Goal: Task Accomplishment & Management: Manage account settings

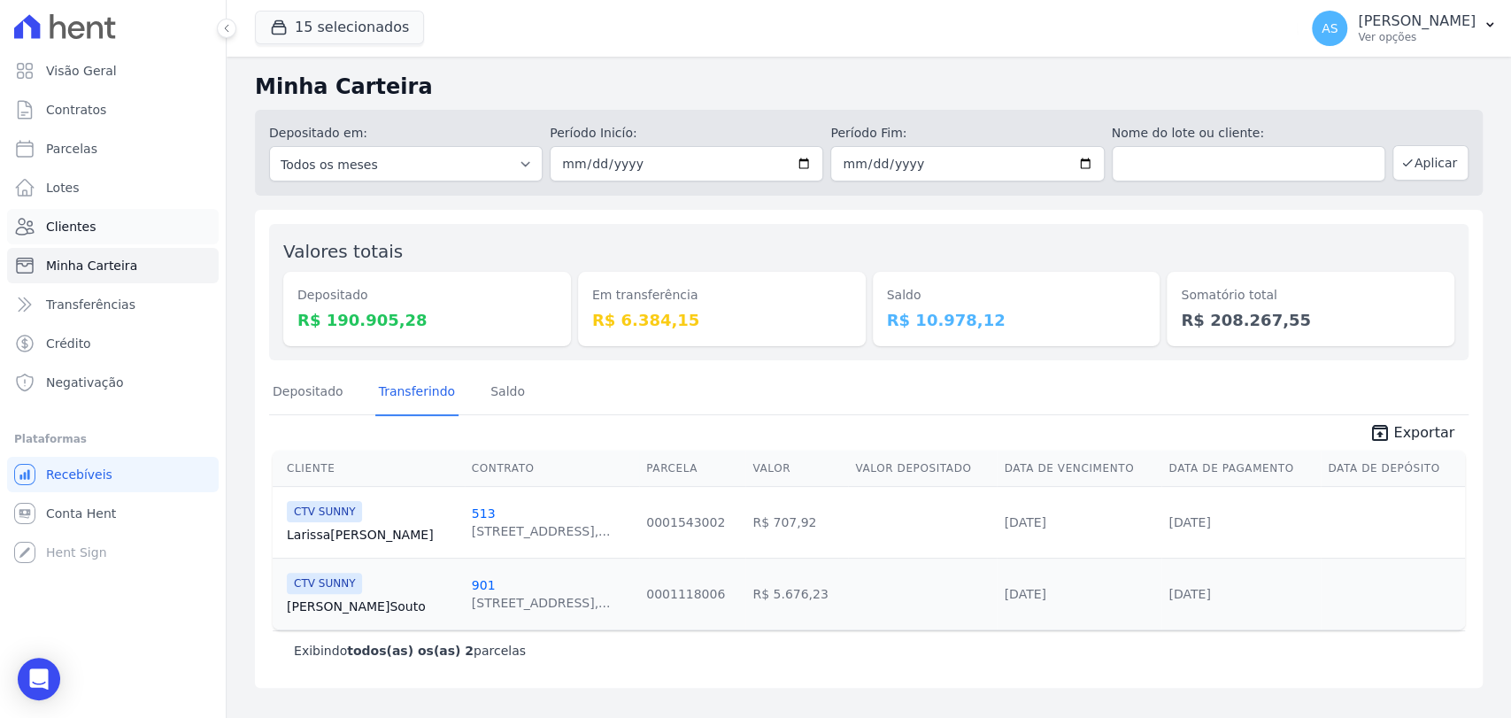
click at [69, 232] on span "Clientes" at bounding box center [71, 227] width 50 height 18
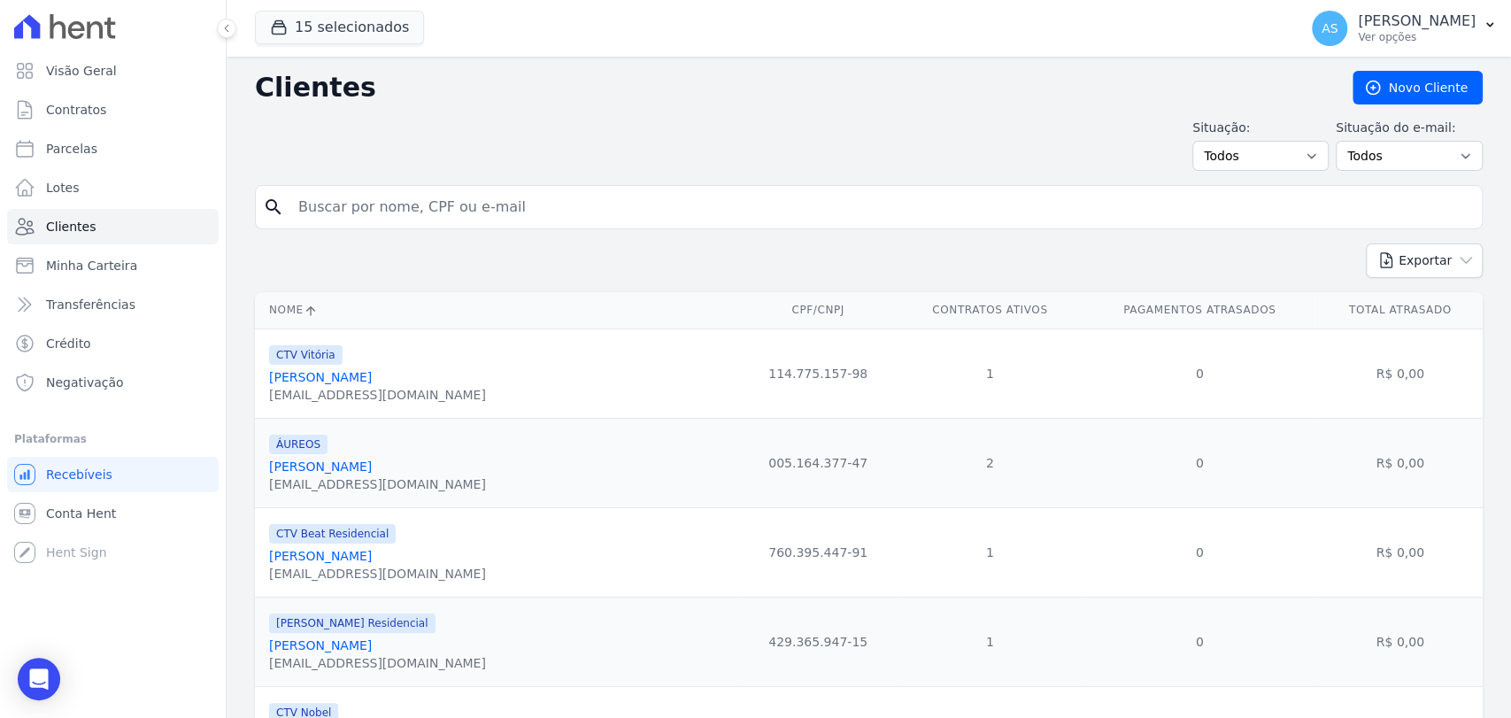
click at [445, 209] on input "search" at bounding box center [881, 206] width 1187 height 35
paste input "Rafaela Dantas da Silva"
type input "Rafaela Dantas da Silva"
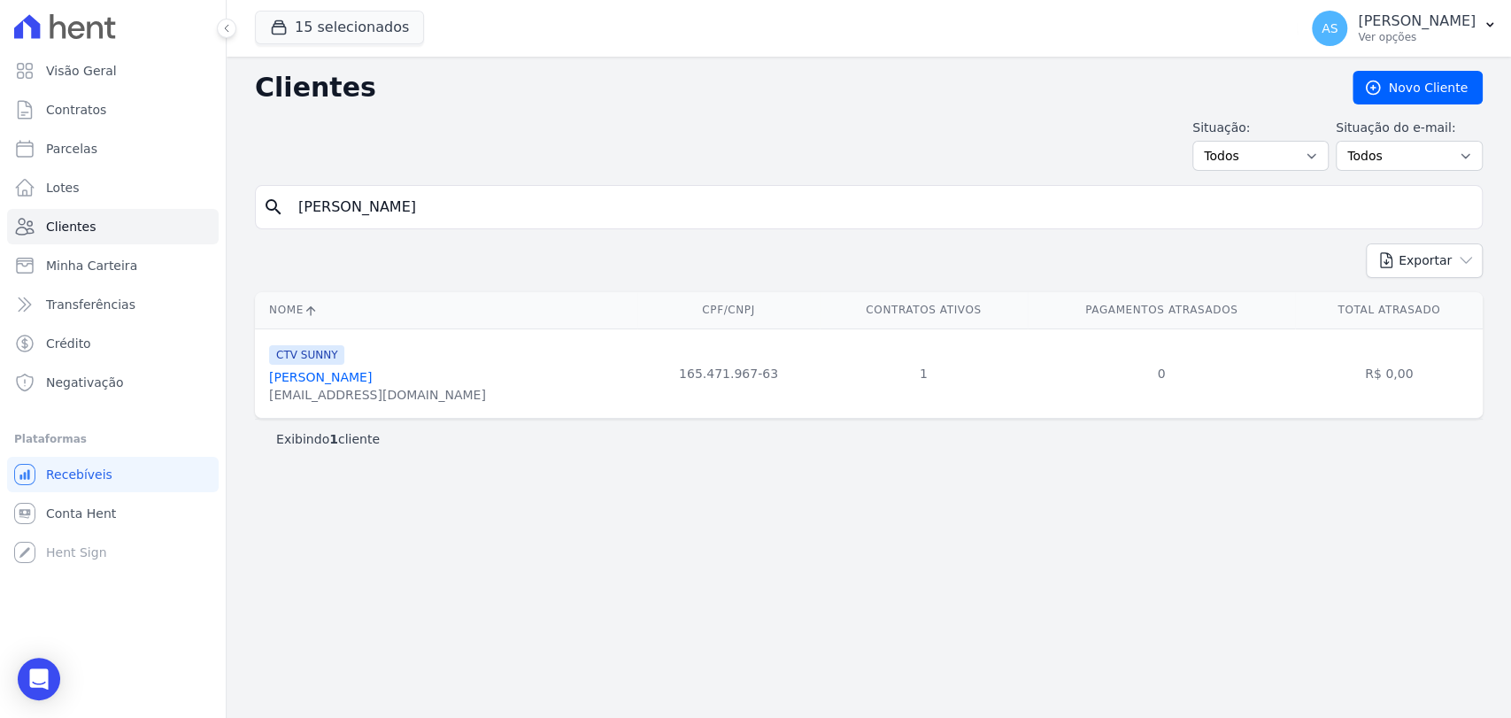
click at [326, 372] on link "Rafaela Dantas Da Silva" at bounding box center [320, 377] width 103 height 14
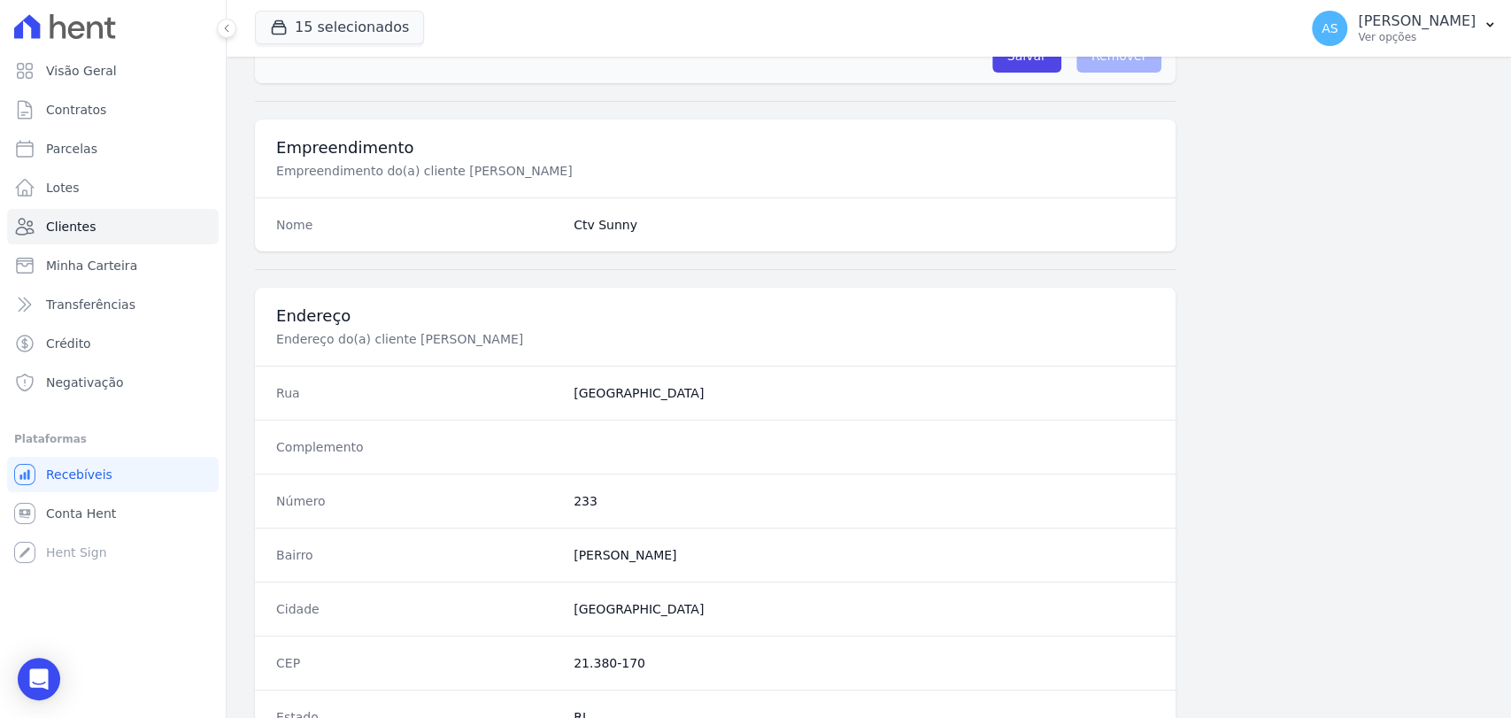
scroll to position [935, 0]
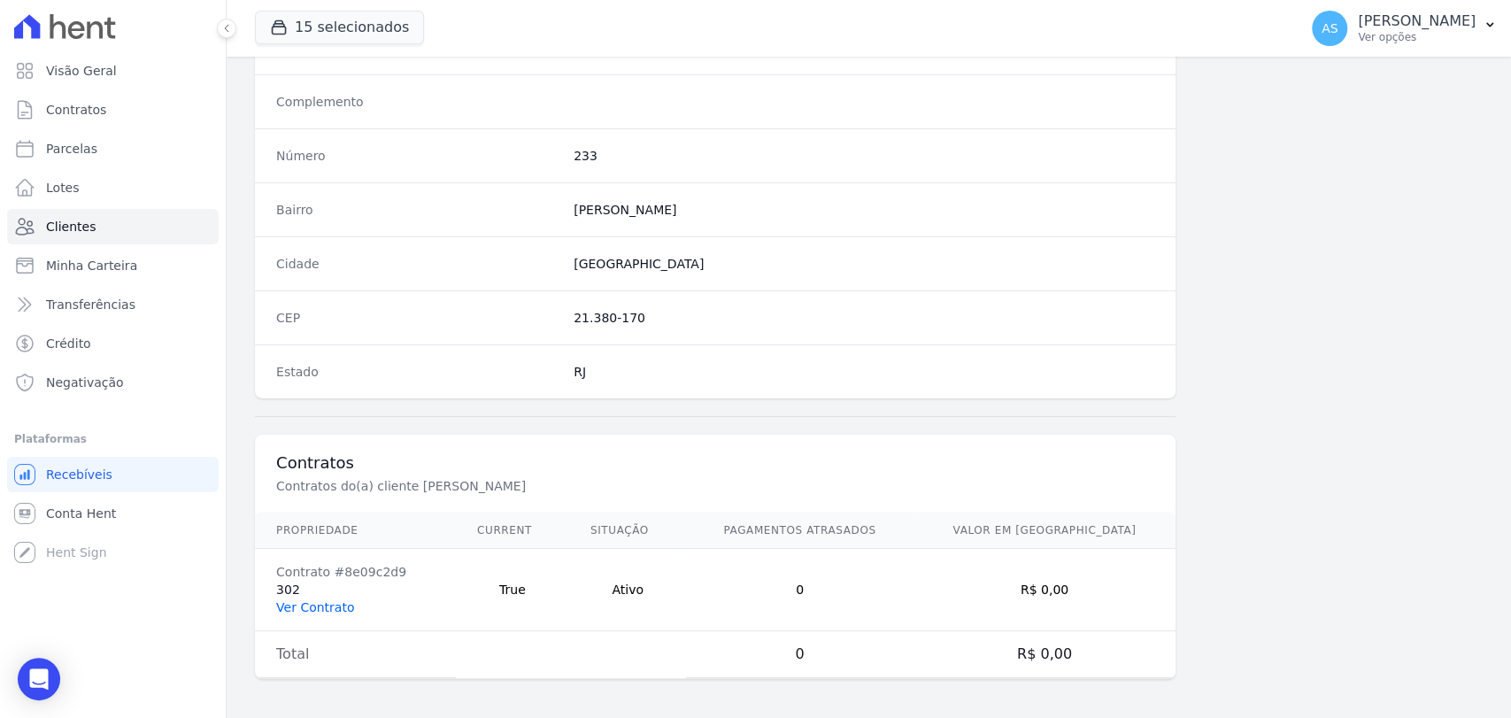
click at [310, 604] on link "Ver Contrato" at bounding box center [315, 607] width 78 height 14
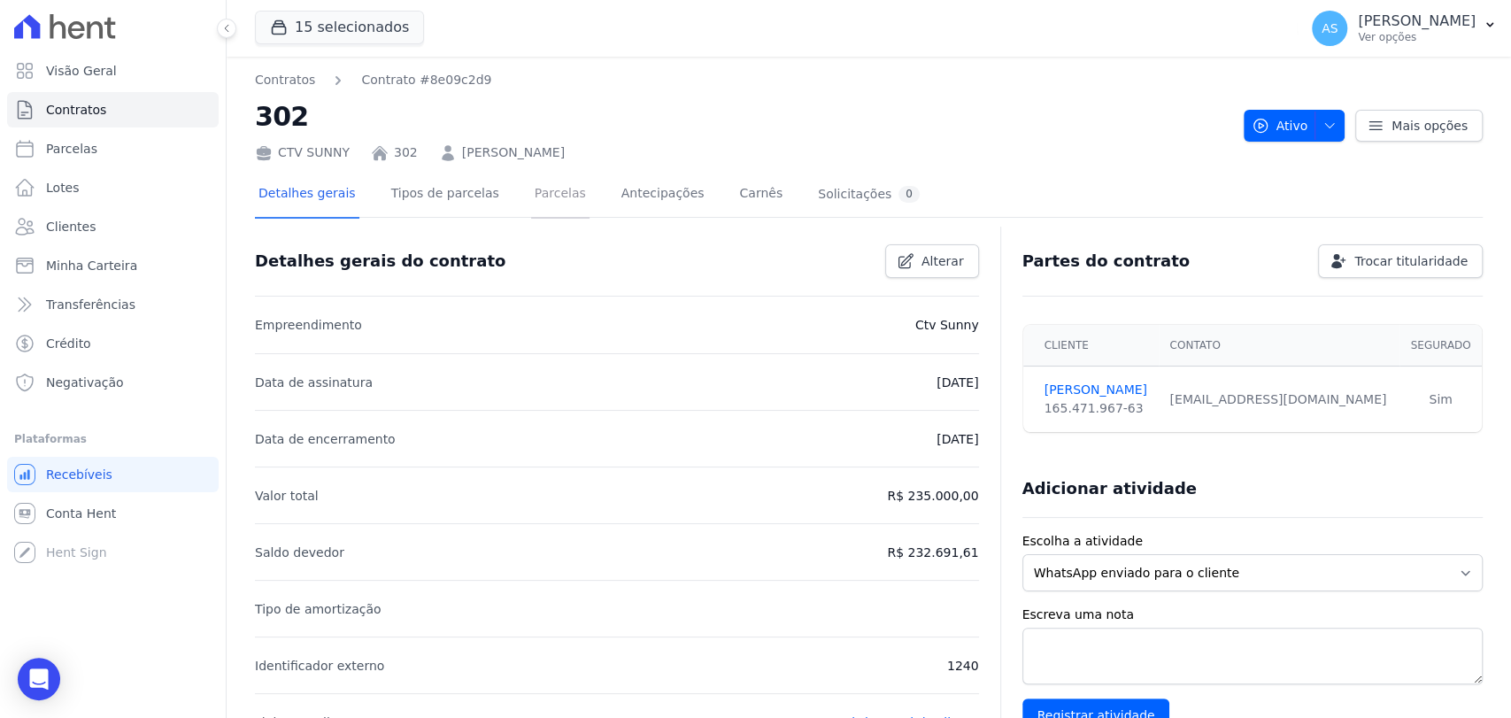
click at [531, 201] on link "Parcelas" at bounding box center [560, 195] width 58 height 47
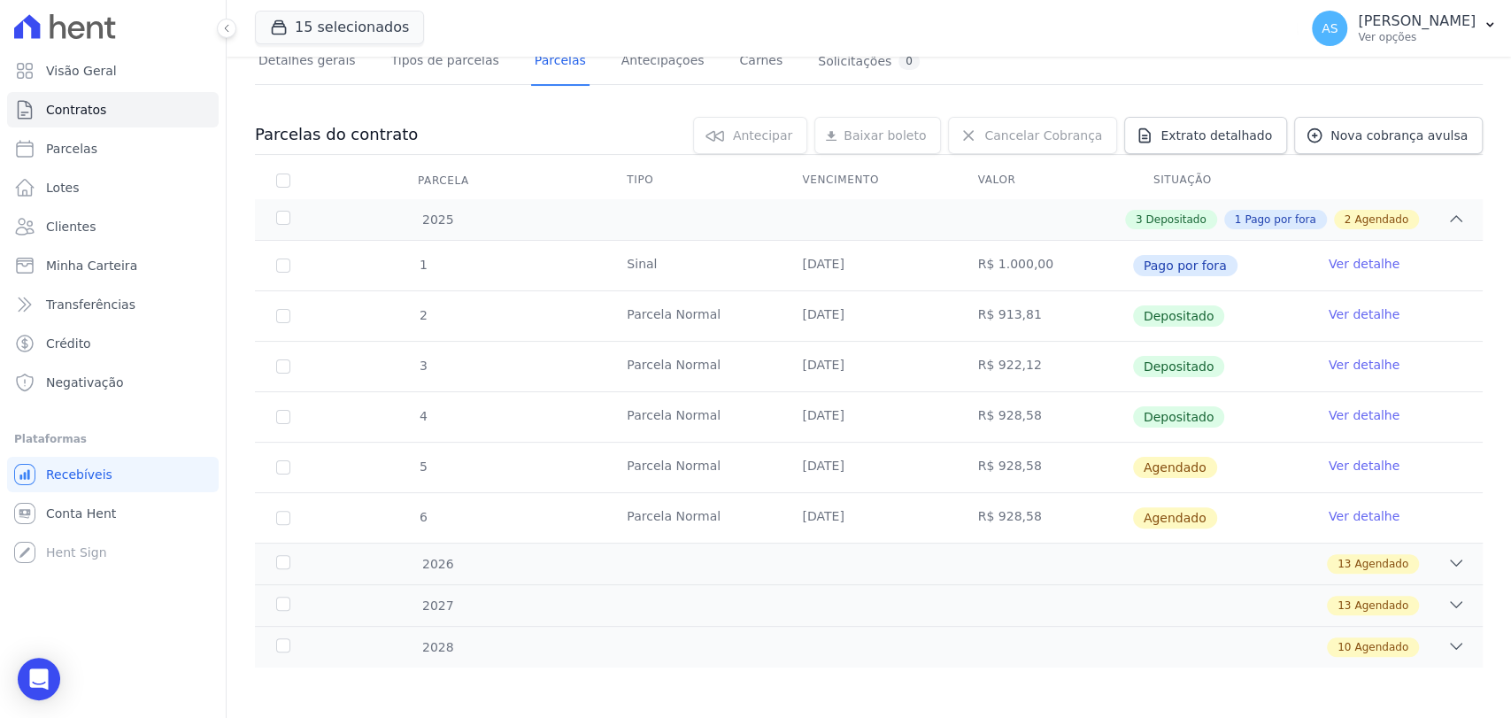
scroll to position [135, 0]
click at [1335, 458] on link "Ver detalhe" at bounding box center [1363, 464] width 71 height 18
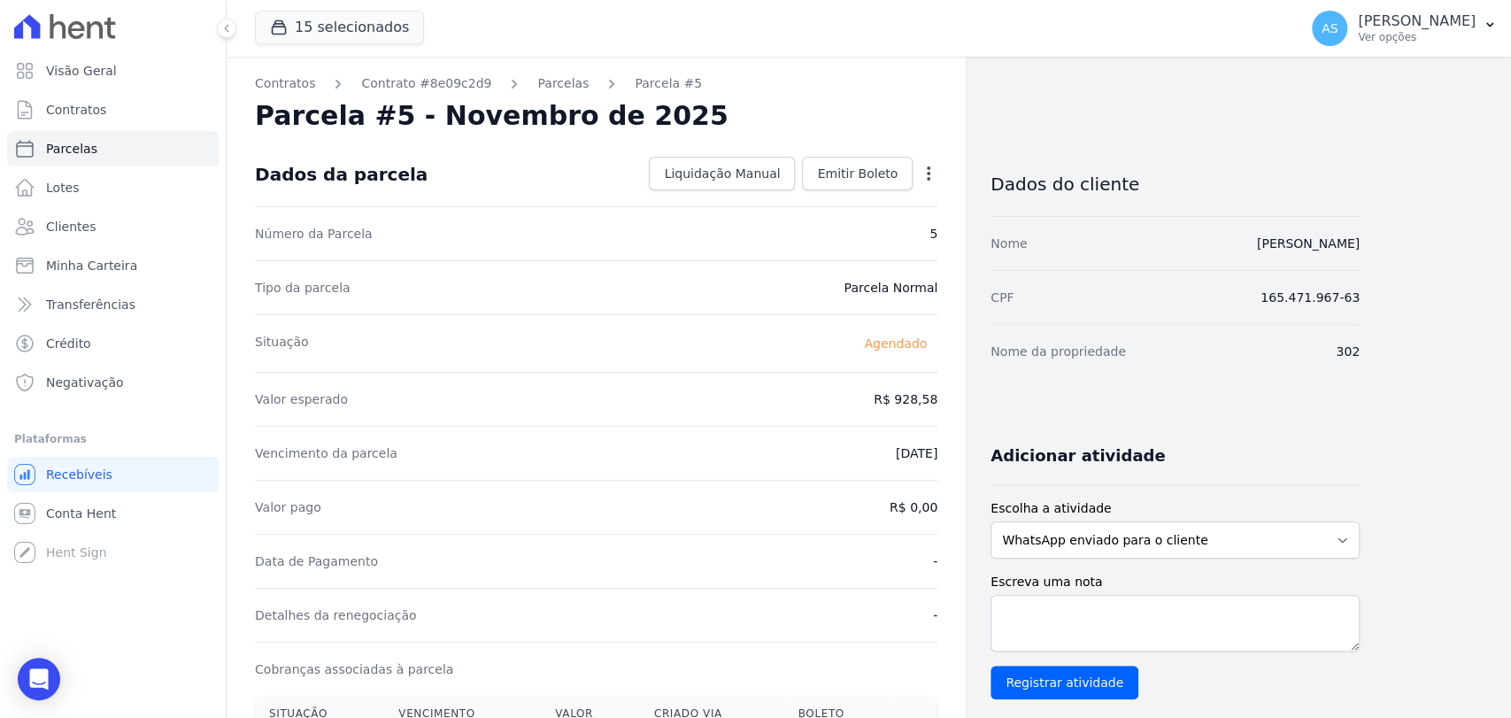
click at [927, 175] on icon "button" at bounding box center [928, 174] width 18 height 18
click at [823, 229] on link "Antecipar" at bounding box center [852, 229] width 156 height 32
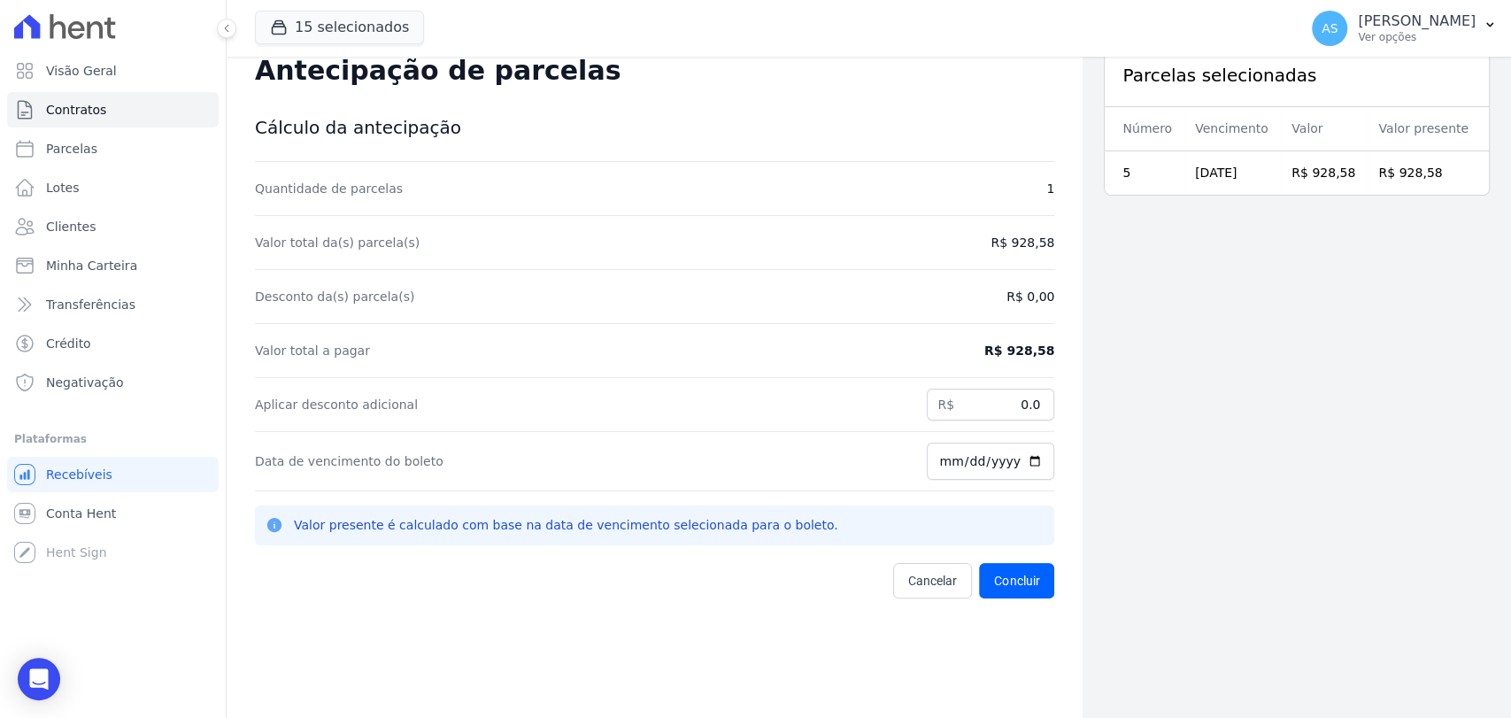
scroll to position [57, 0]
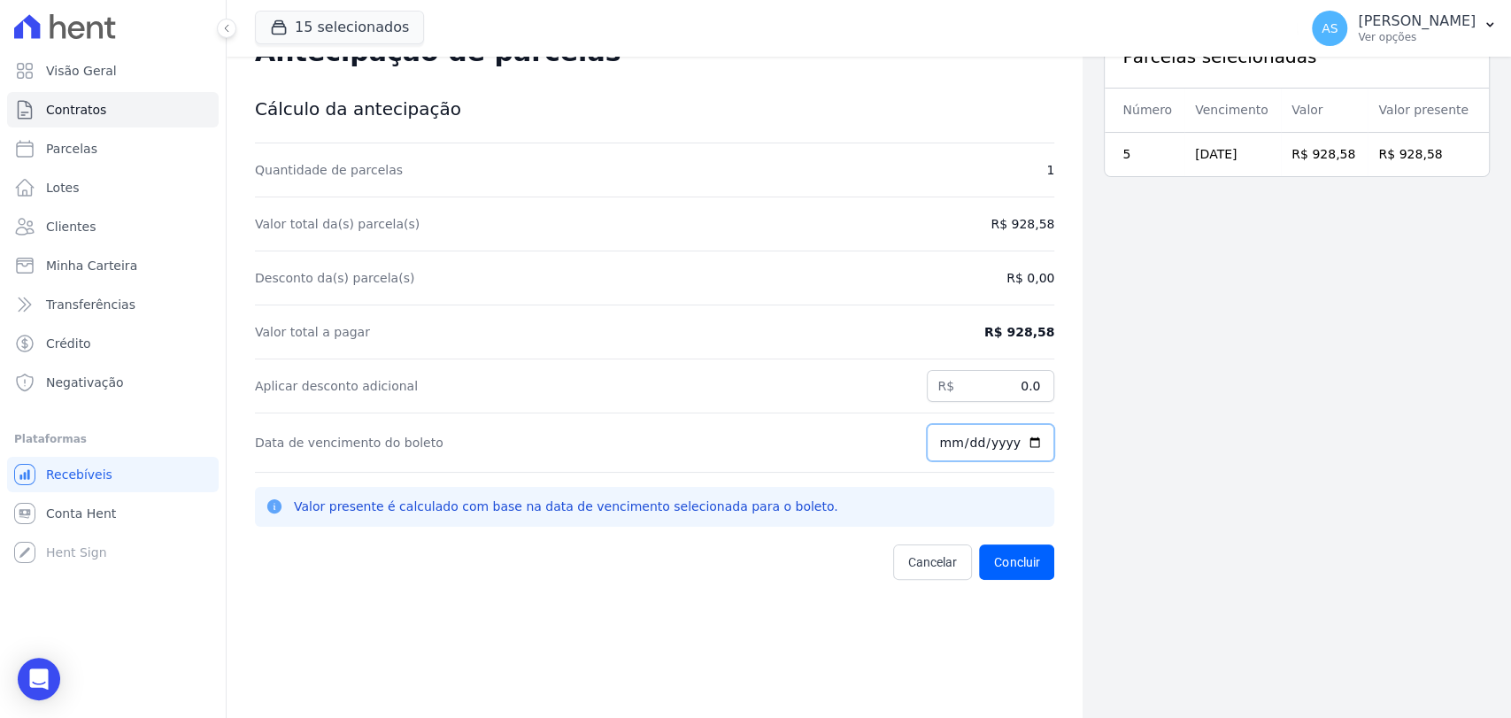
click at [1029, 442] on input "[DATE]" at bounding box center [990, 442] width 127 height 37
type input "2025-10-07"
click at [994, 564] on button "Concluir" at bounding box center [1016, 561] width 75 height 35
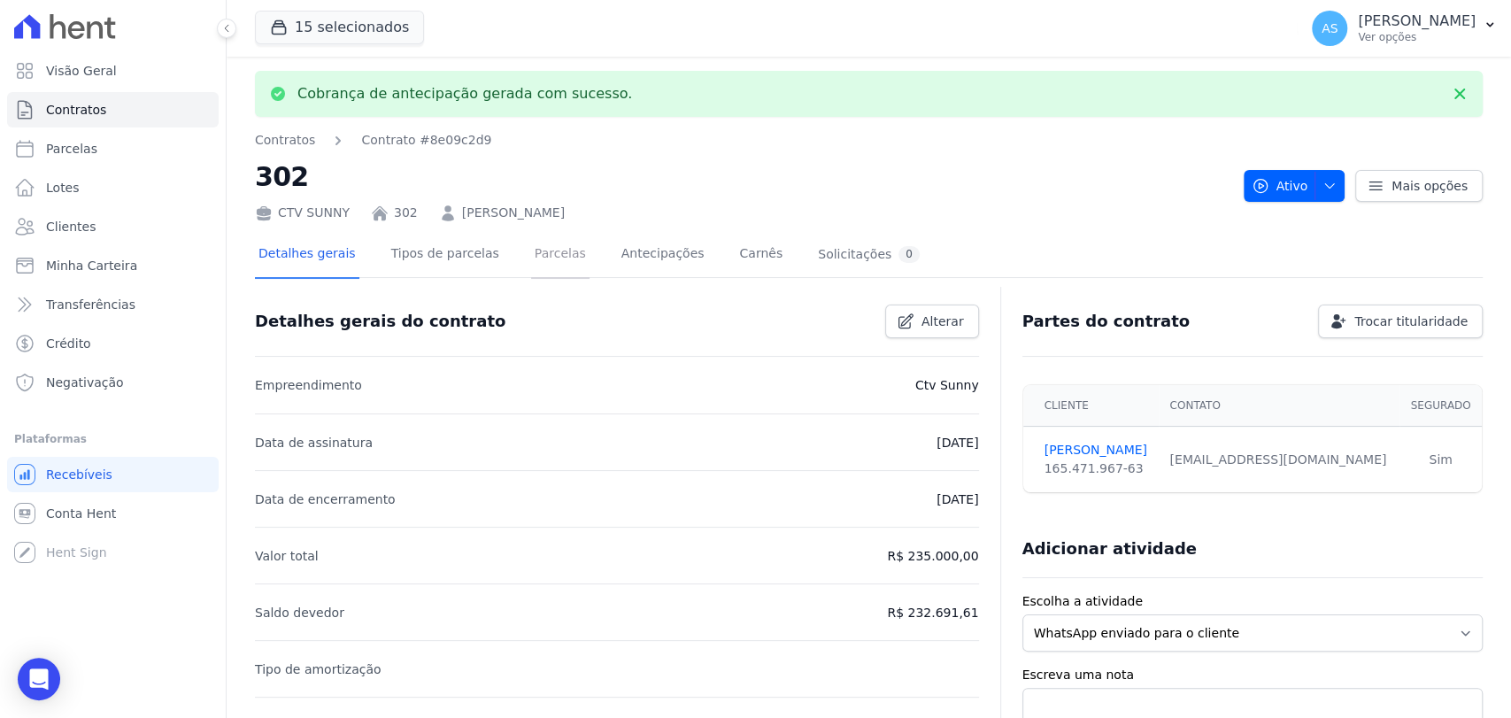
click at [536, 254] on link "Parcelas" at bounding box center [560, 255] width 58 height 47
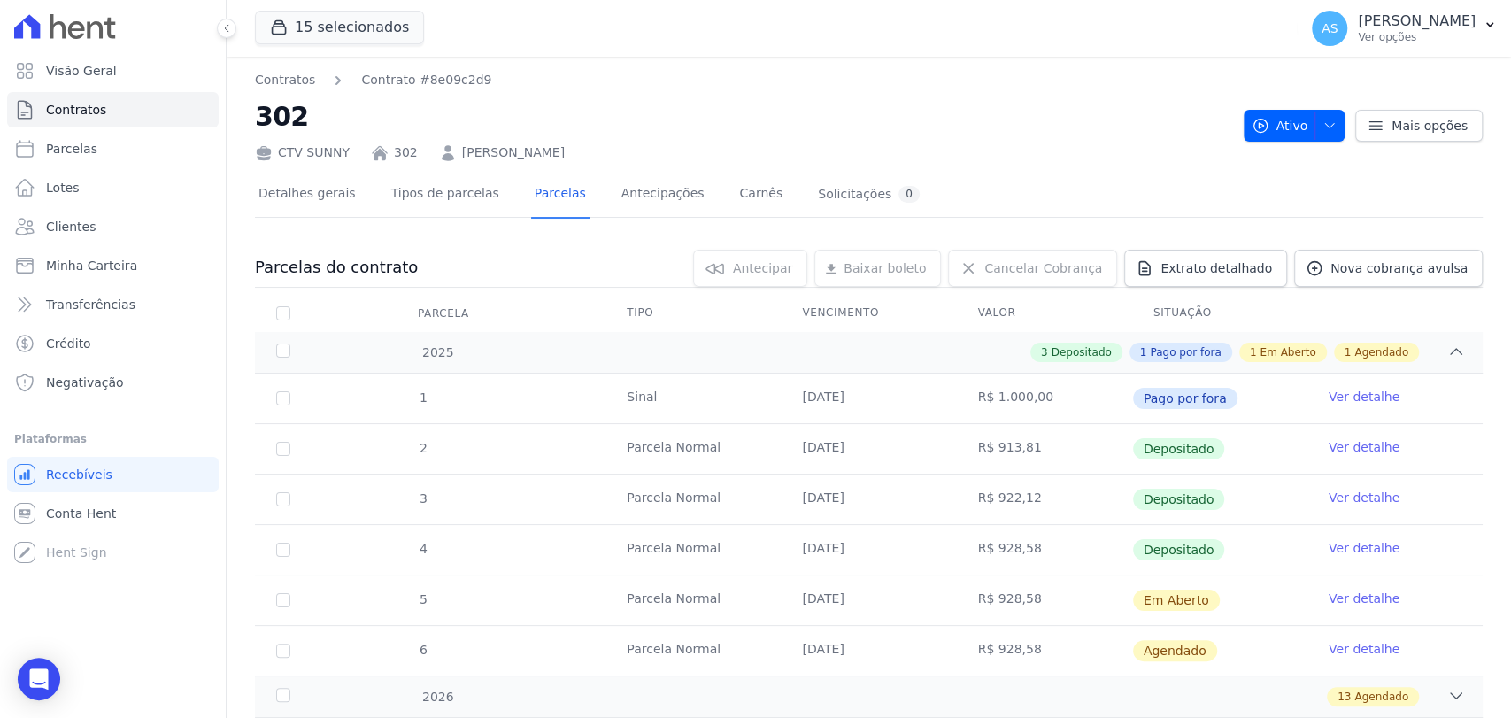
click at [1341, 594] on link "Ver detalhe" at bounding box center [1363, 598] width 71 height 18
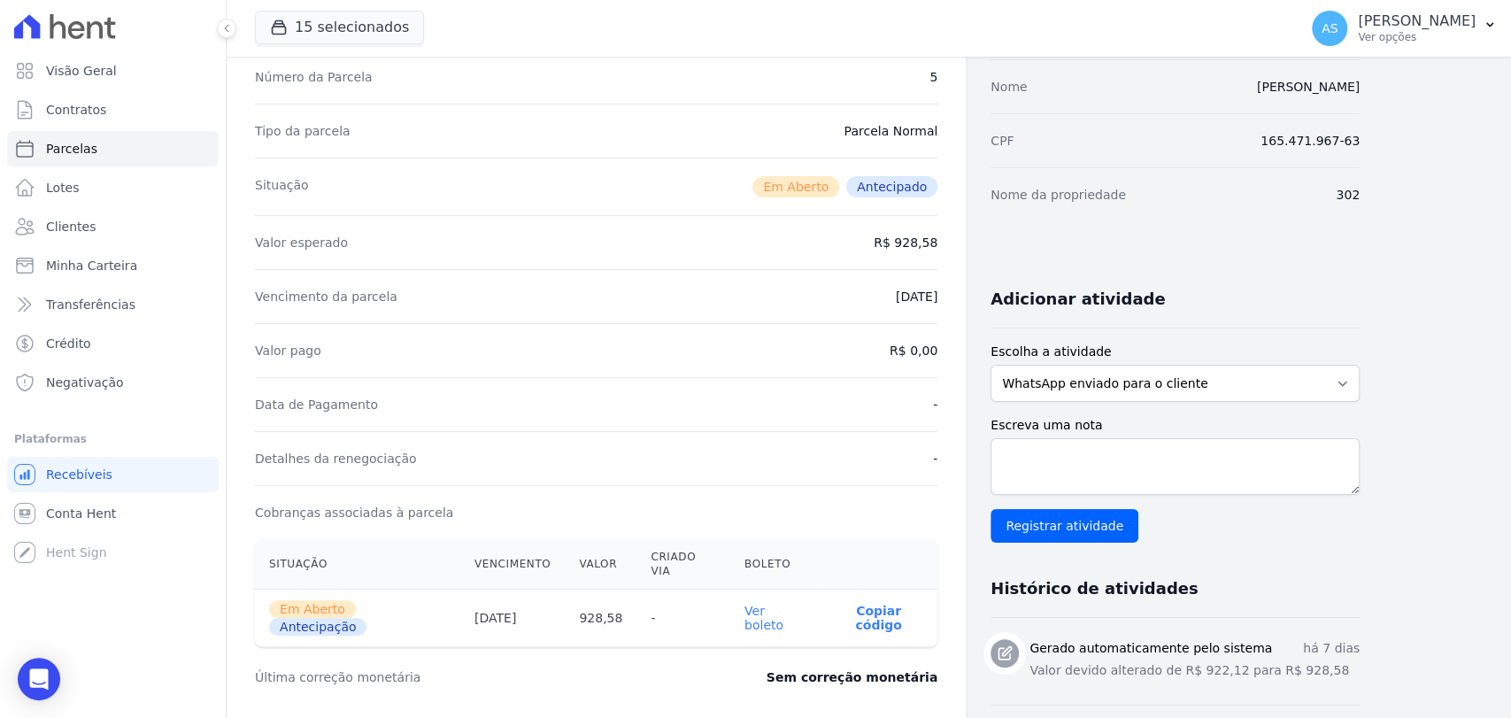
scroll to position [295, 0]
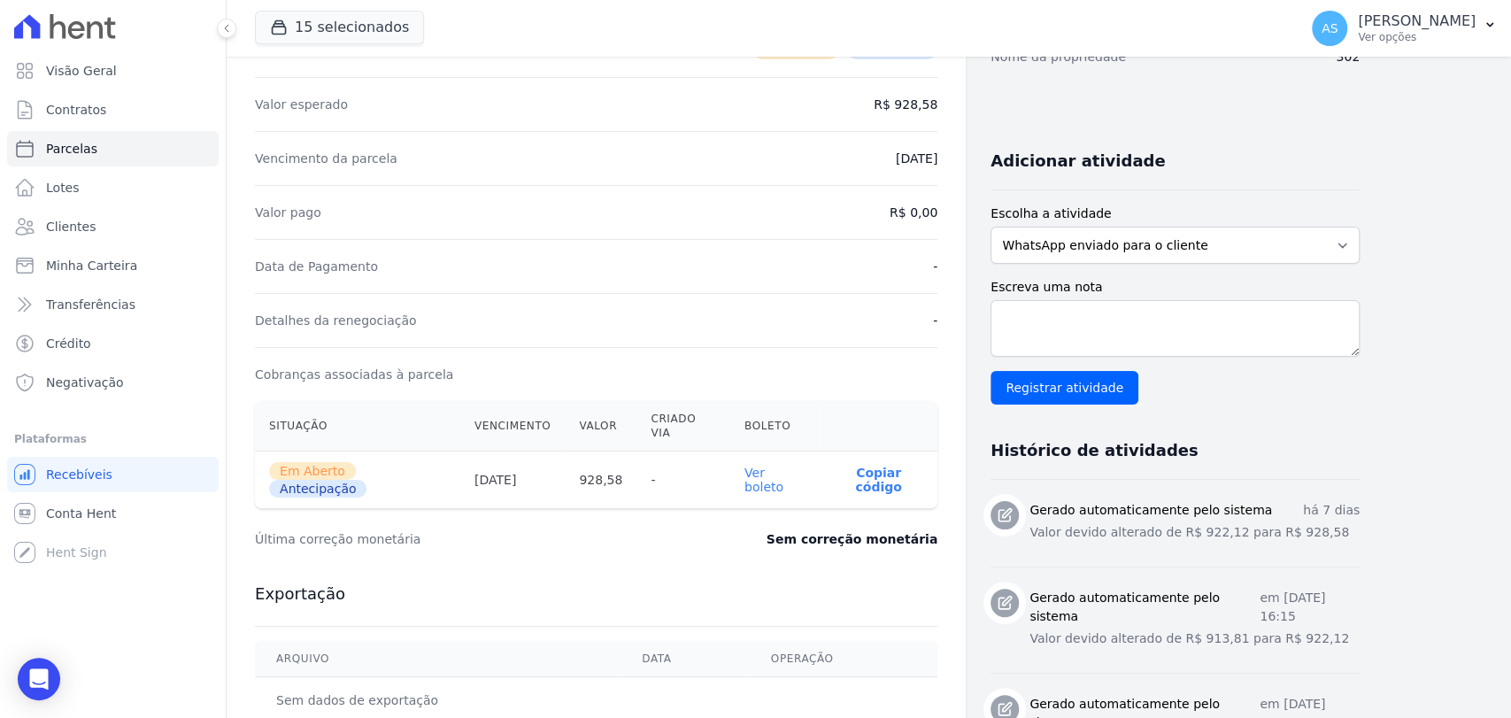
click at [771, 465] on link "Ver boleto" at bounding box center [763, 479] width 39 height 28
click at [65, 221] on span "Clientes" at bounding box center [71, 227] width 50 height 18
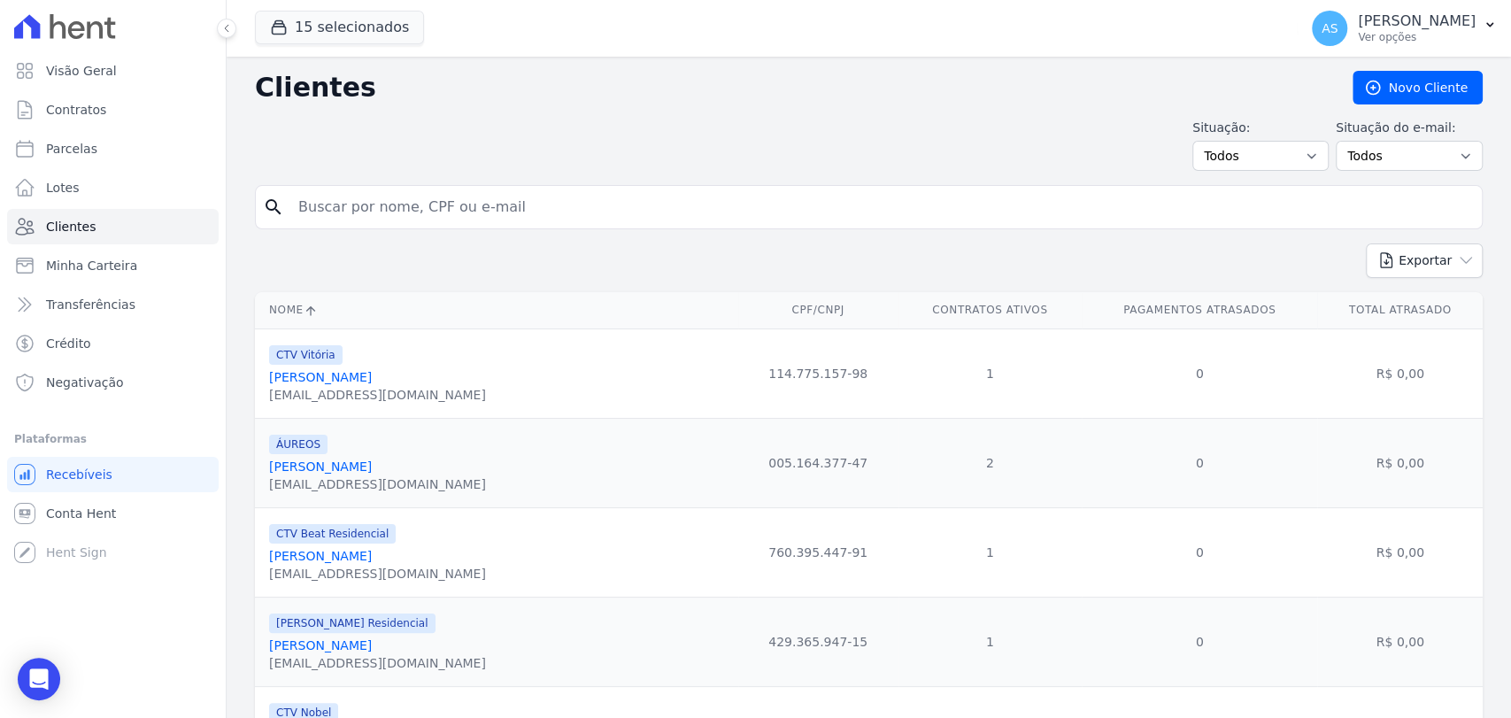
click at [320, 210] on input "search" at bounding box center [881, 206] width 1187 height 35
type input "claudio d"
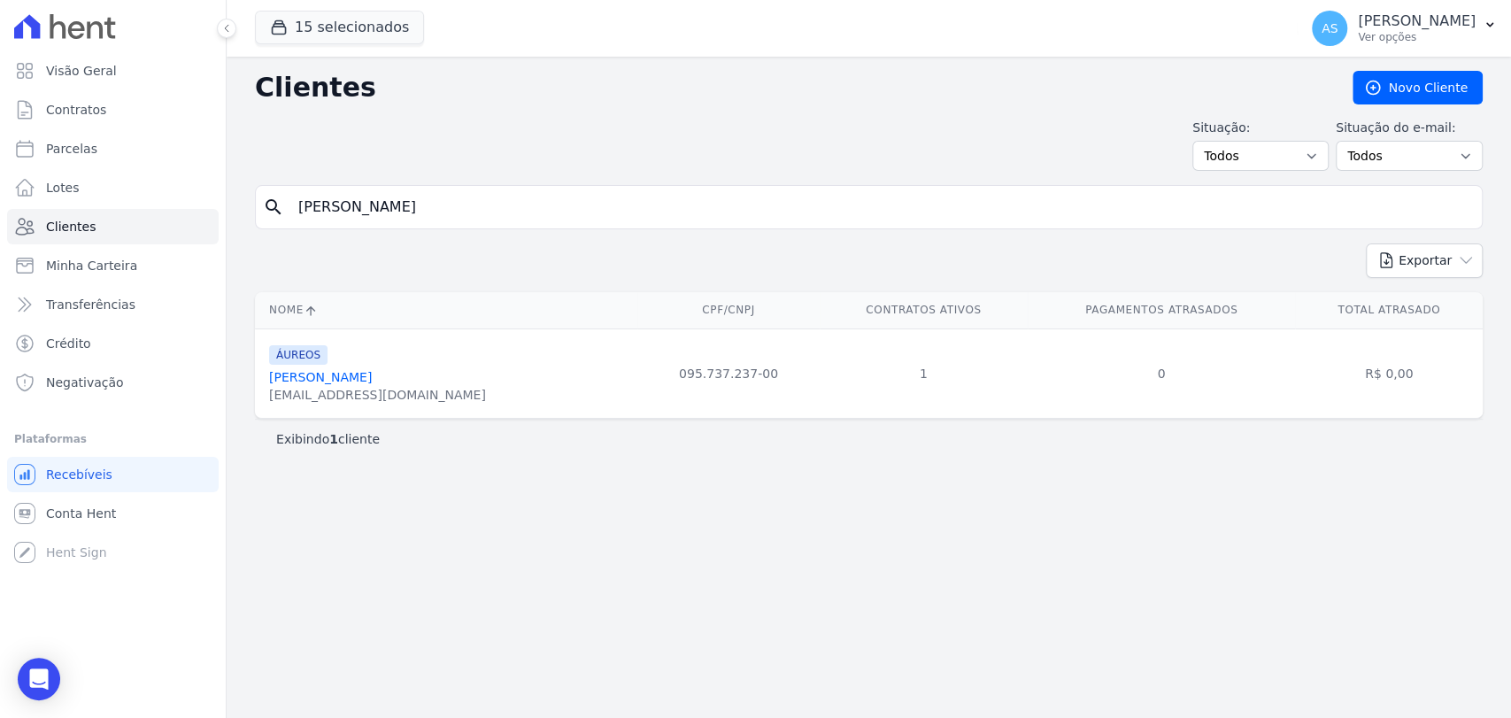
click at [372, 375] on link "Claudio D'almeida Pimentel Correa" at bounding box center [320, 377] width 103 height 14
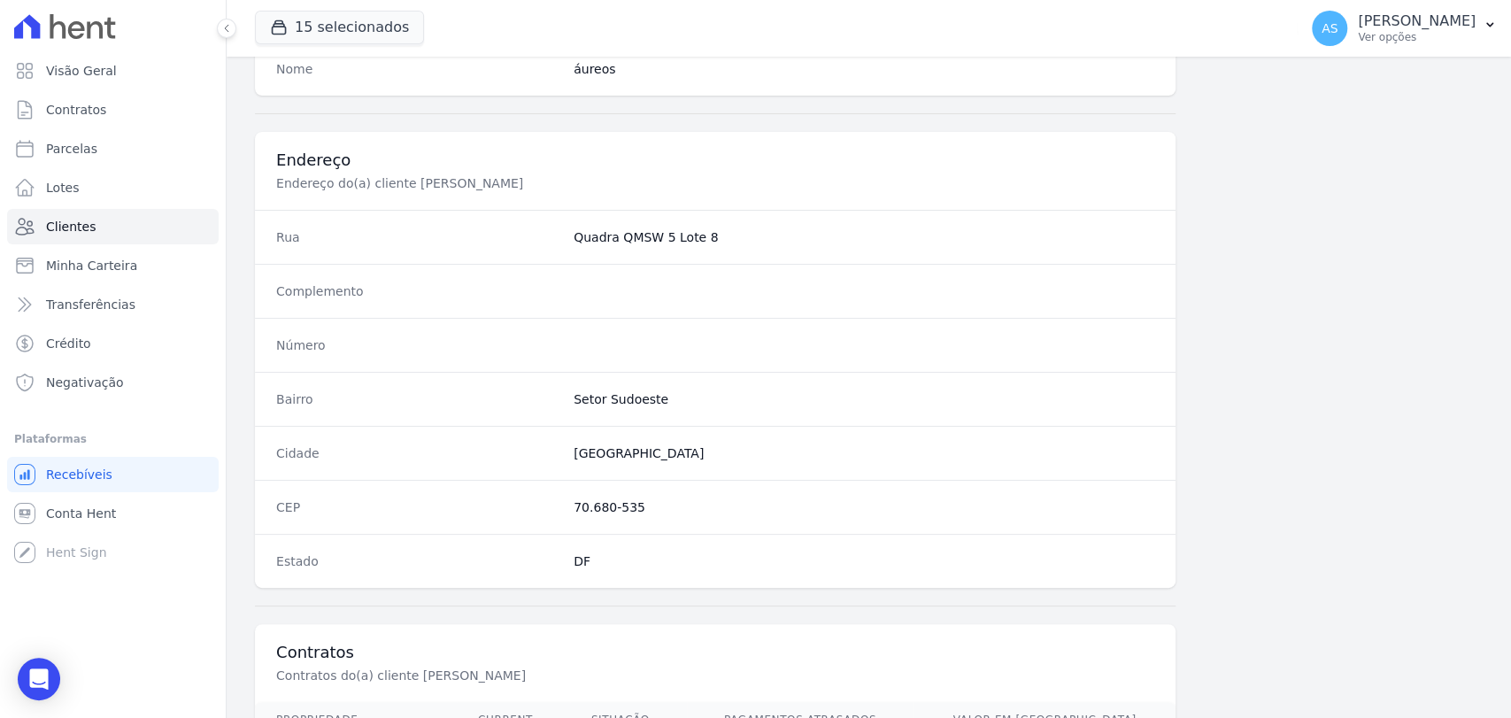
scroll to position [935, 0]
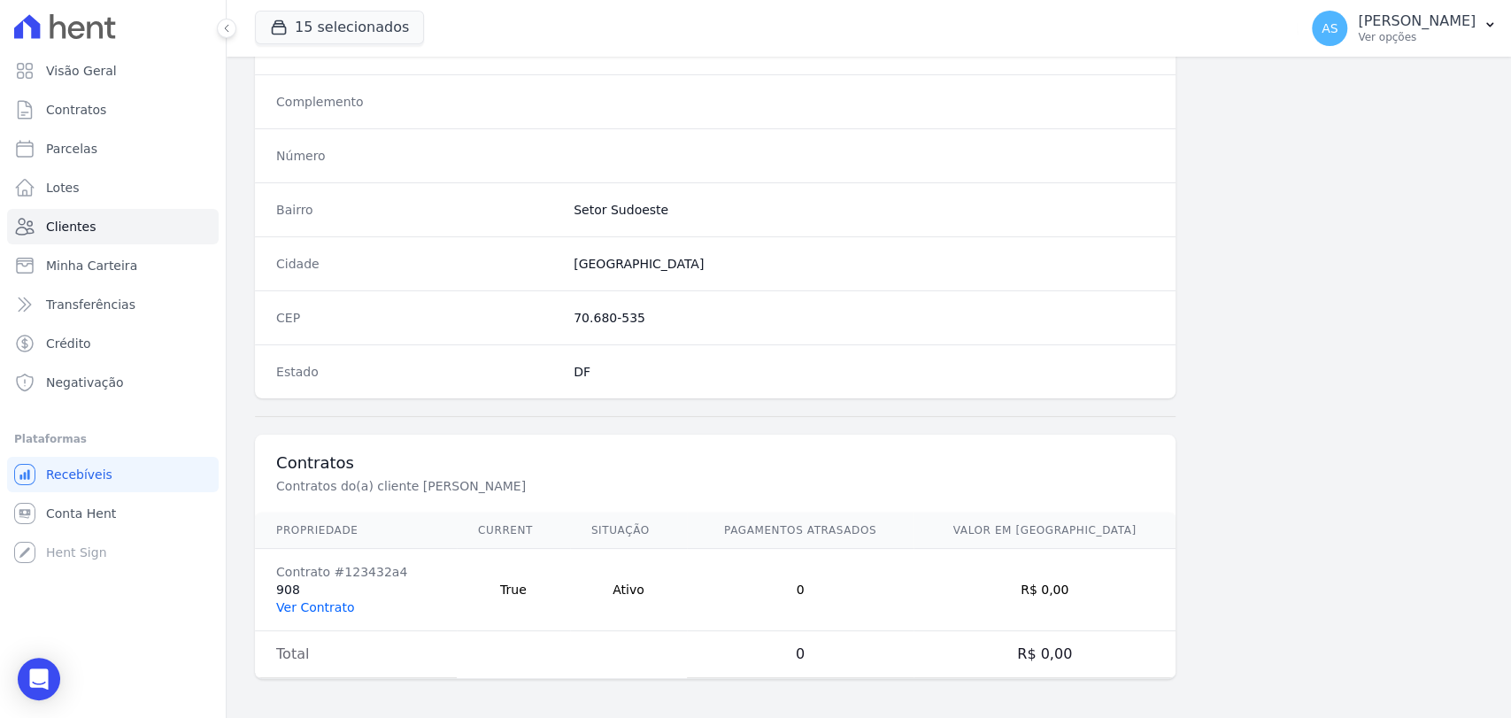
click at [304, 604] on link "Ver Contrato" at bounding box center [315, 607] width 78 height 14
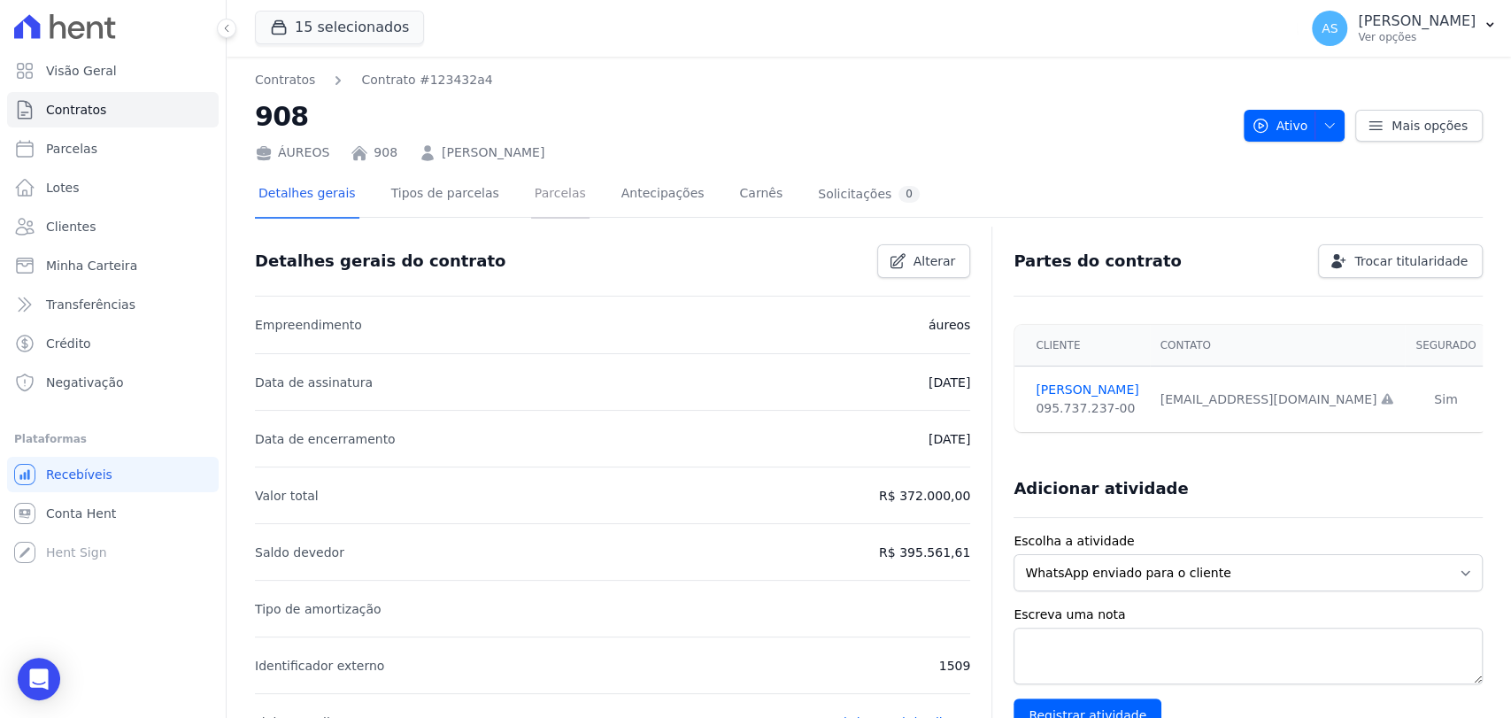
click at [531, 194] on link "Parcelas" at bounding box center [560, 195] width 58 height 47
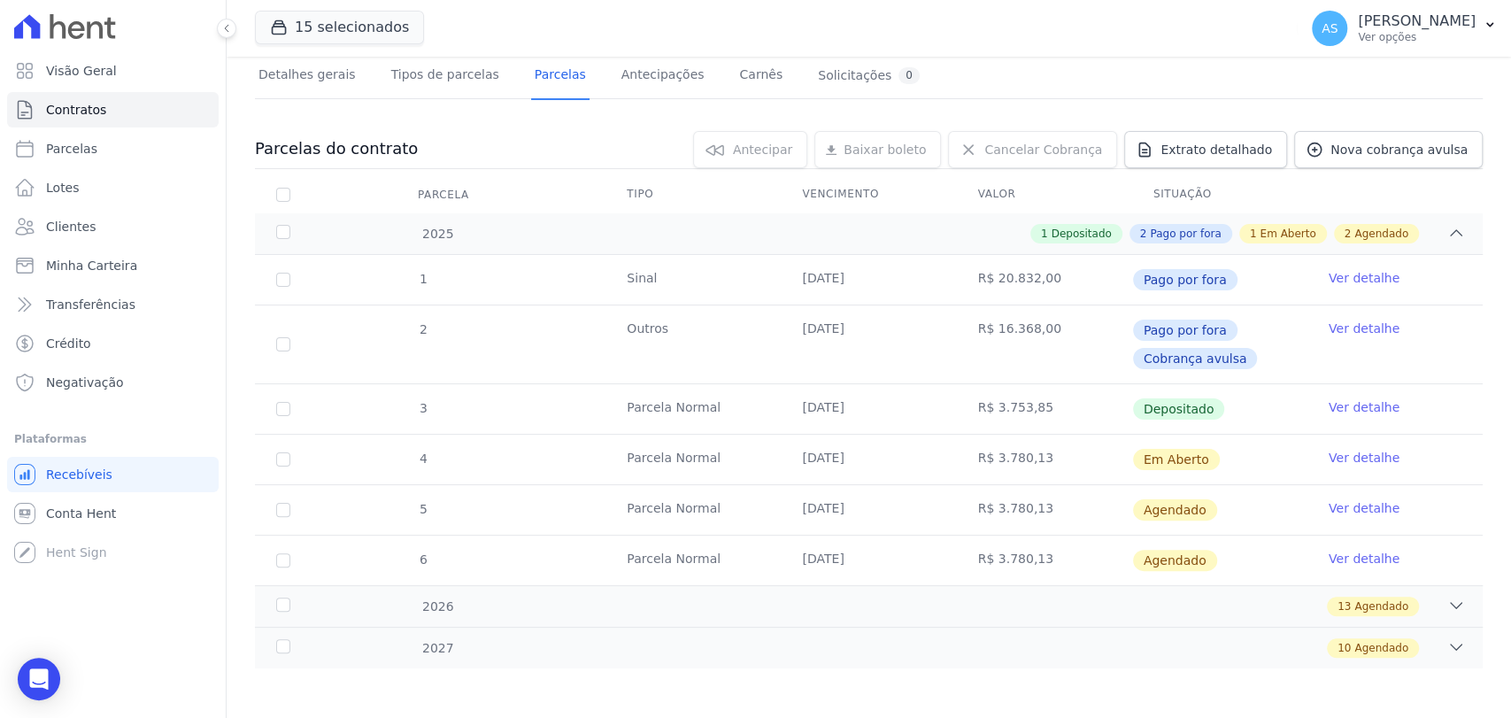
scroll to position [120, 0]
click at [1341, 453] on link "Ver detalhe" at bounding box center [1363, 456] width 71 height 18
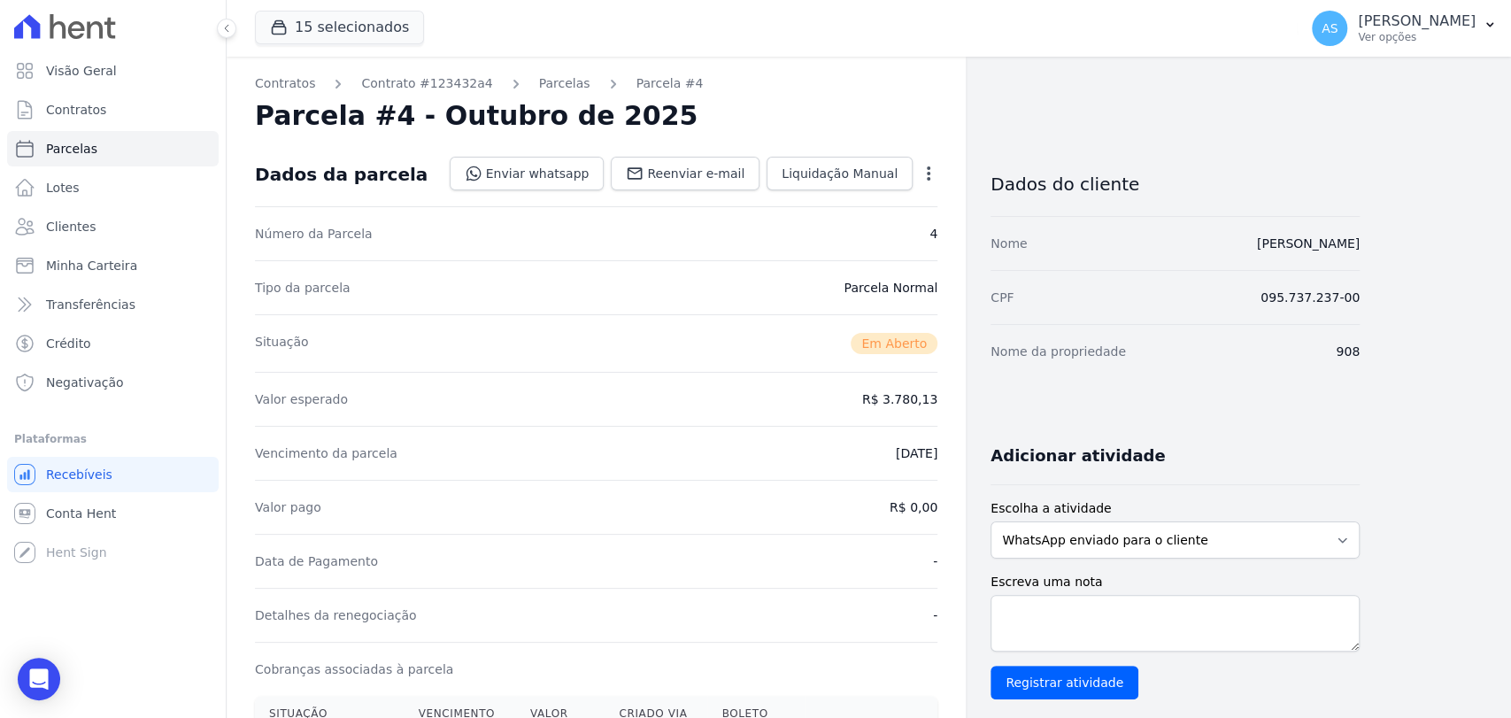
click at [926, 165] on icon "button" at bounding box center [928, 174] width 18 height 18
click at [723, 398] on div "Valor esperado R$ 3.780,13" at bounding box center [596, 399] width 682 height 54
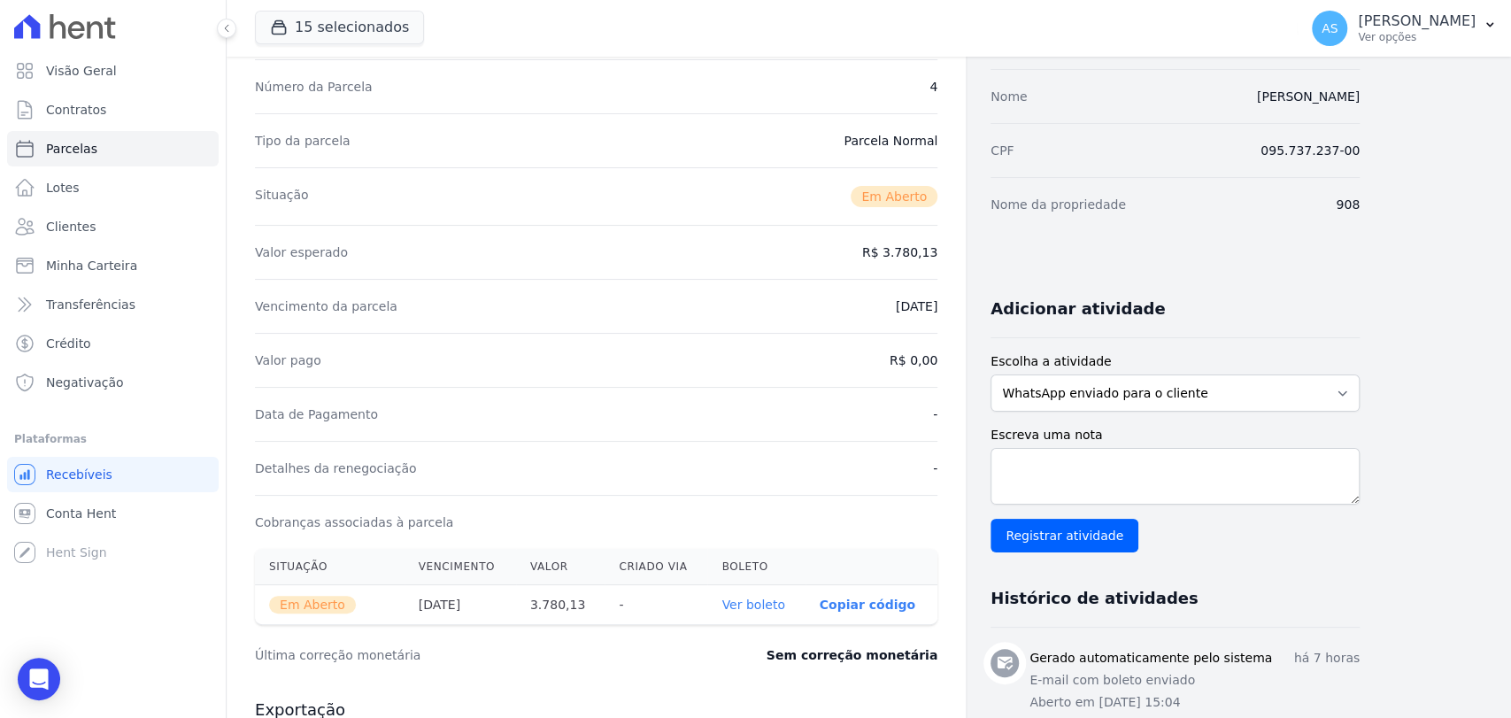
scroll to position [491, 0]
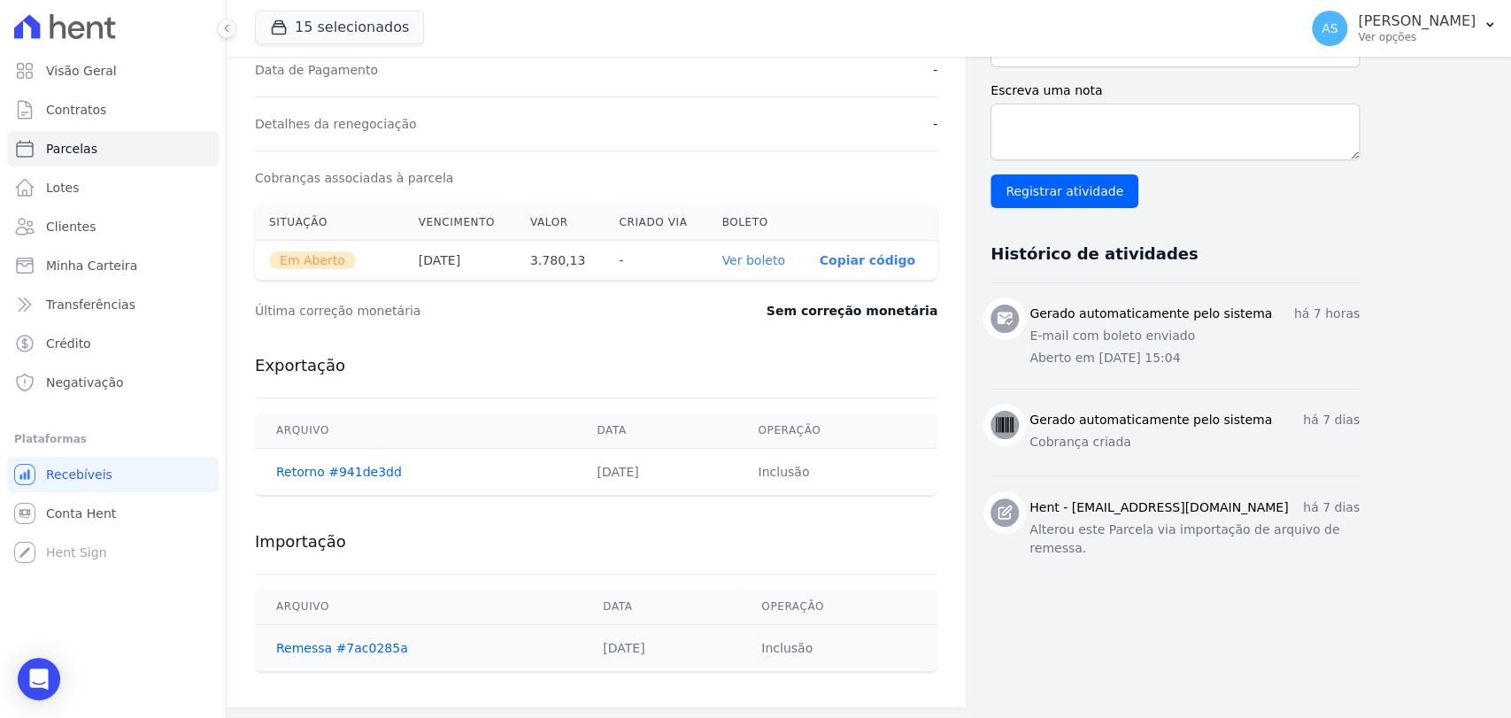
click at [763, 257] on link "Ver boleto" at bounding box center [752, 260] width 63 height 14
click at [45, 673] on icon "Open Intercom Messenger" at bounding box center [38, 678] width 20 height 23
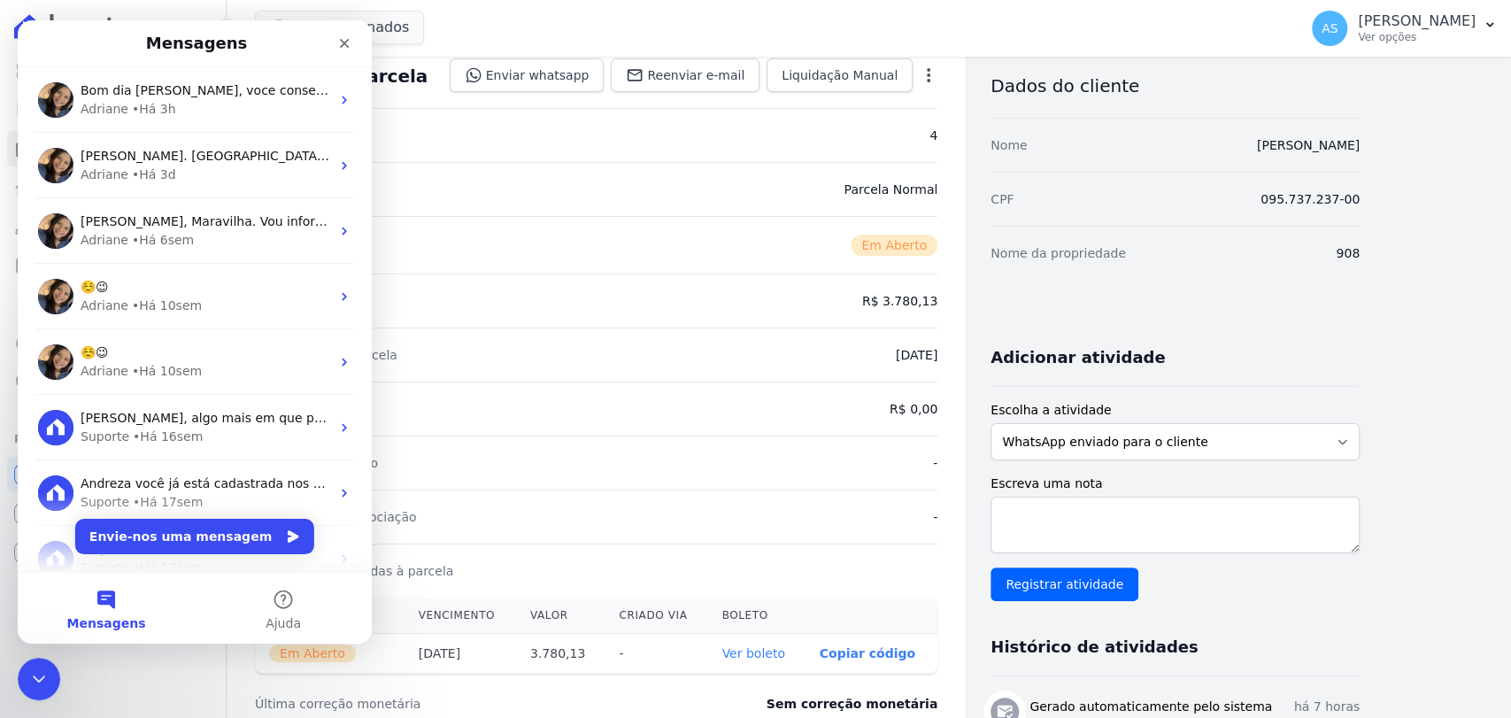
scroll to position [0, 0]
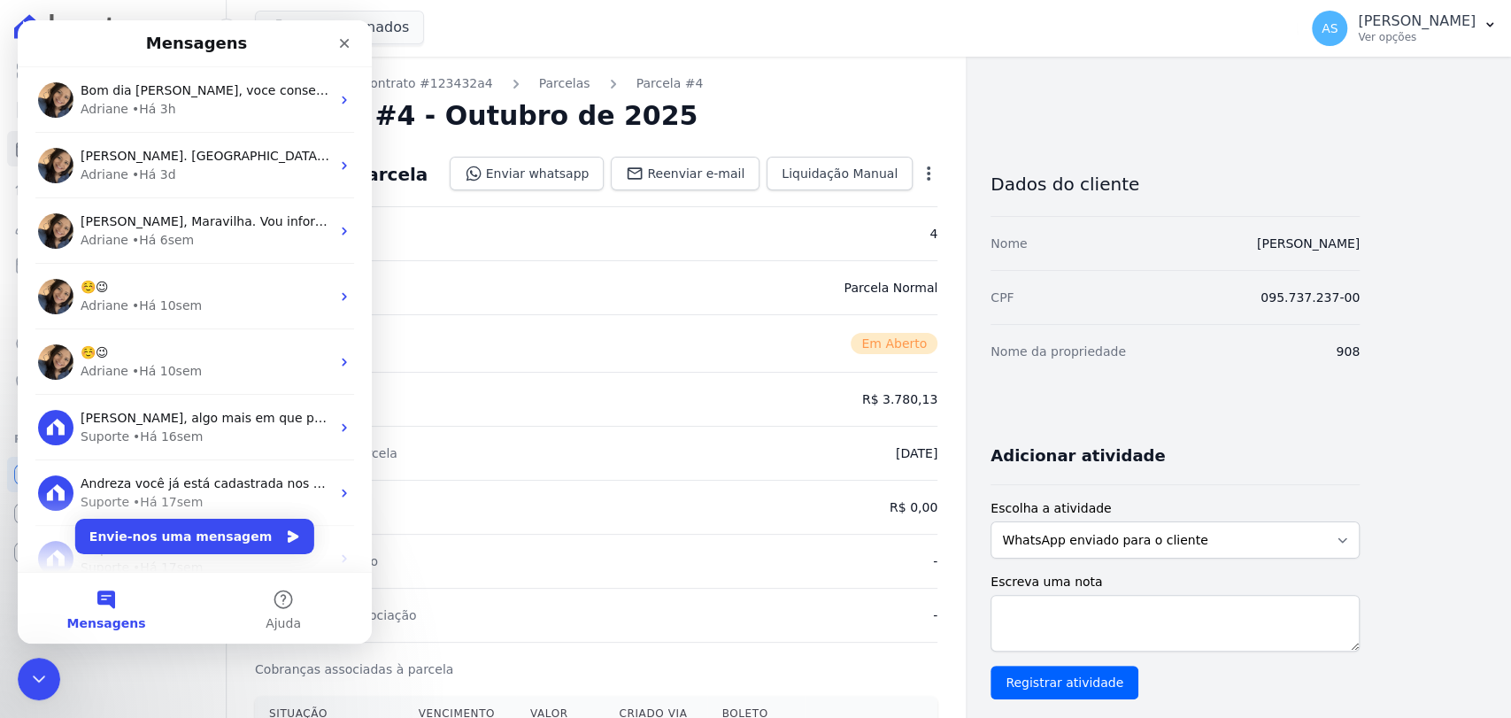
drag, startPoint x: 1385, startPoint y: 250, endPoint x: 1168, endPoint y: 268, distance: 217.6
click at [1168, 268] on div "Contratos Contrato #123432a4 Parcelas Parcela #4 Parcela #4 - Outubro de 2025 D…" at bounding box center [855, 628] width 1256 height 1142
copy link "Claudio D'Almeida Pimentel Correa"
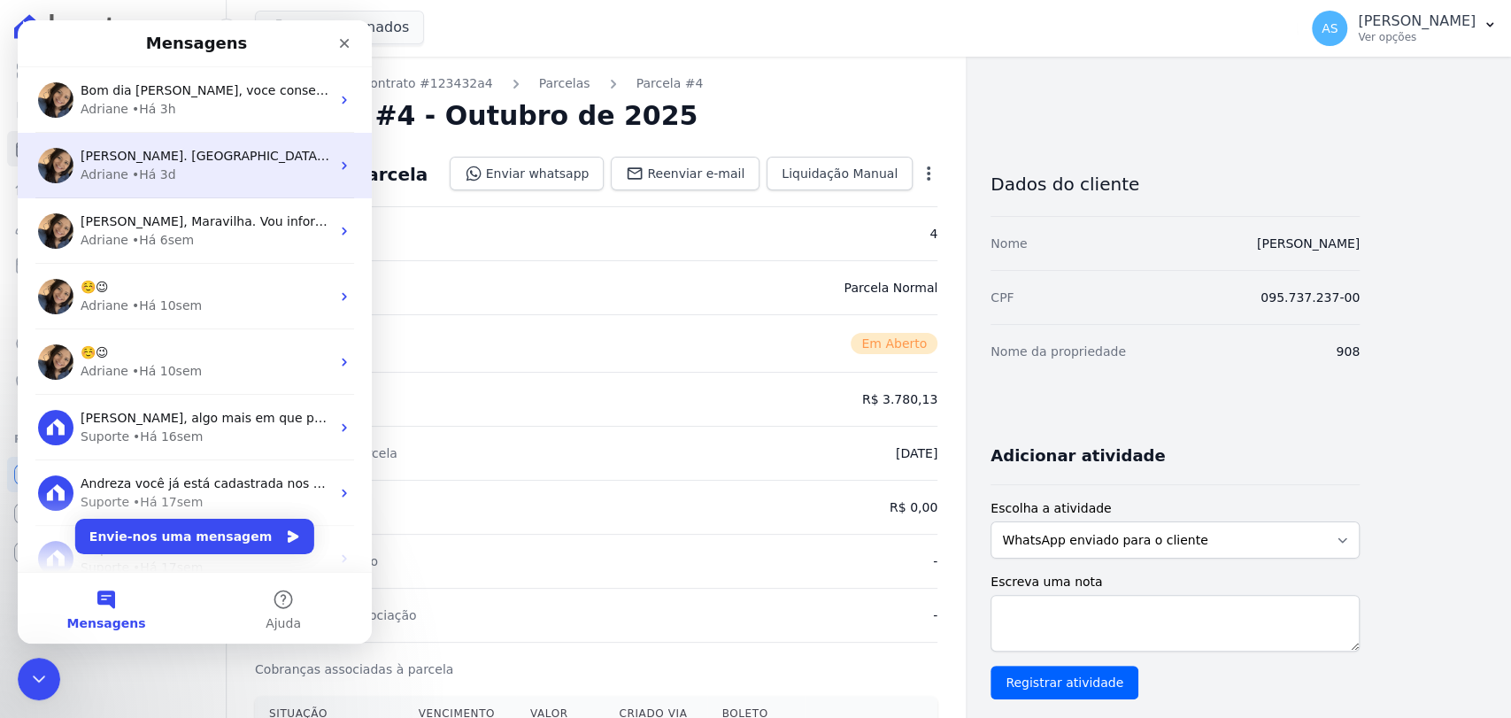
click at [163, 160] on span "Prontinho Andreza. Parcela descartada. ; )" at bounding box center [210, 156] width 258 height 14
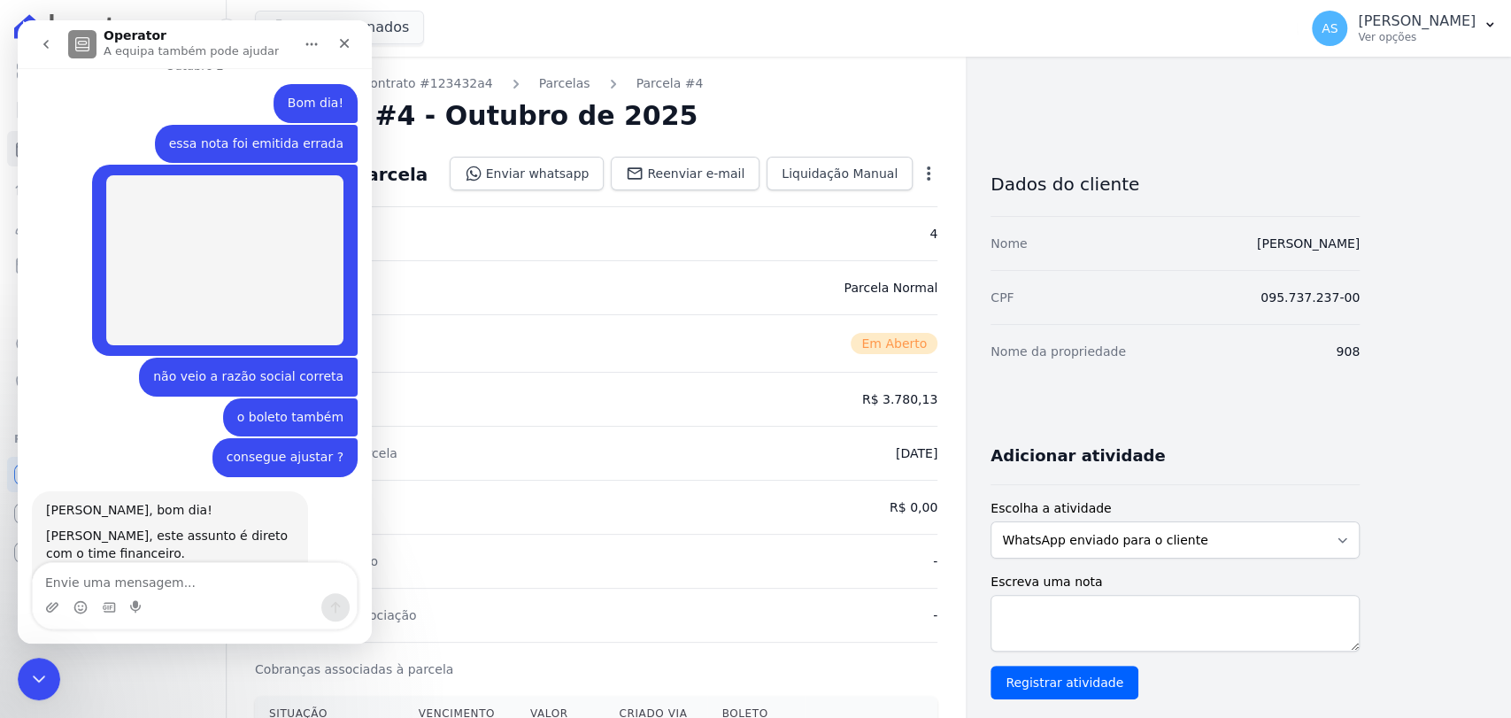
scroll to position [7333, 0]
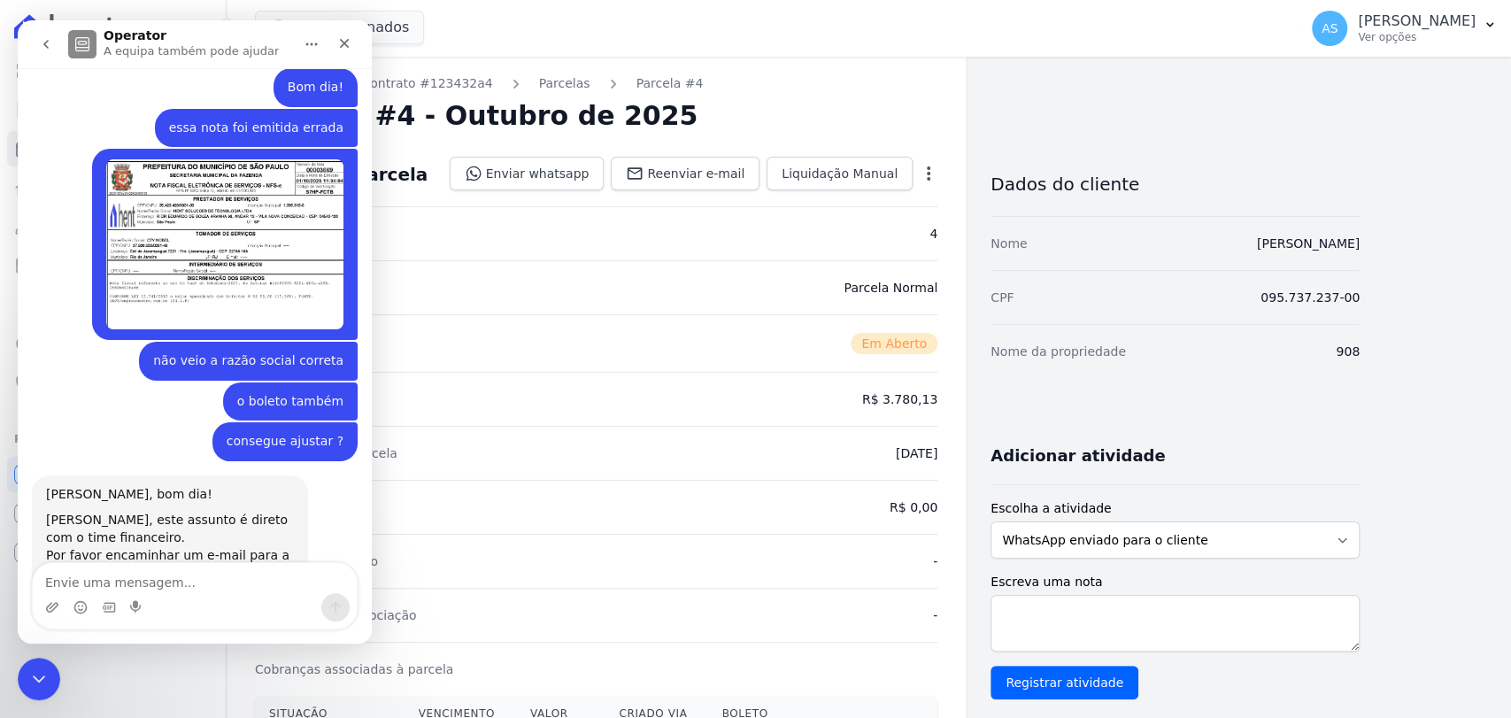
click at [65, 587] on textarea "Envie uma mensagem..." at bounding box center [195, 578] width 324 height 30
type textarea "Boa tarde! por favor poderia espelhar essa PF ?"
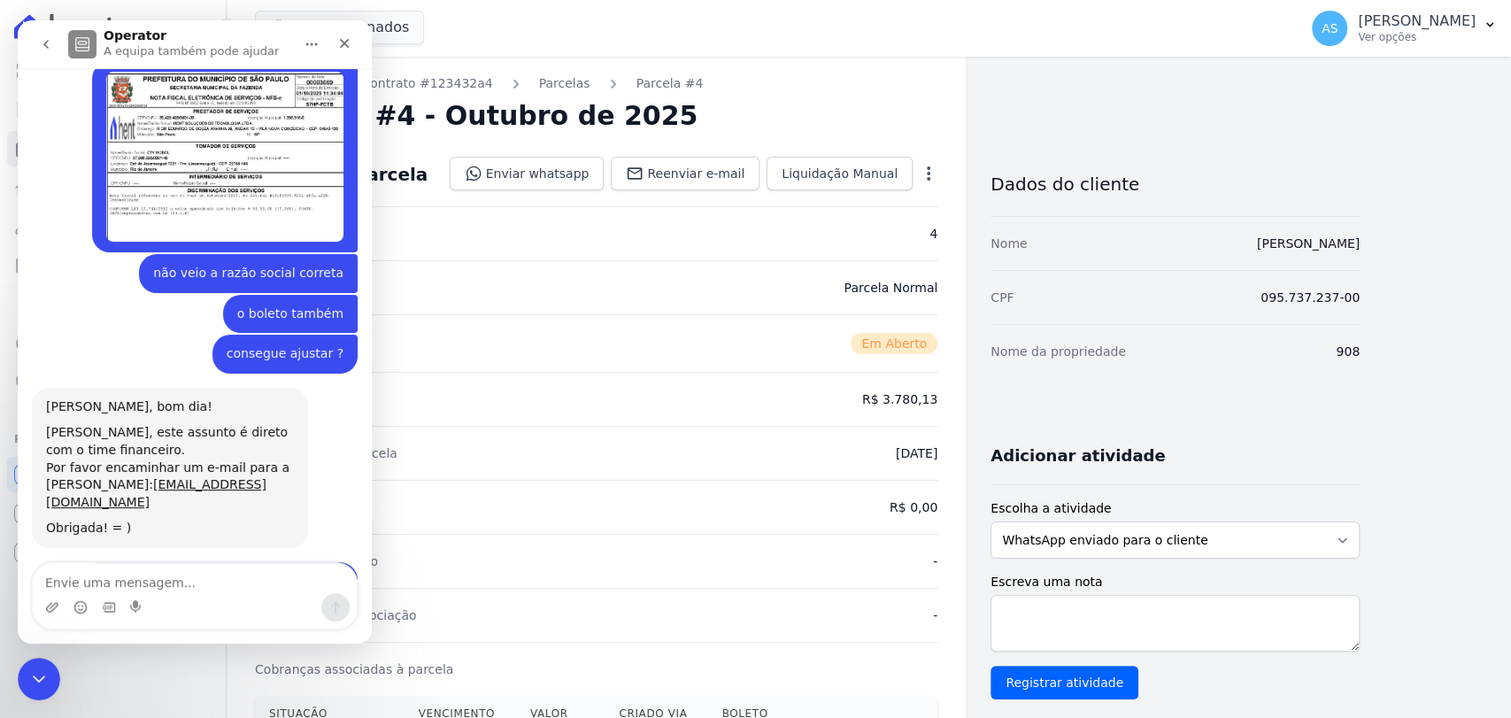
scroll to position [7427, 0]
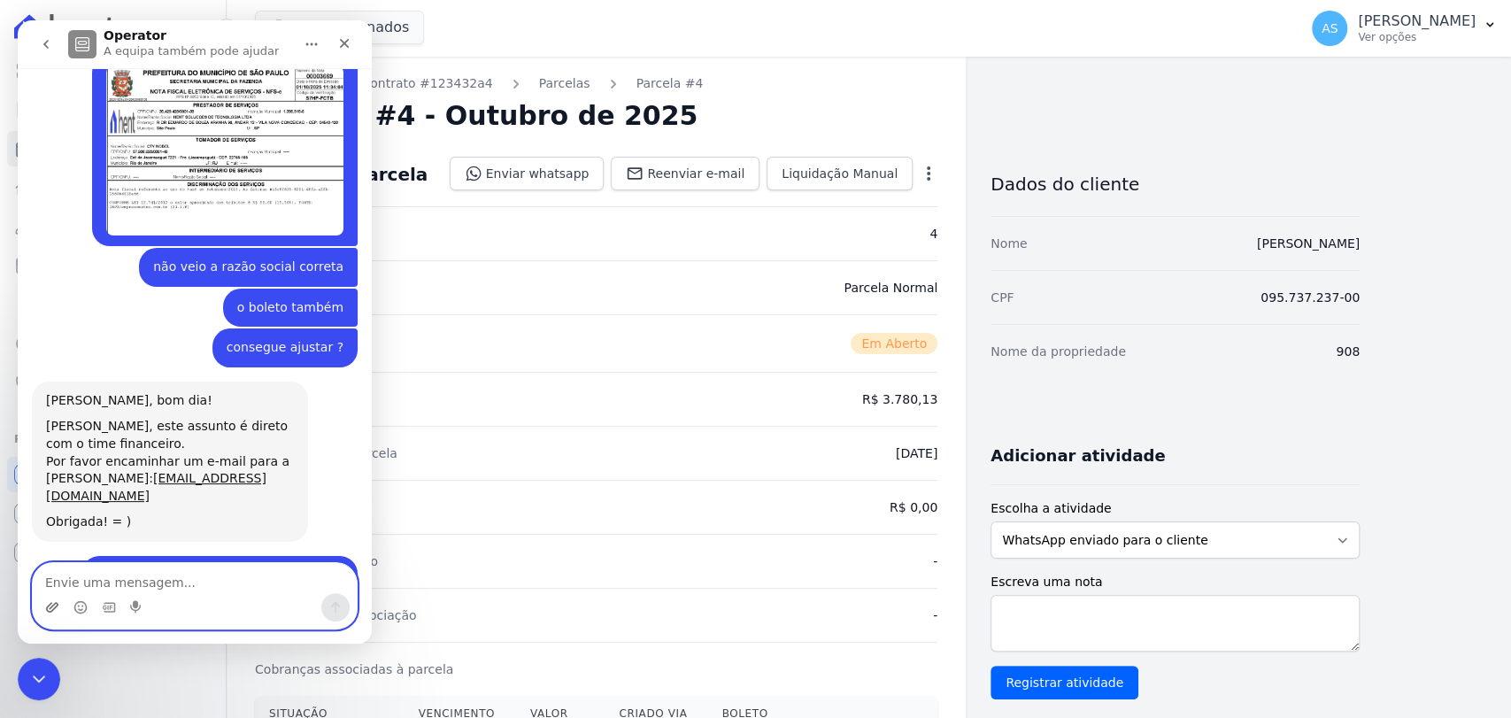
click at [56, 604] on icon "Carregar anexo" at bounding box center [52, 607] width 14 height 14
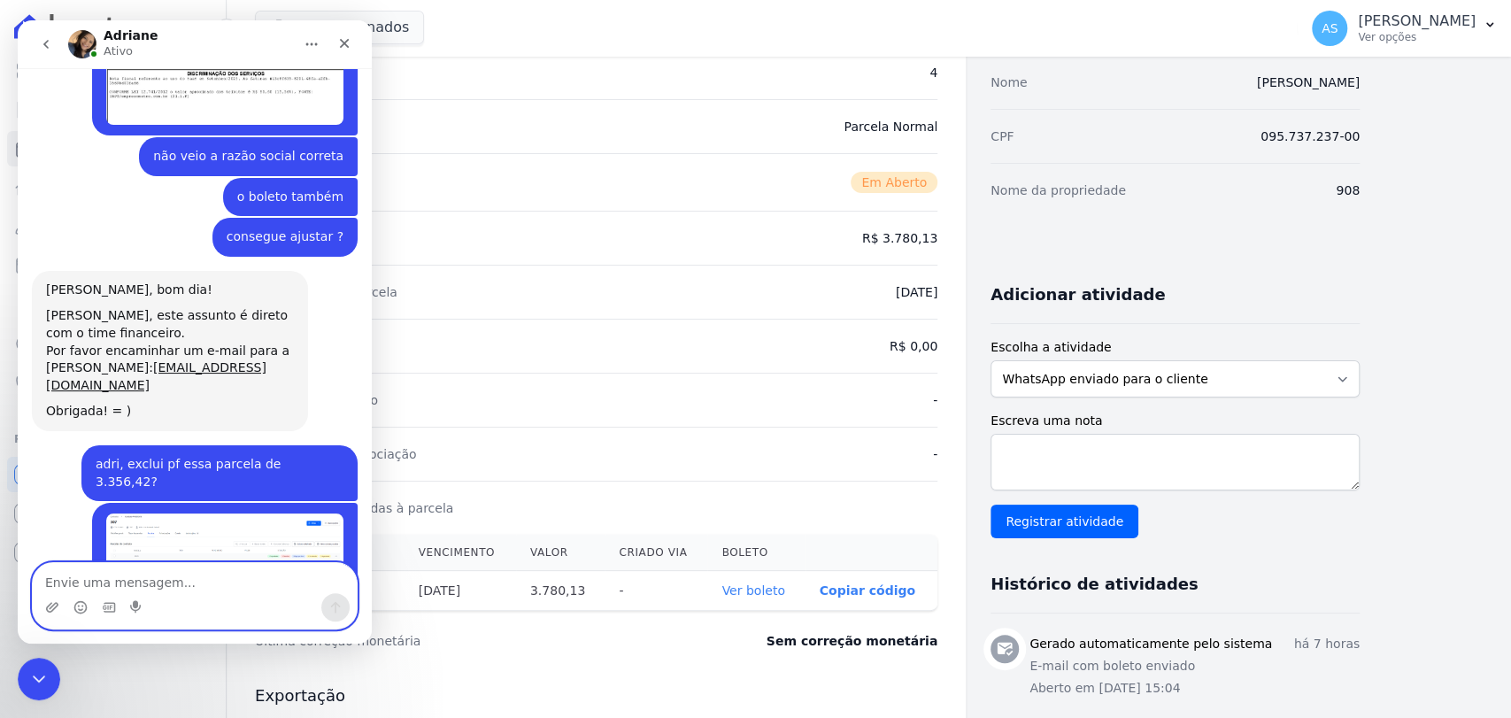
scroll to position [491, 0]
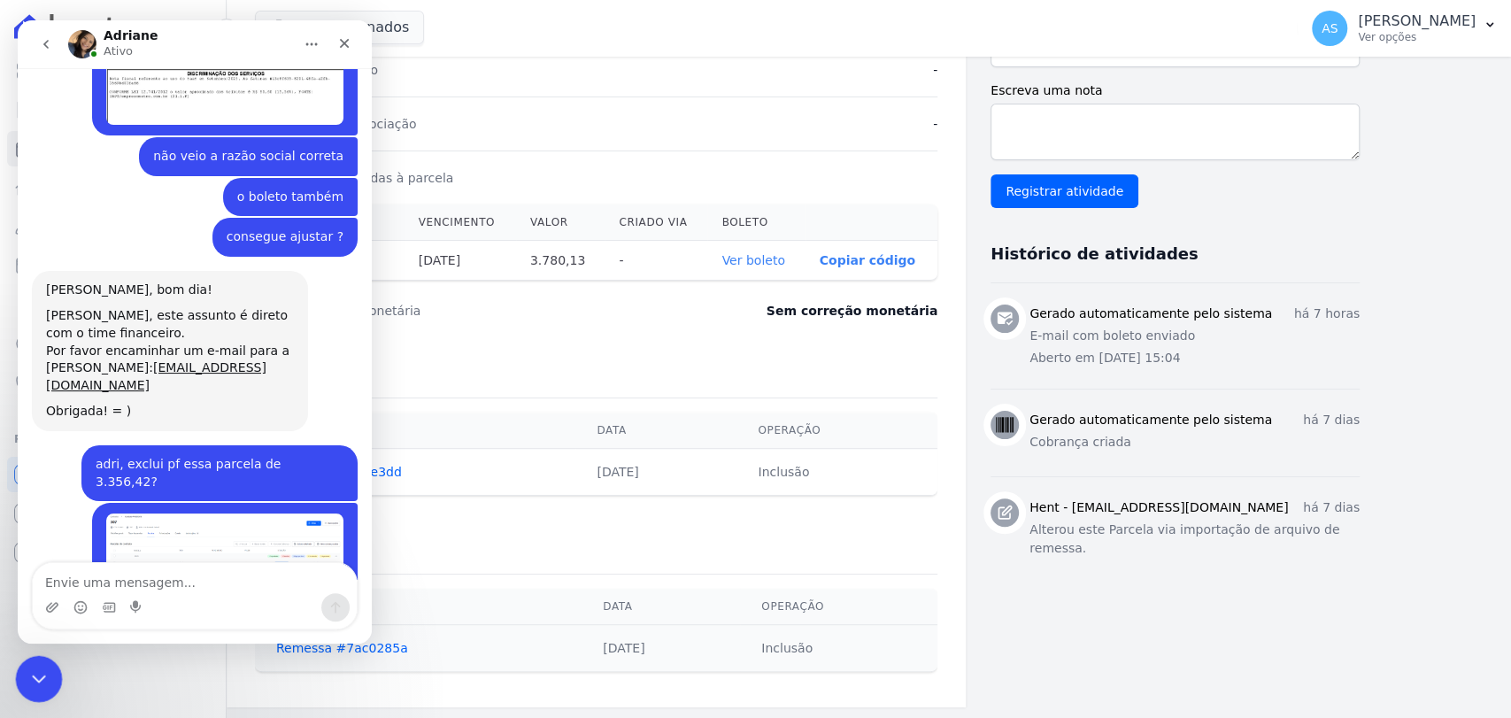
click at [33, 672] on icon "Fechar mensagem da Intercom" at bounding box center [36, 675] width 21 height 21
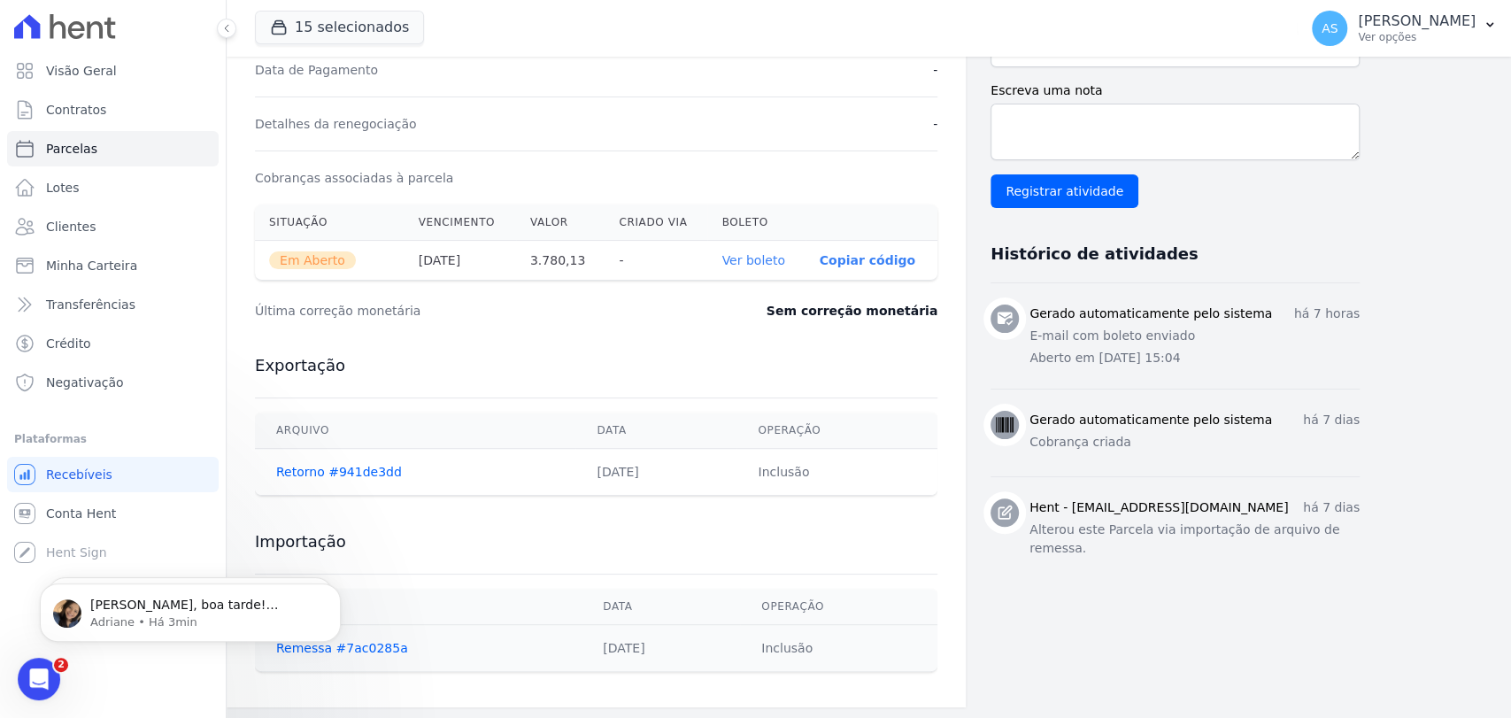
scroll to position [7566, 0]
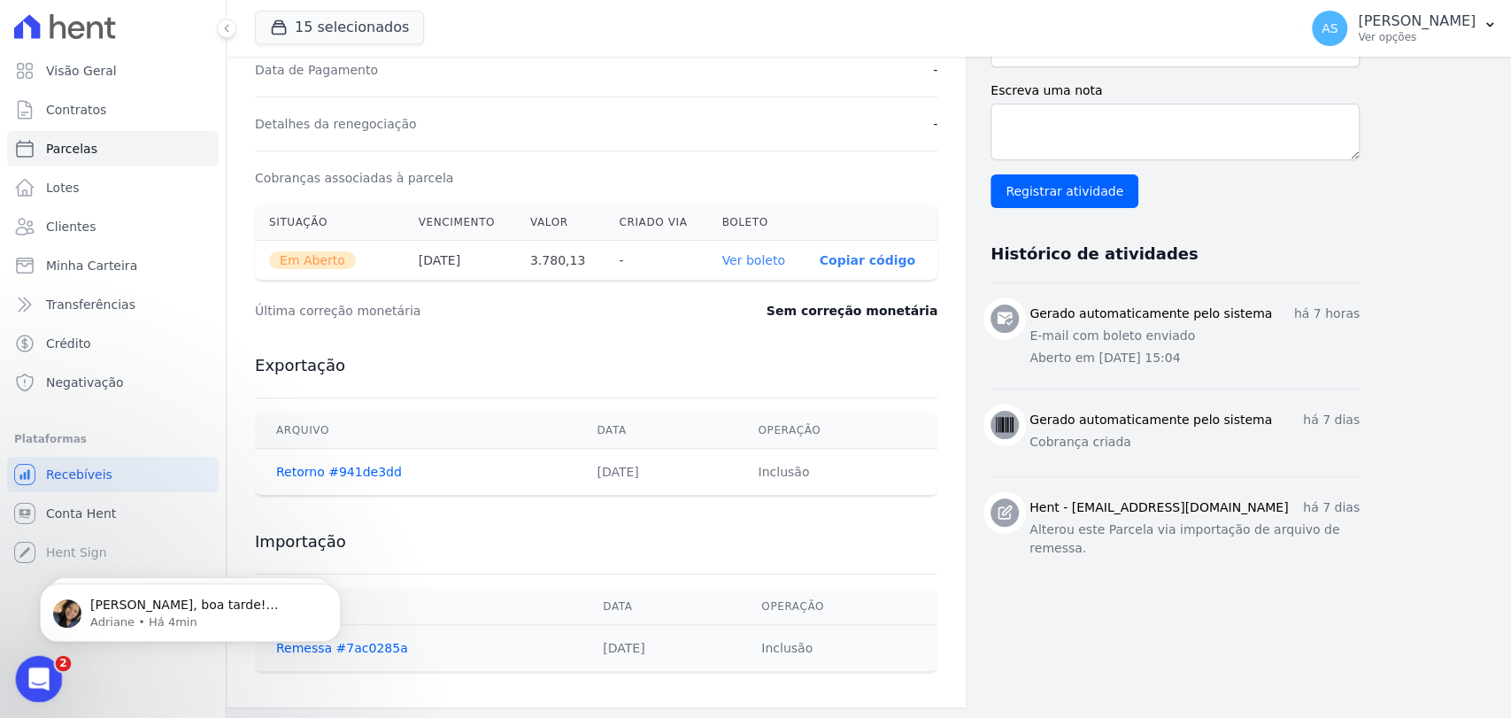
click at [17, 678] on div "Abrir mensagem da Intercom" at bounding box center [36, 676] width 58 height 58
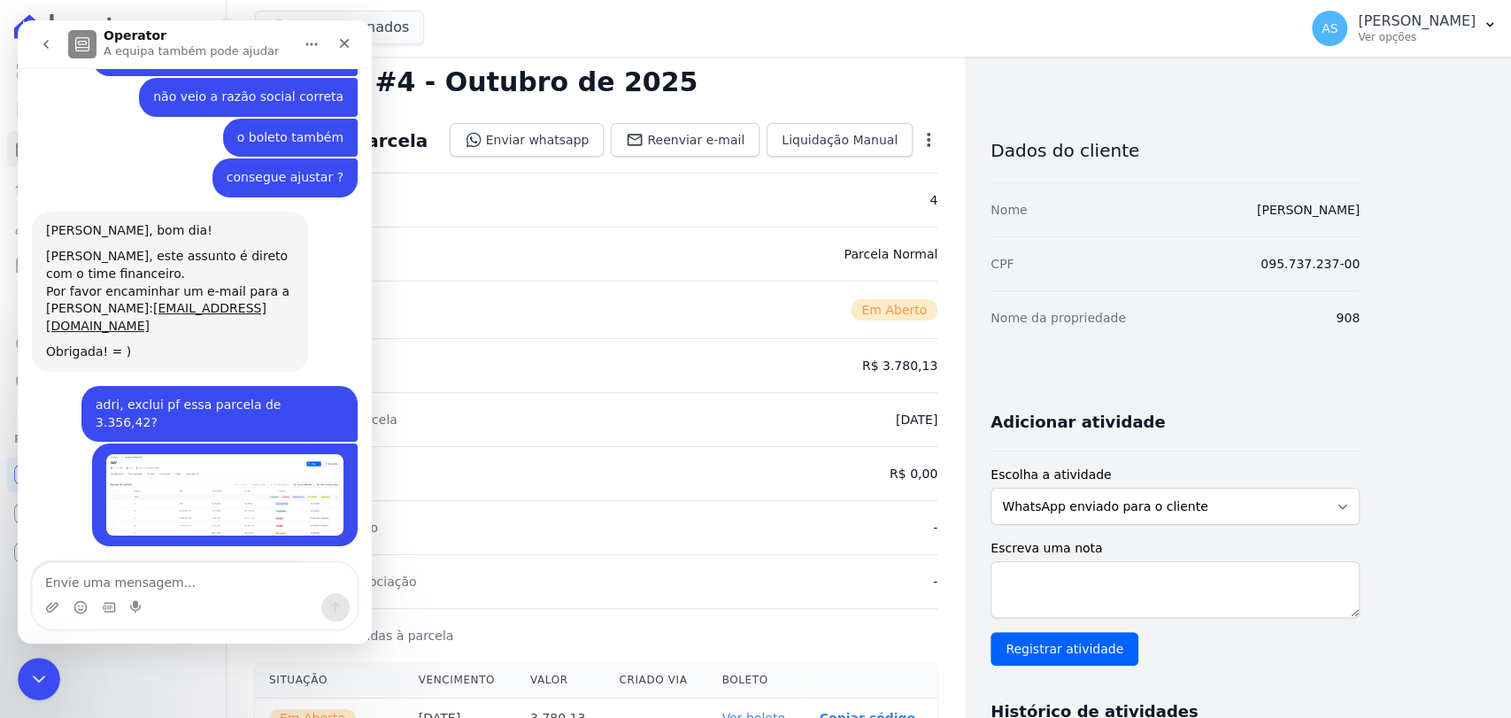
scroll to position [0, 0]
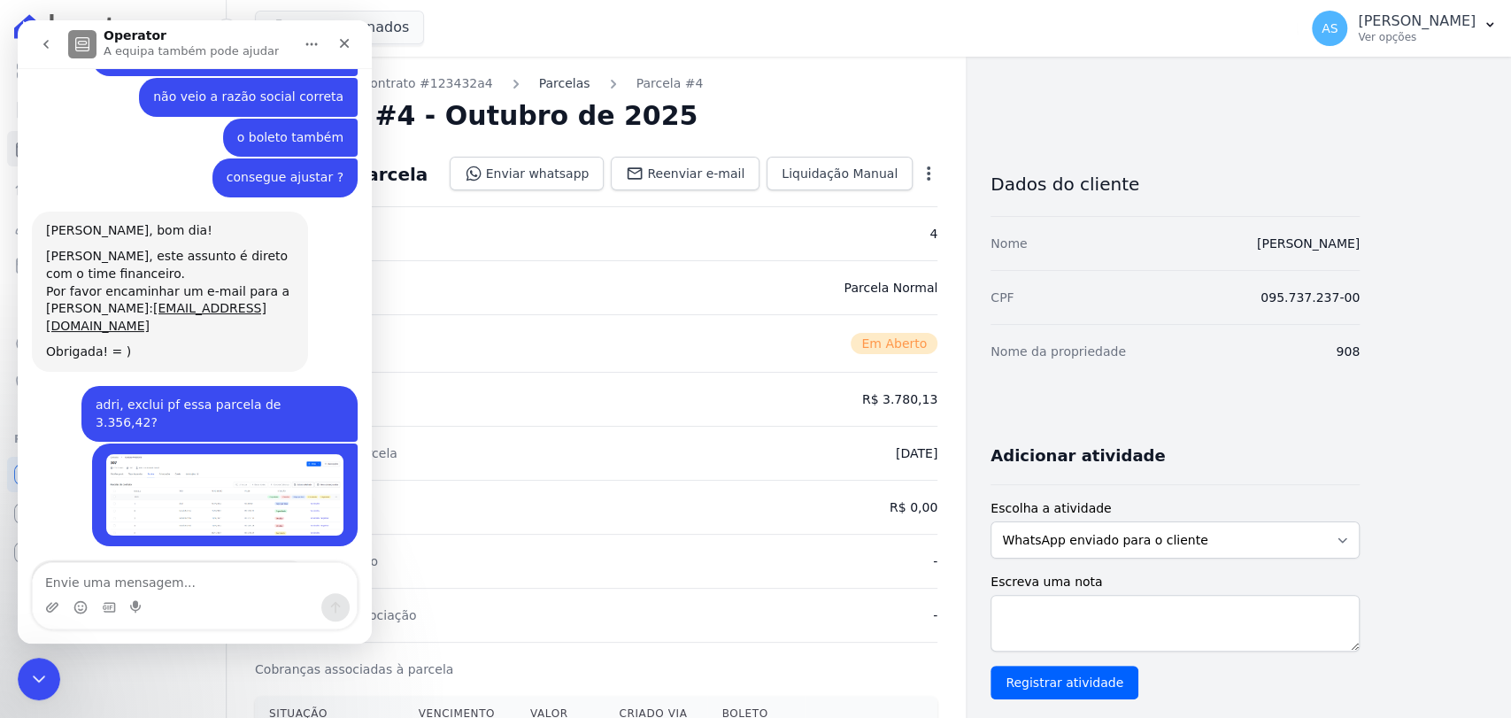
click at [539, 78] on link "Parcelas" at bounding box center [564, 83] width 51 height 19
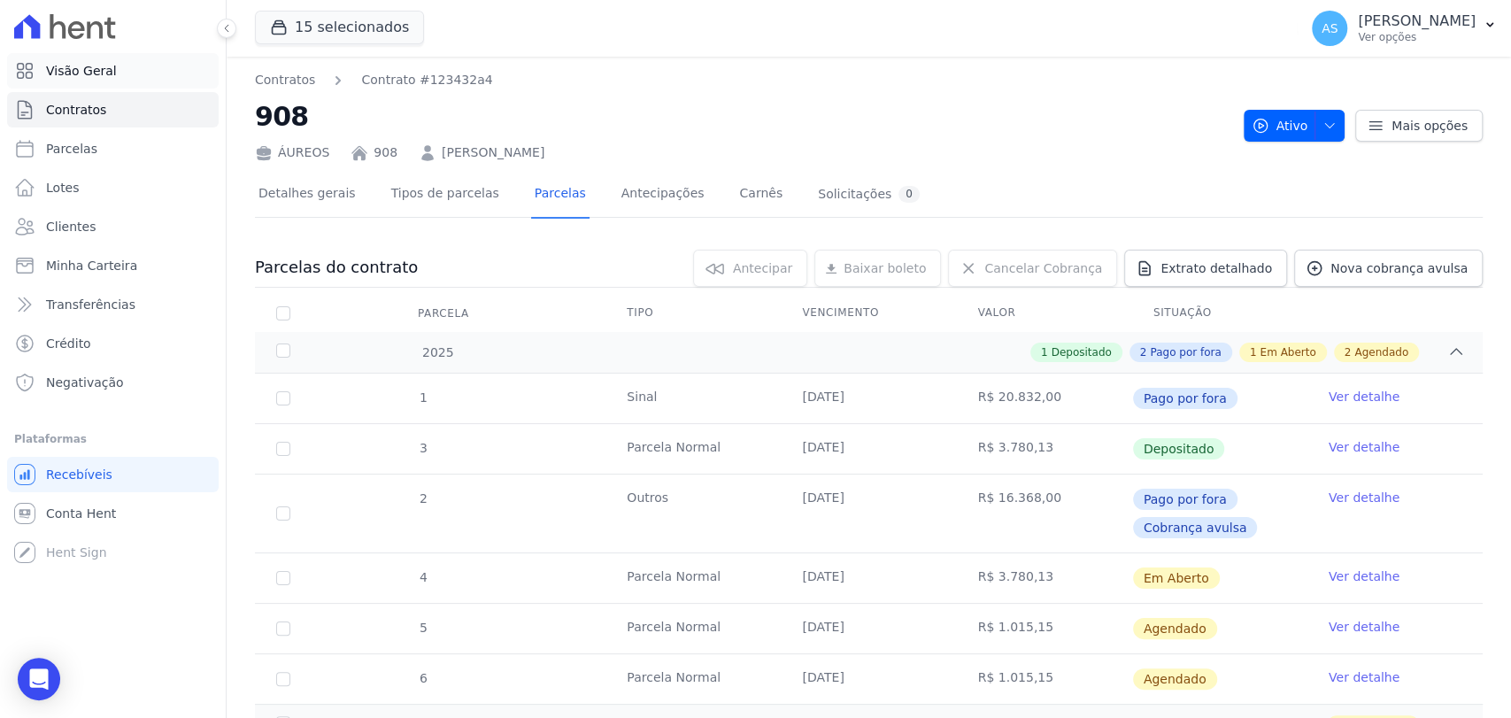
click at [63, 73] on span "Visão Geral" at bounding box center [81, 71] width 71 height 18
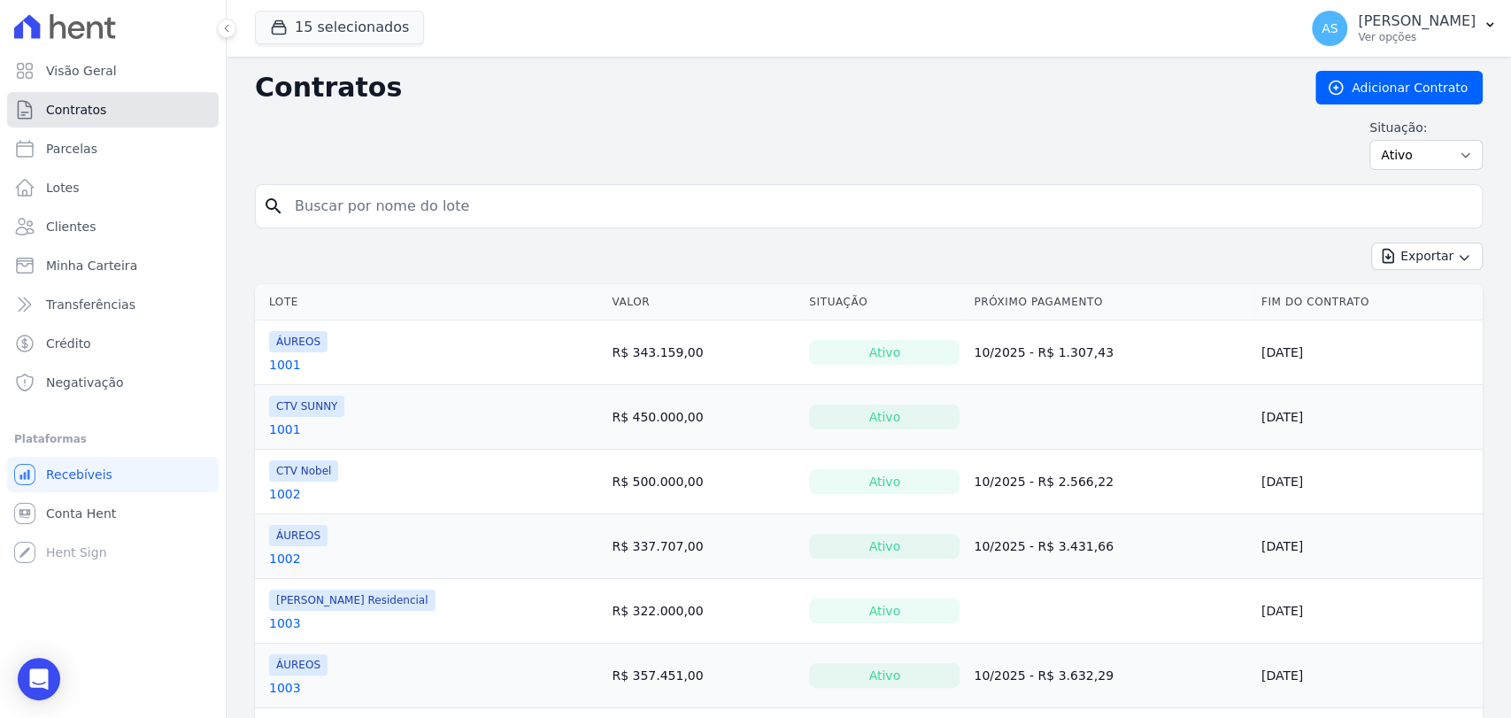
click at [64, 106] on span "Contratos" at bounding box center [76, 110] width 60 height 18
click at [357, 206] on input "search" at bounding box center [879, 205] width 1190 height 35
type input "309"
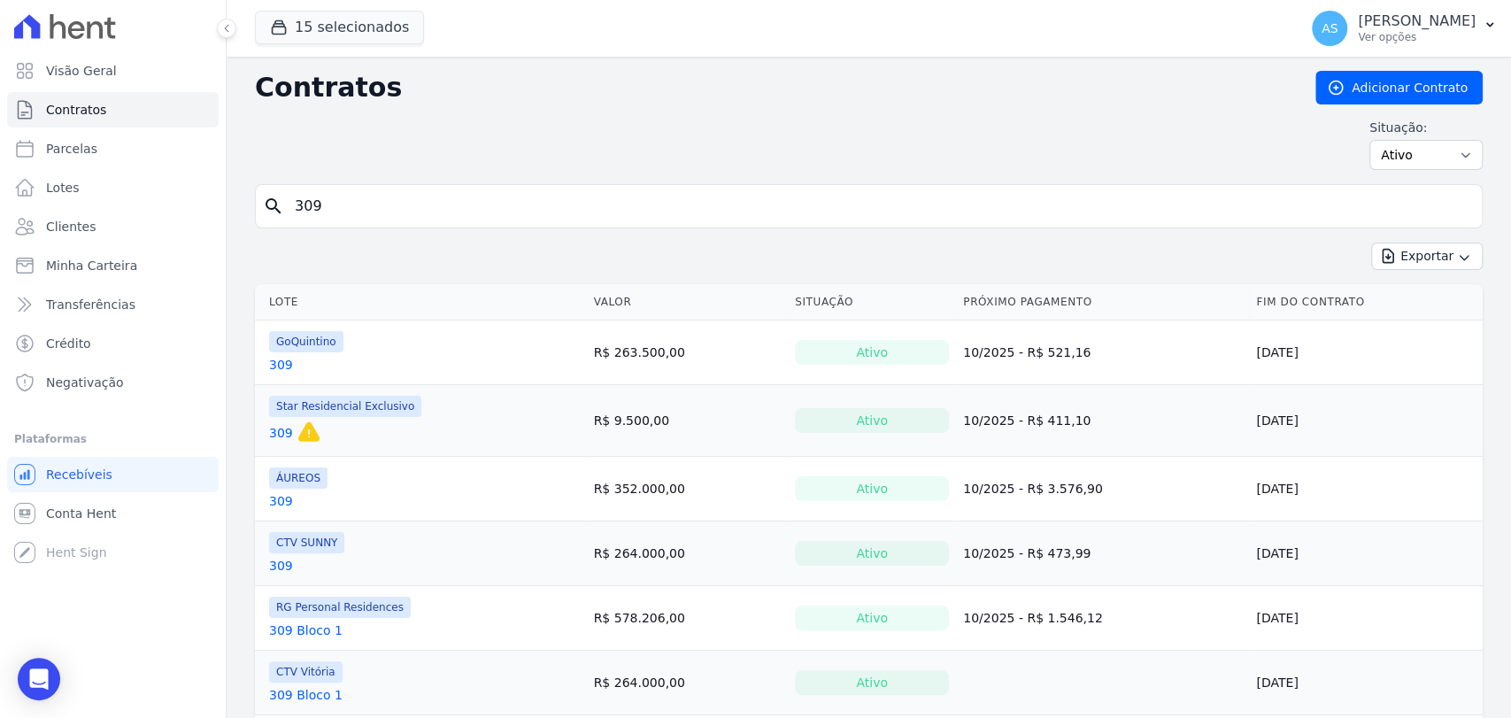
click at [281, 497] on link "309" at bounding box center [281, 501] width 24 height 18
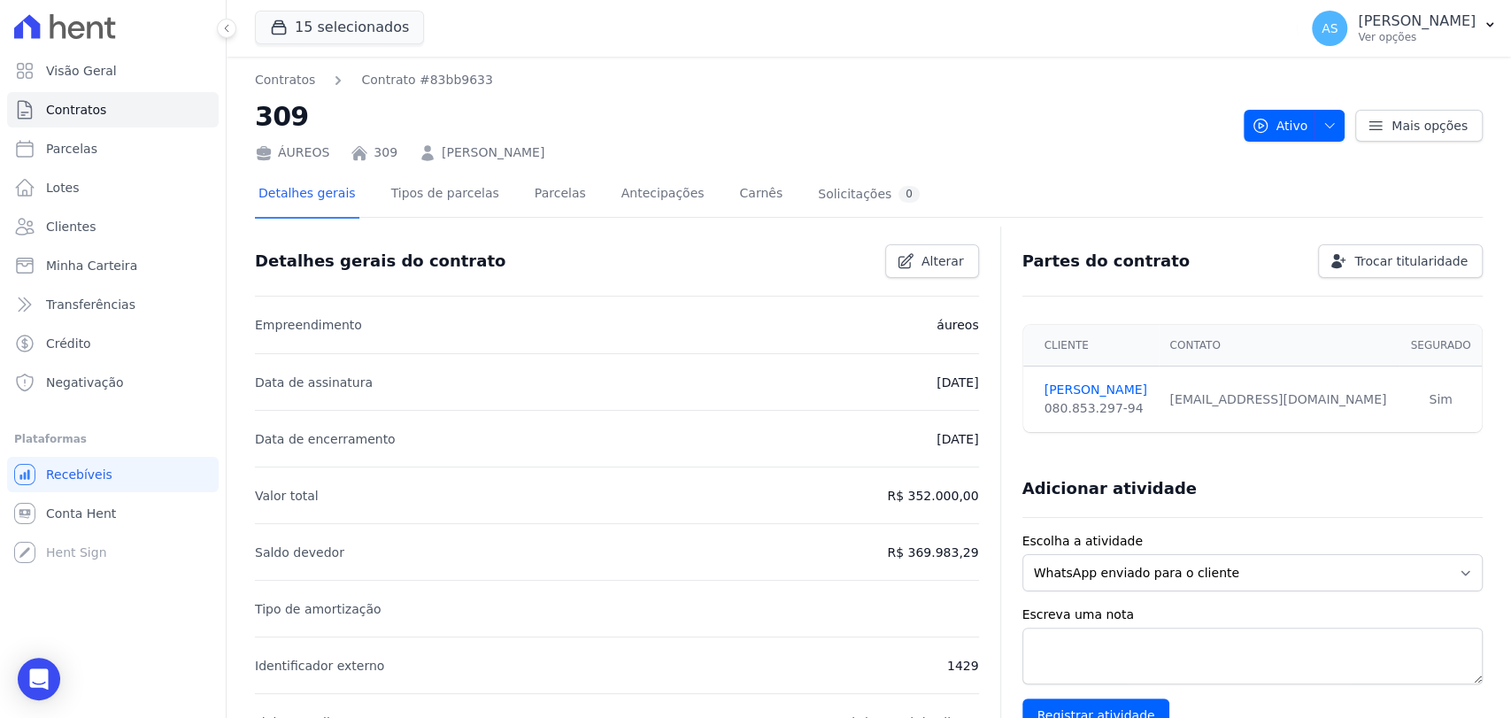
drag, startPoint x: 547, startPoint y: 153, endPoint x: 434, endPoint y: 155, distance: 113.3
click at [434, 155] on div "ÁUREOS 309 Marcio Picoli Peccini" at bounding box center [742, 149] width 974 height 26
copy link "Marcio Picoli Peccini"
click at [531, 194] on link "Parcelas" at bounding box center [560, 195] width 58 height 47
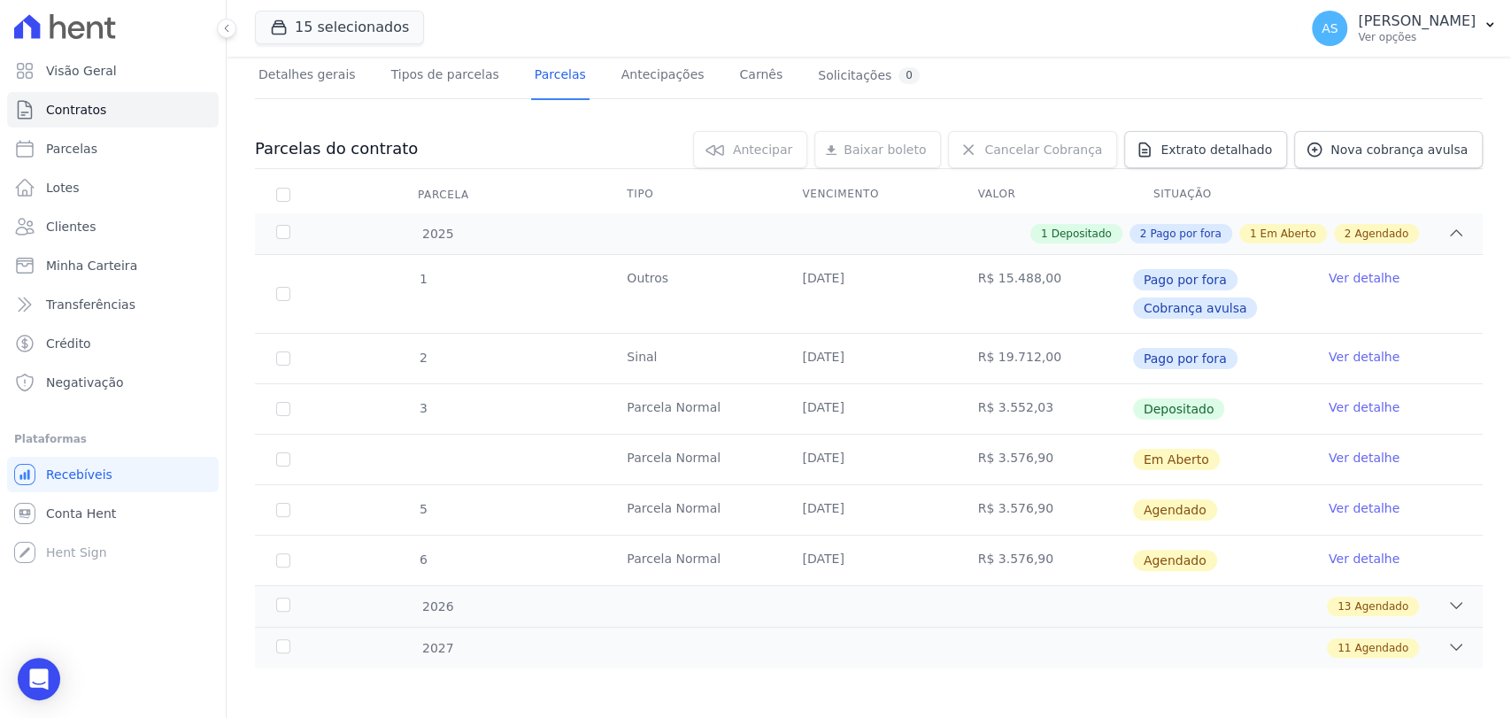
scroll to position [120, 0]
click at [32, 681] on icon "Open Intercom Messenger" at bounding box center [38, 678] width 20 height 23
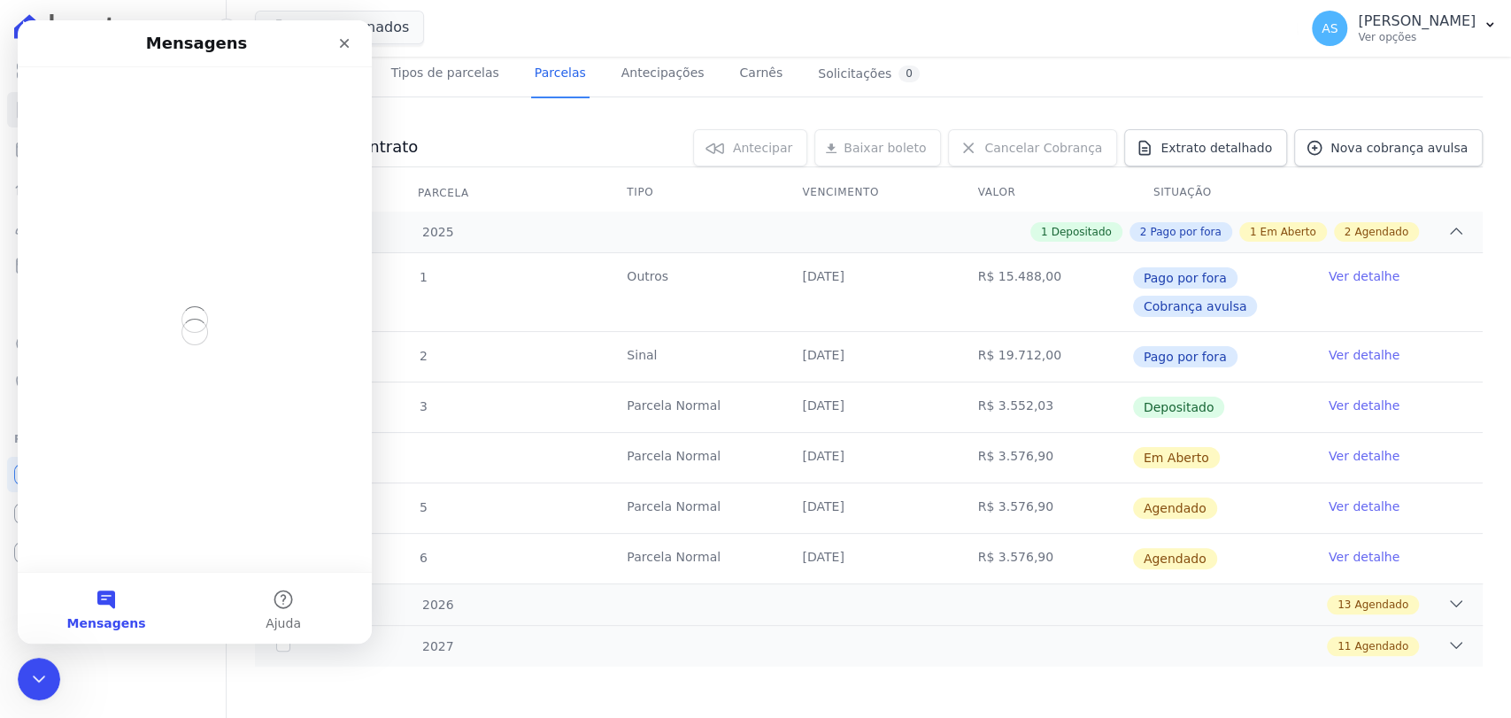
scroll to position [0, 0]
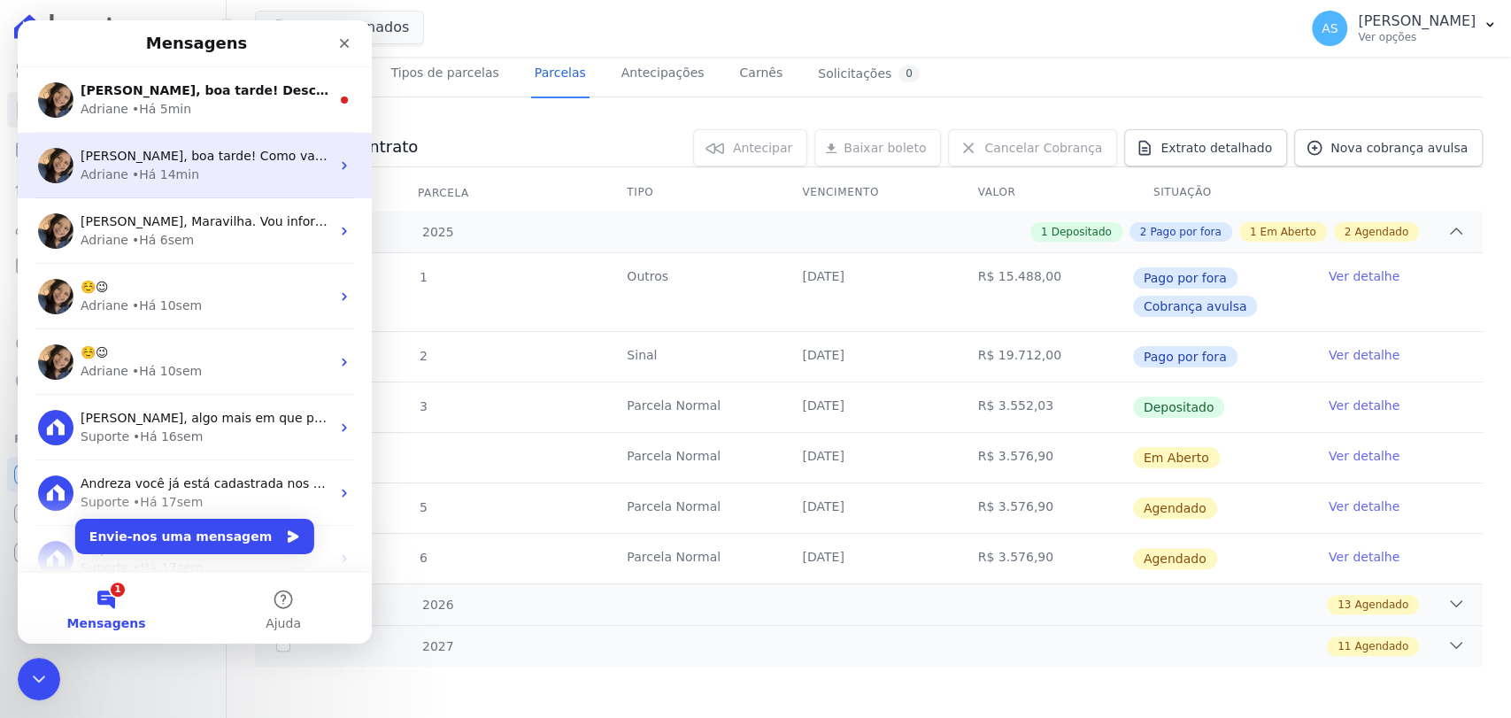
click at [168, 165] on div "• Há 14min" at bounding box center [165, 174] width 67 height 19
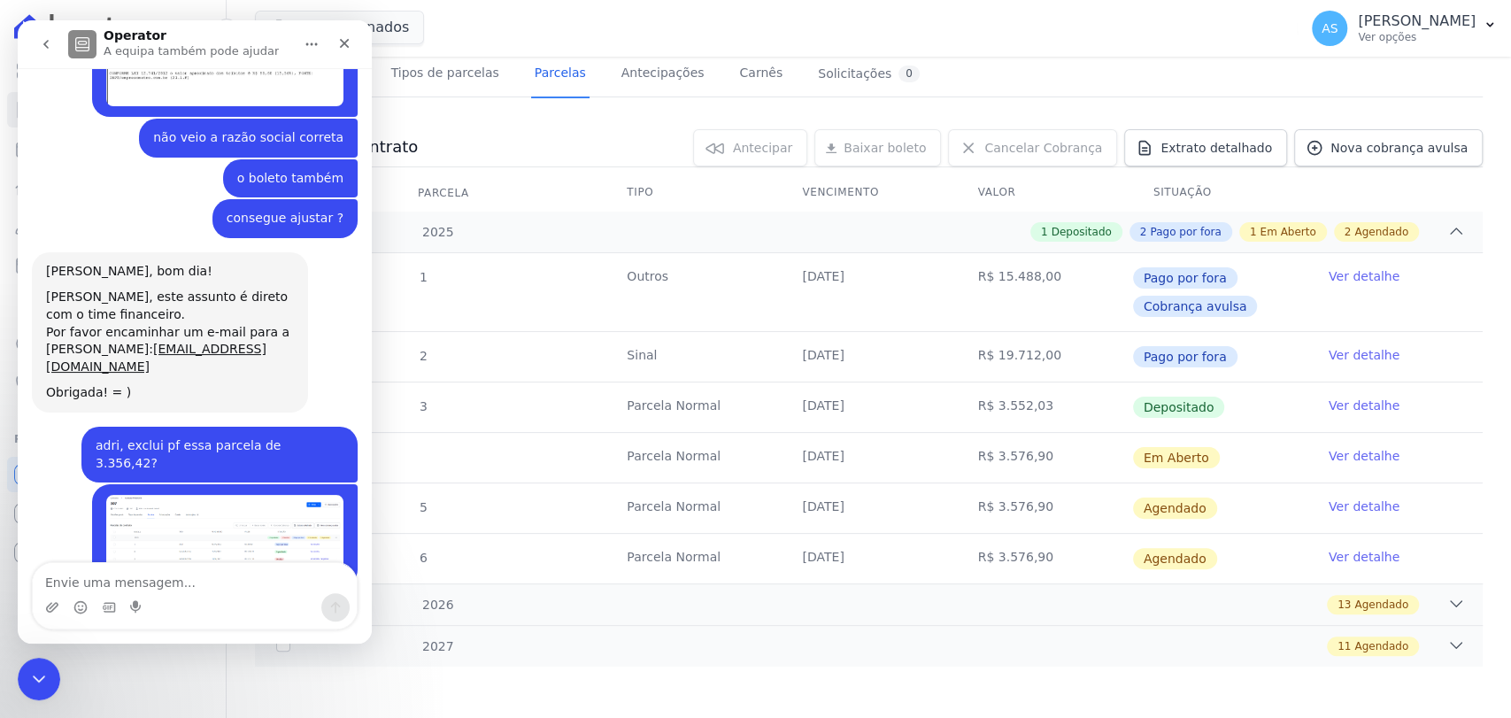
scroll to position [7566, 0]
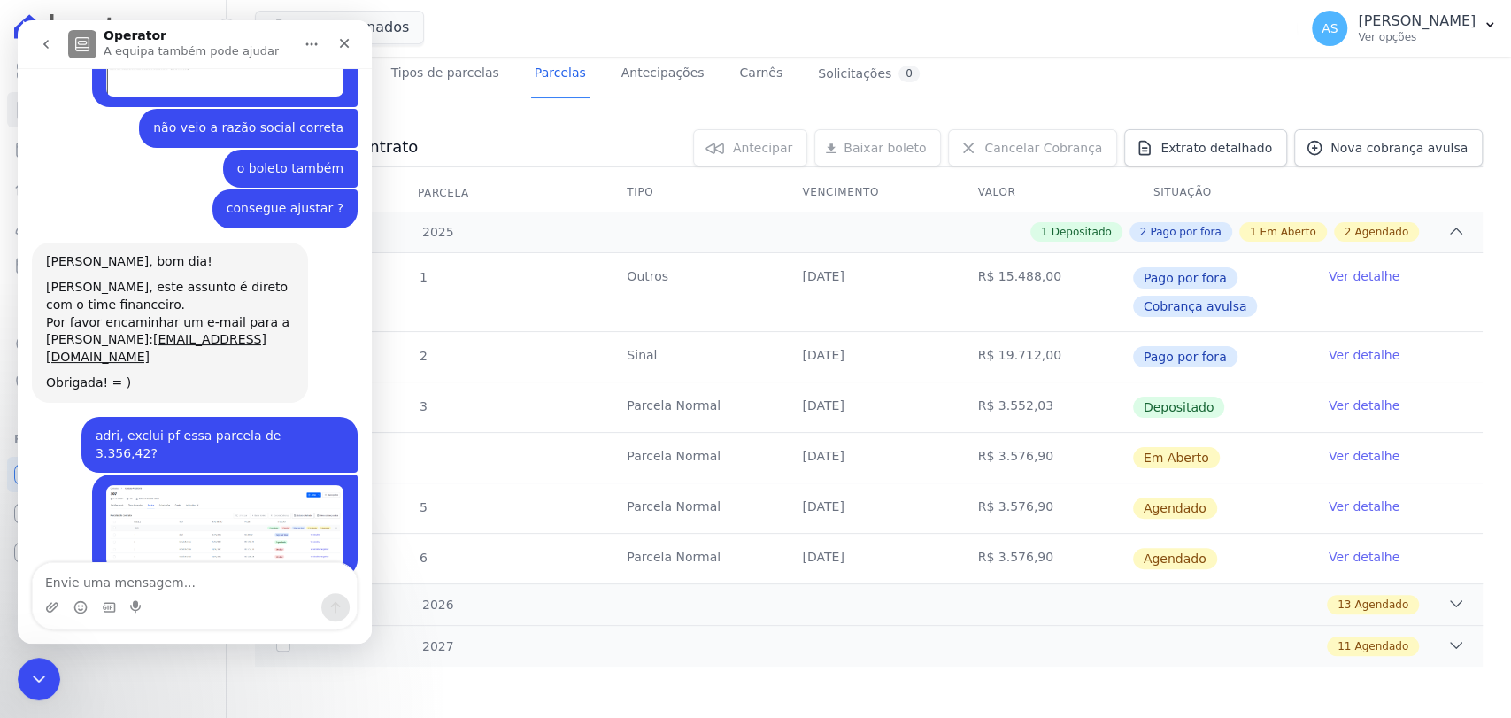
click at [105, 581] on textarea "Envie uma mensagem..." at bounding box center [195, 578] width 324 height 30
type textarea "OBRIGADA"
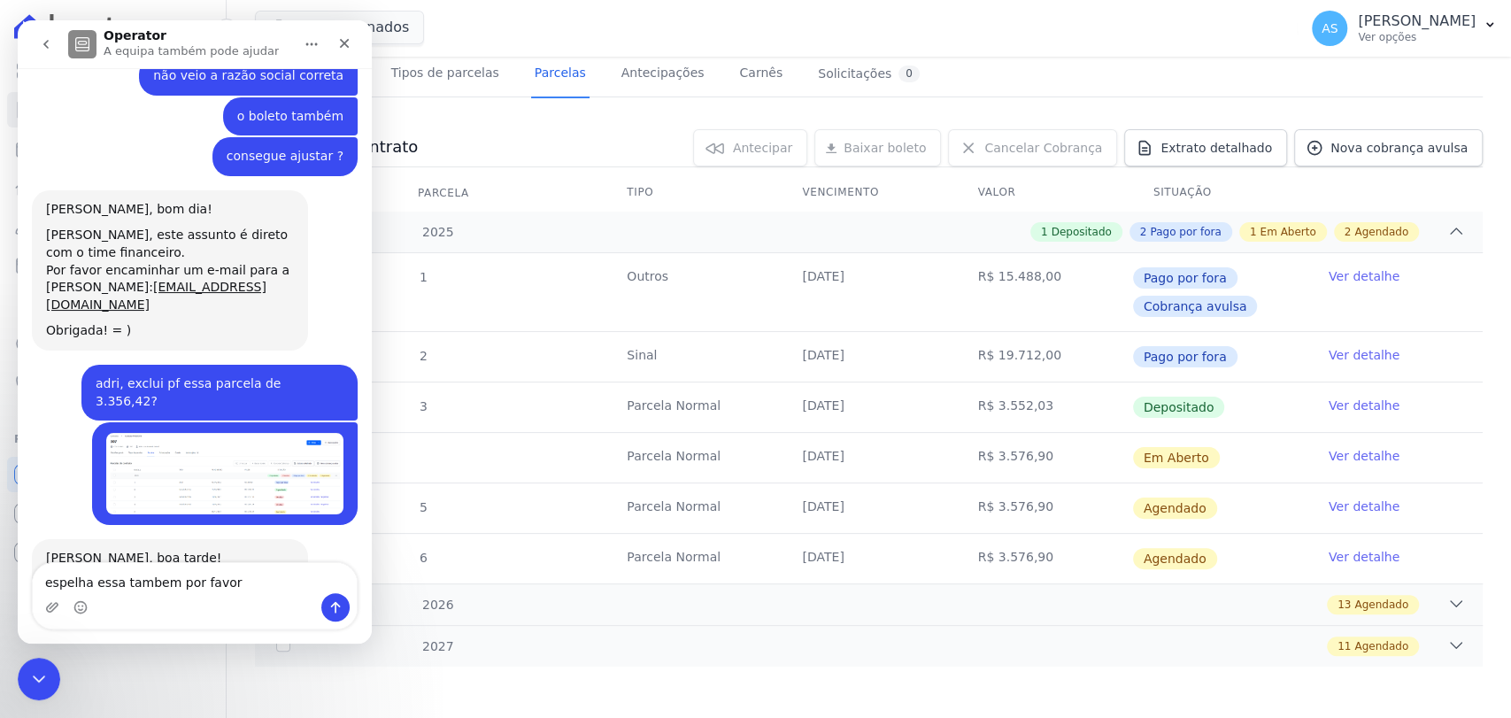
type textarea "espelha essa tambem por favor"
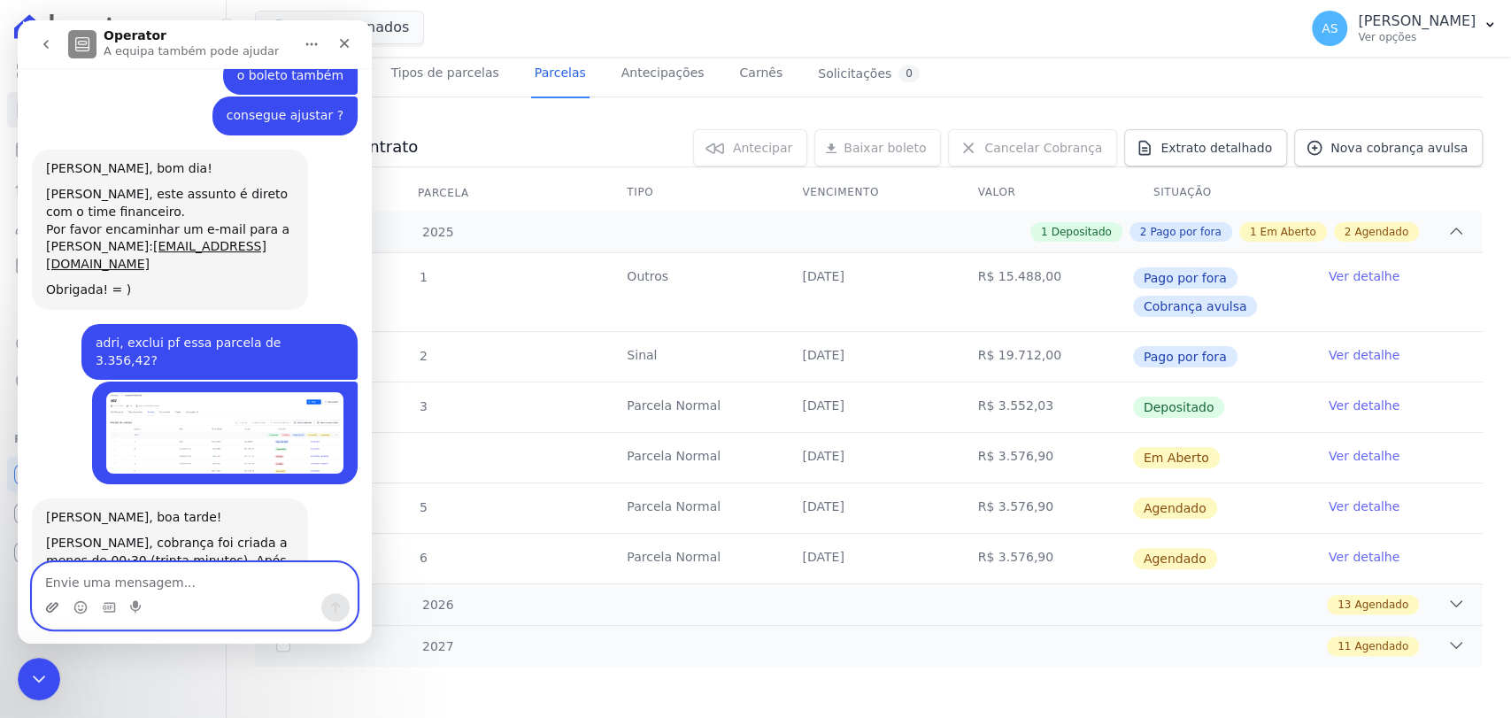
click at [46, 611] on icon "Carregar anexo" at bounding box center [52, 607] width 14 height 14
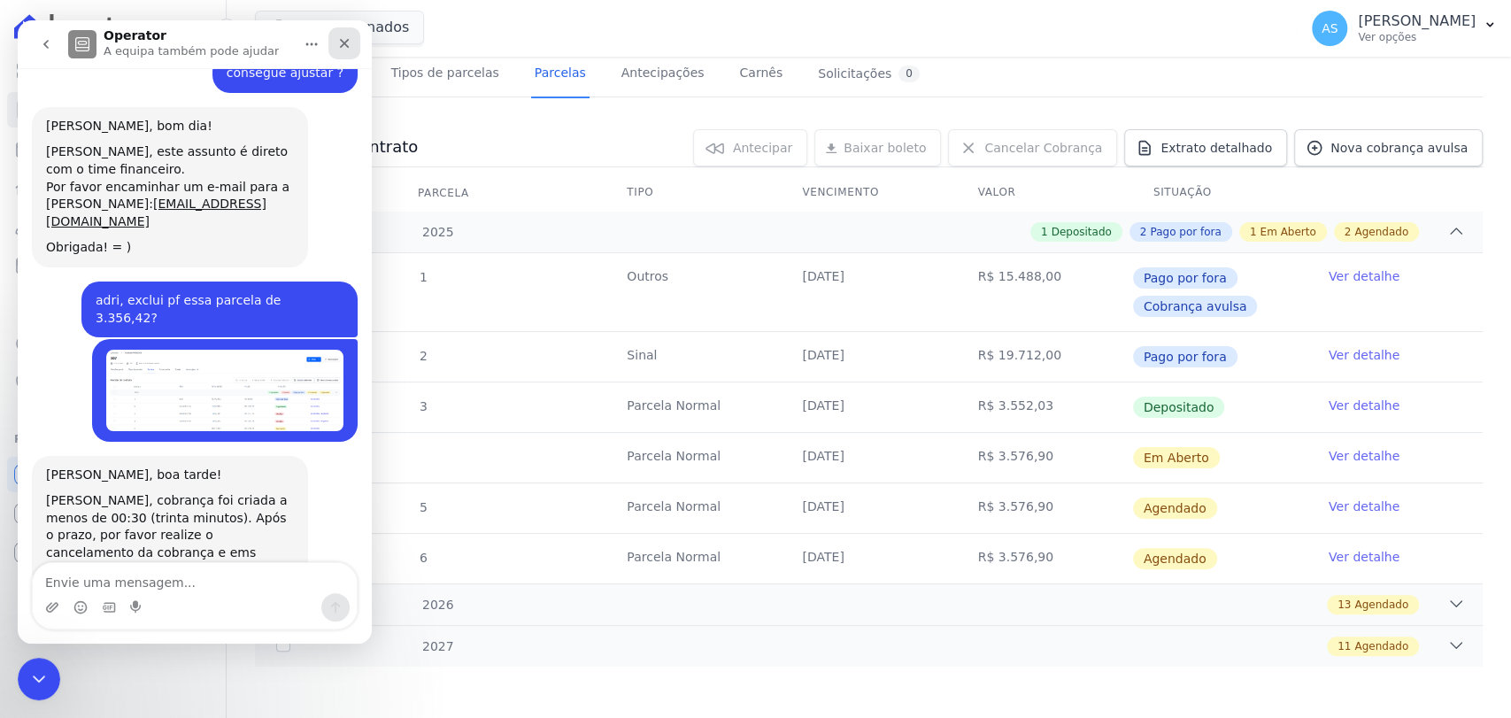
click at [338, 40] on icon "Fechar" at bounding box center [344, 43] width 14 height 14
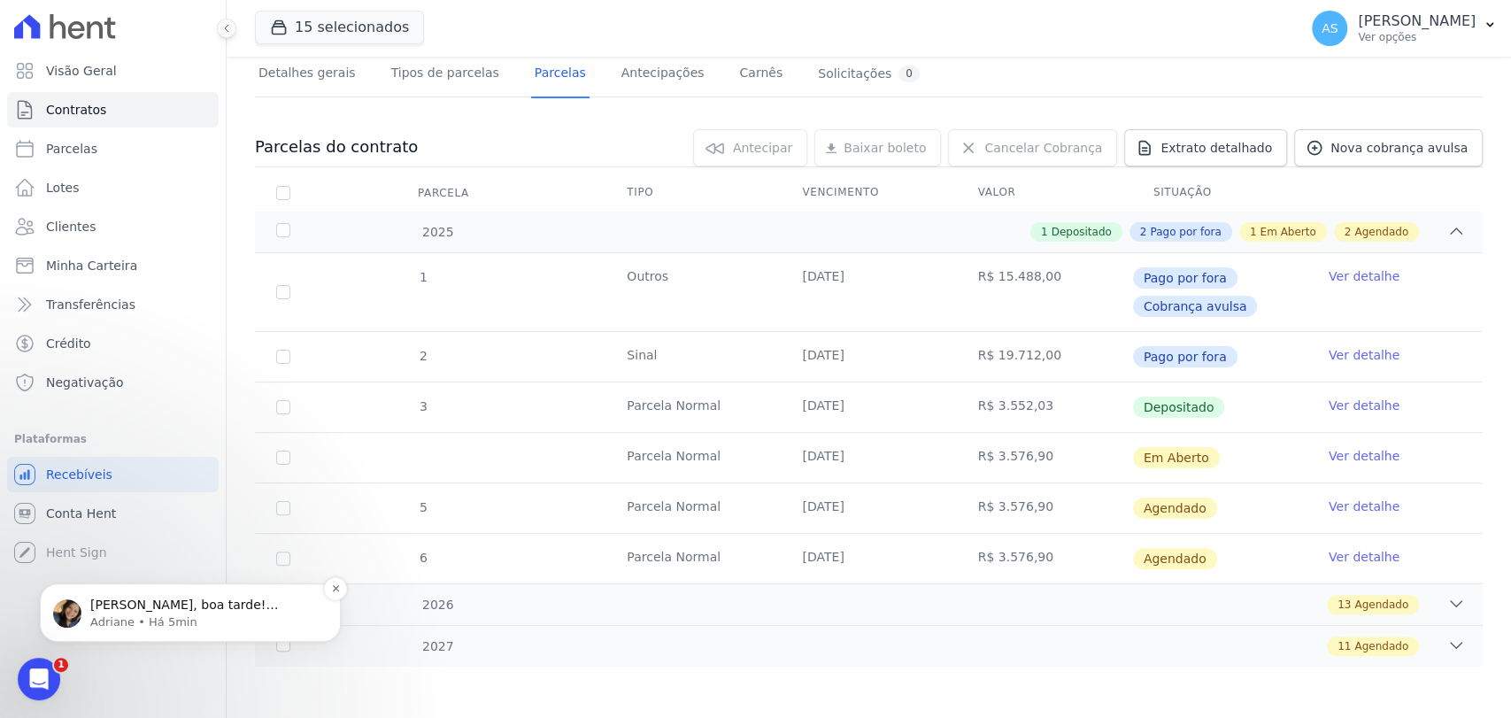
click at [98, 619] on p "Adriane • Há 5min" at bounding box center [204, 622] width 228 height 16
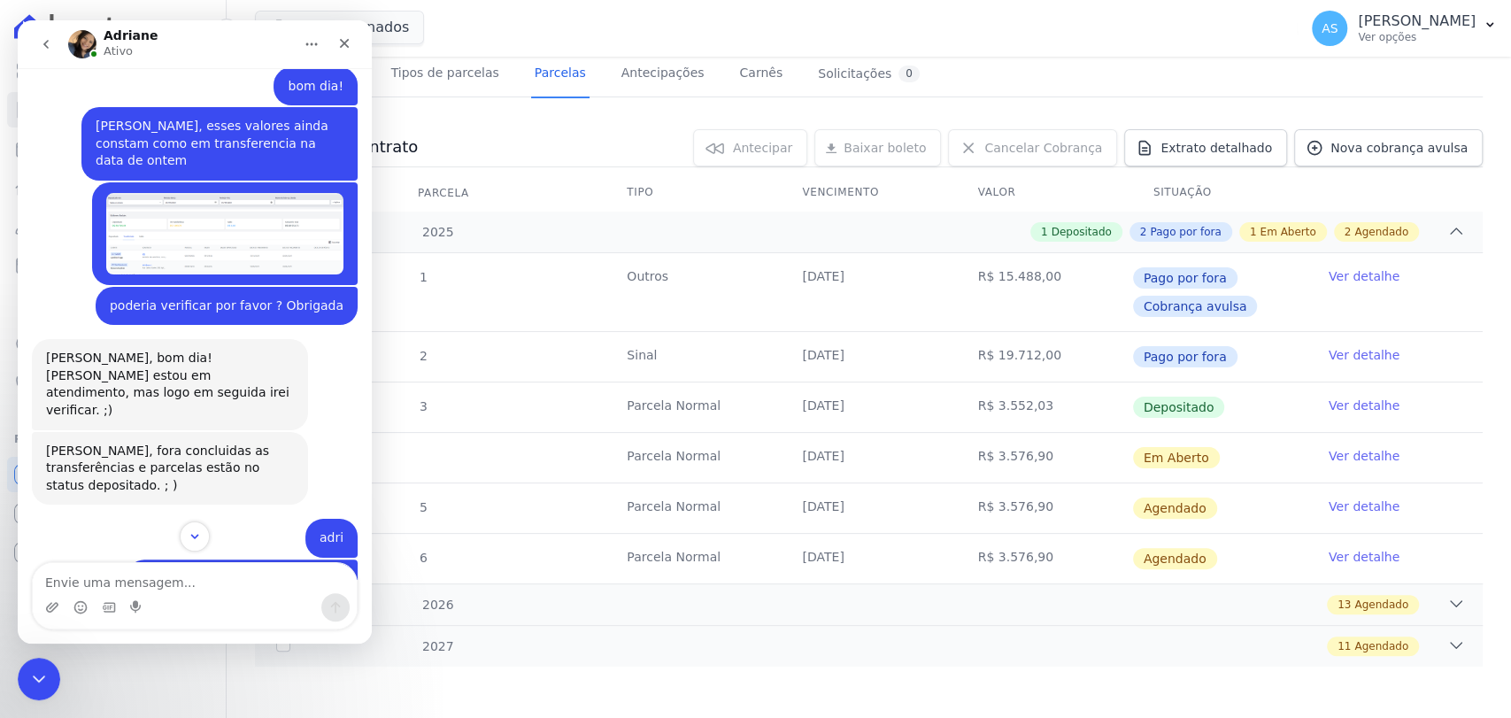
scroll to position [15523, 0]
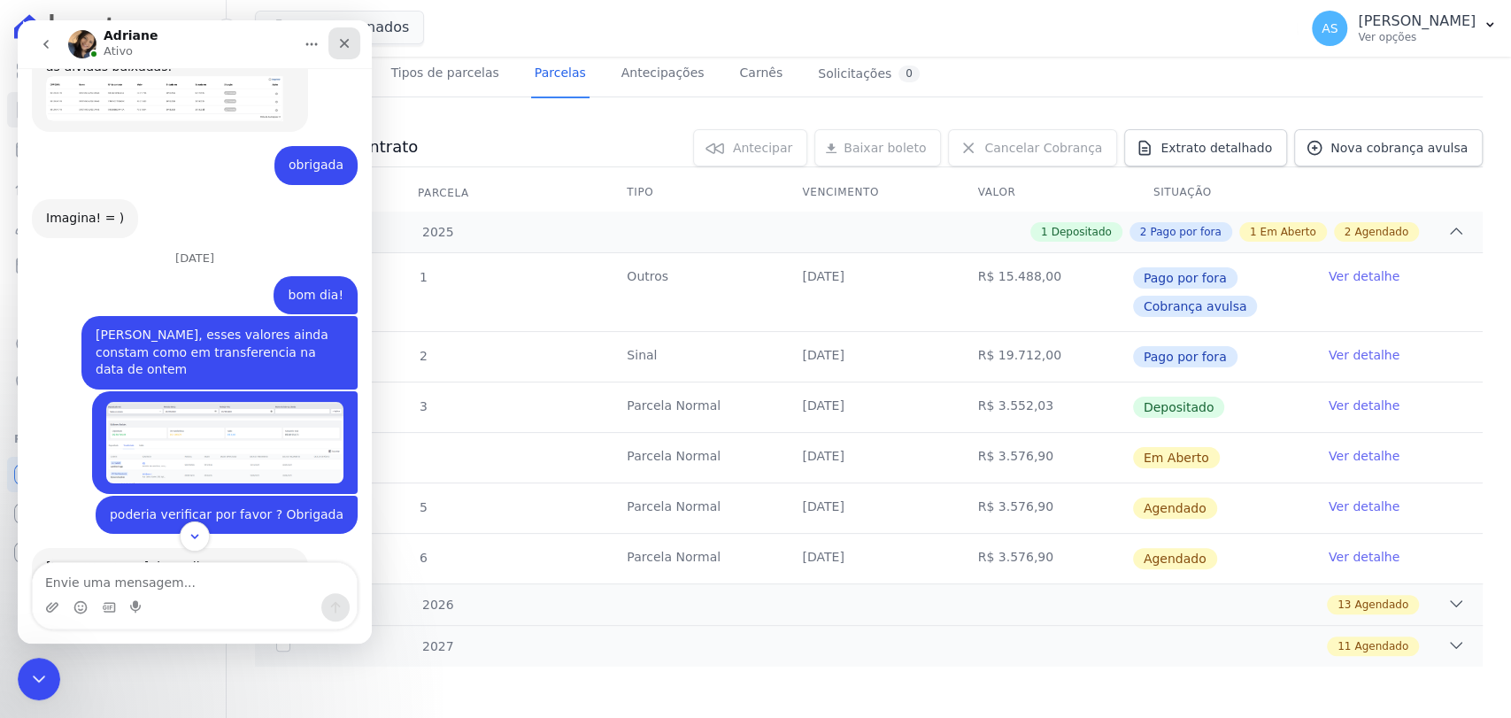
click at [341, 43] on icon "Fechar" at bounding box center [344, 43] width 14 height 14
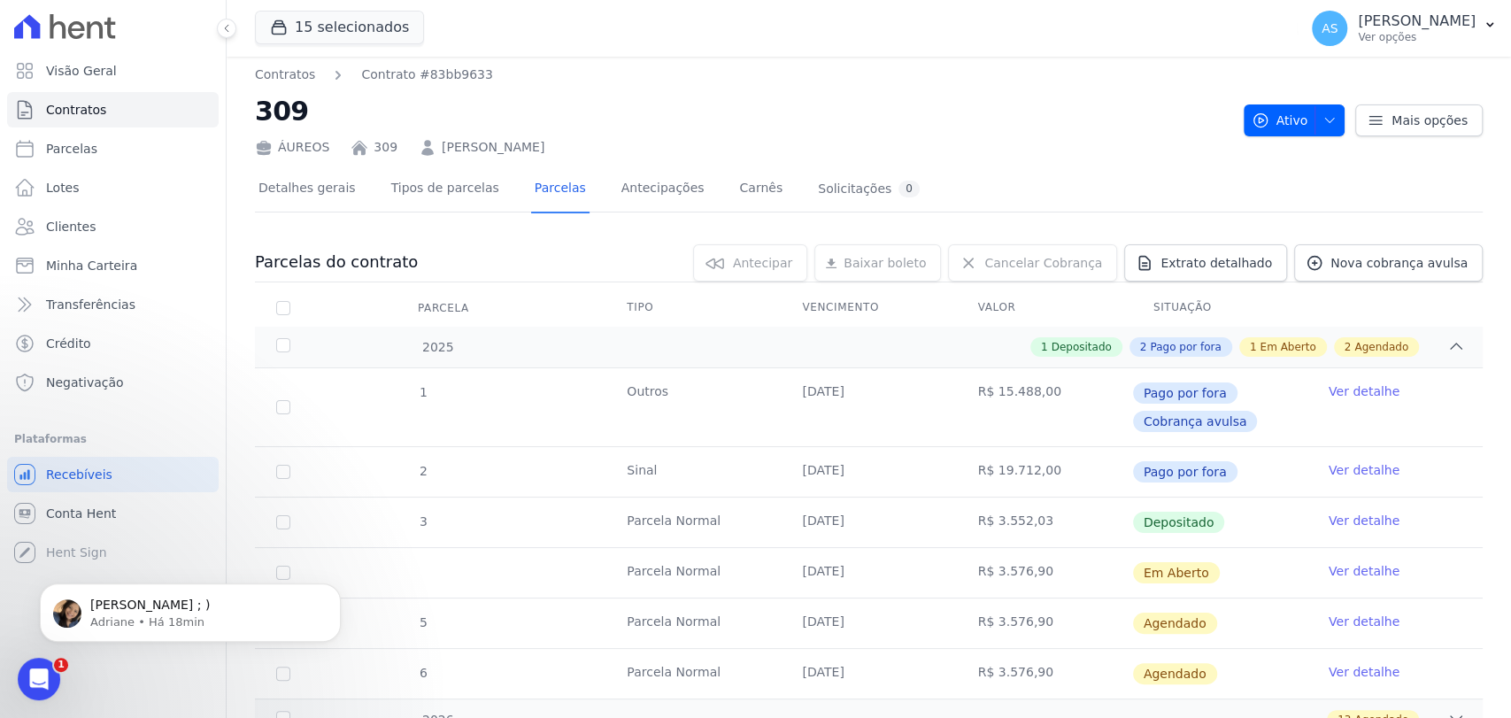
scroll to position [0, 0]
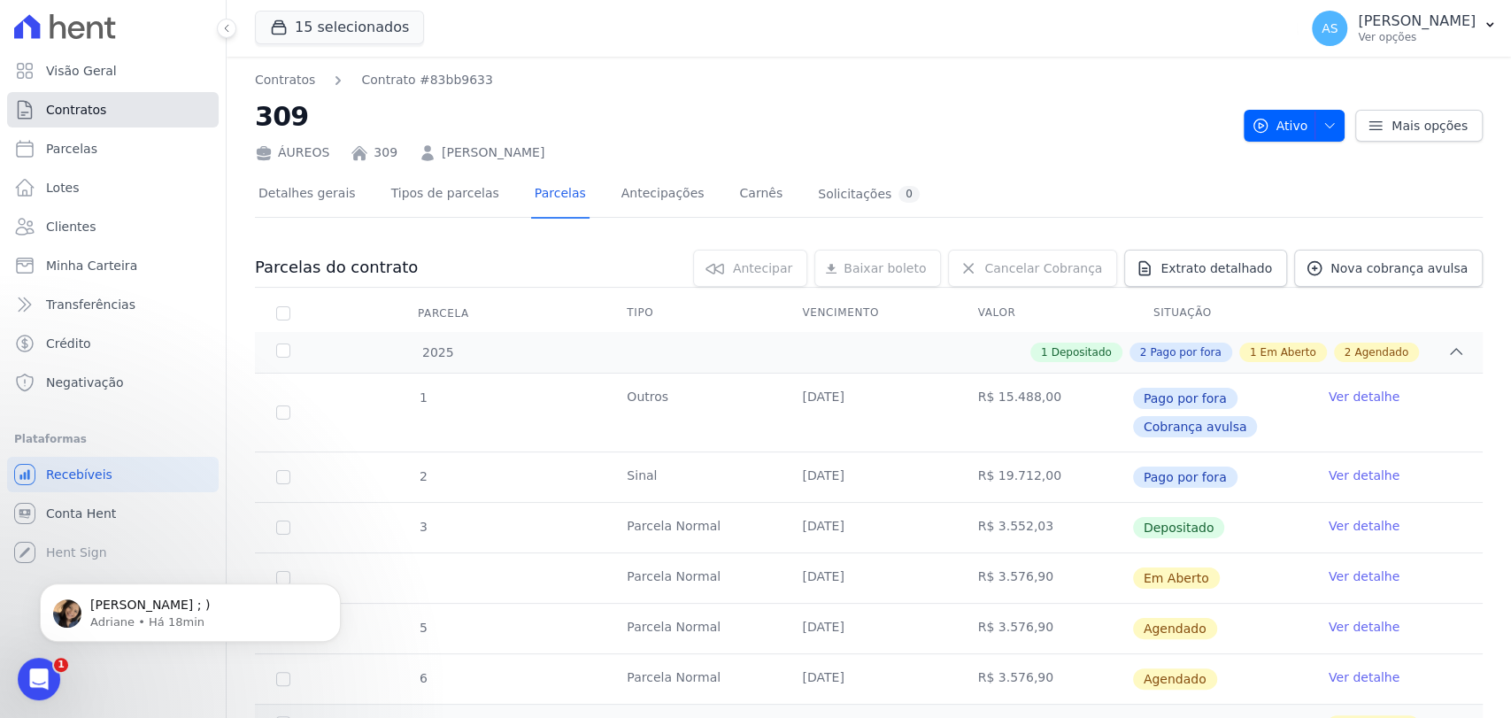
click at [78, 105] on span "Contratos" at bounding box center [76, 110] width 60 height 18
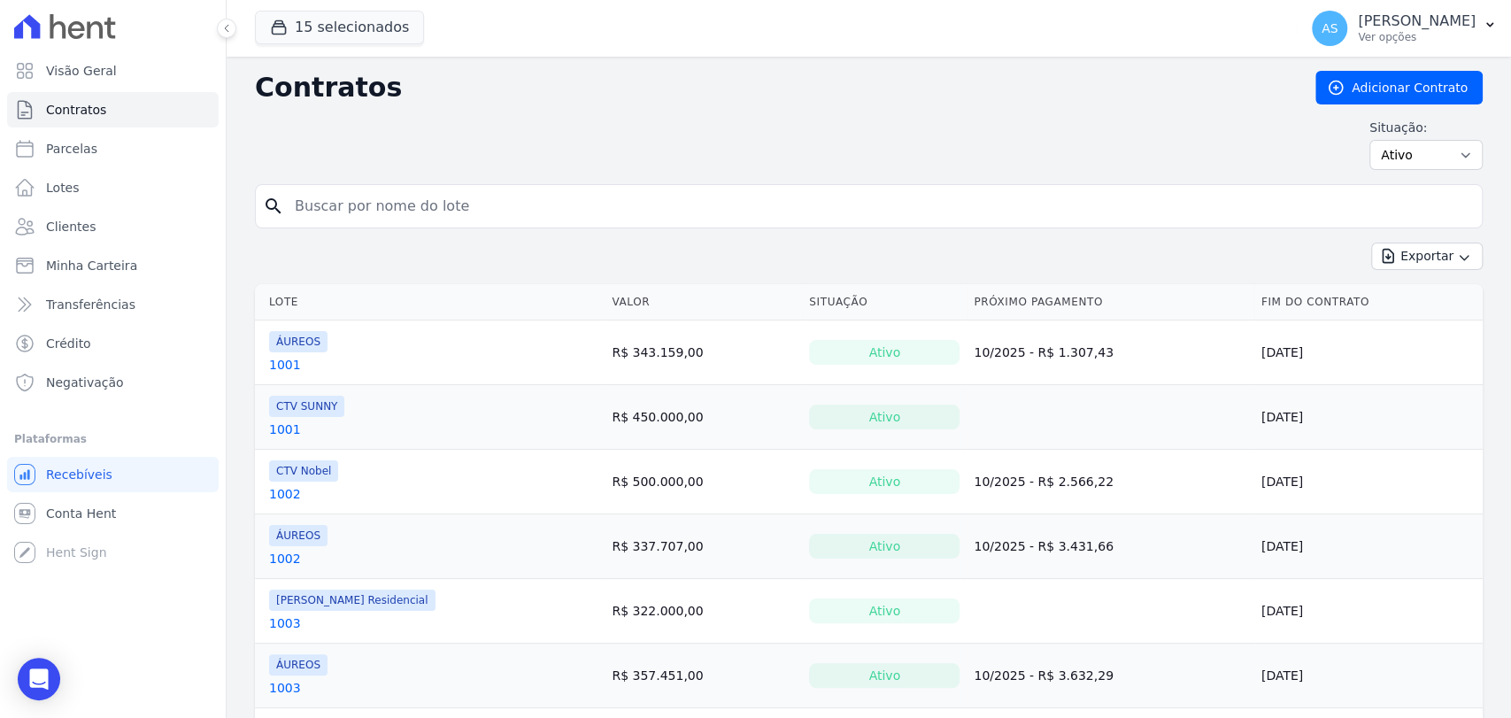
click at [358, 208] on input "search" at bounding box center [879, 205] width 1190 height 35
type input "908"
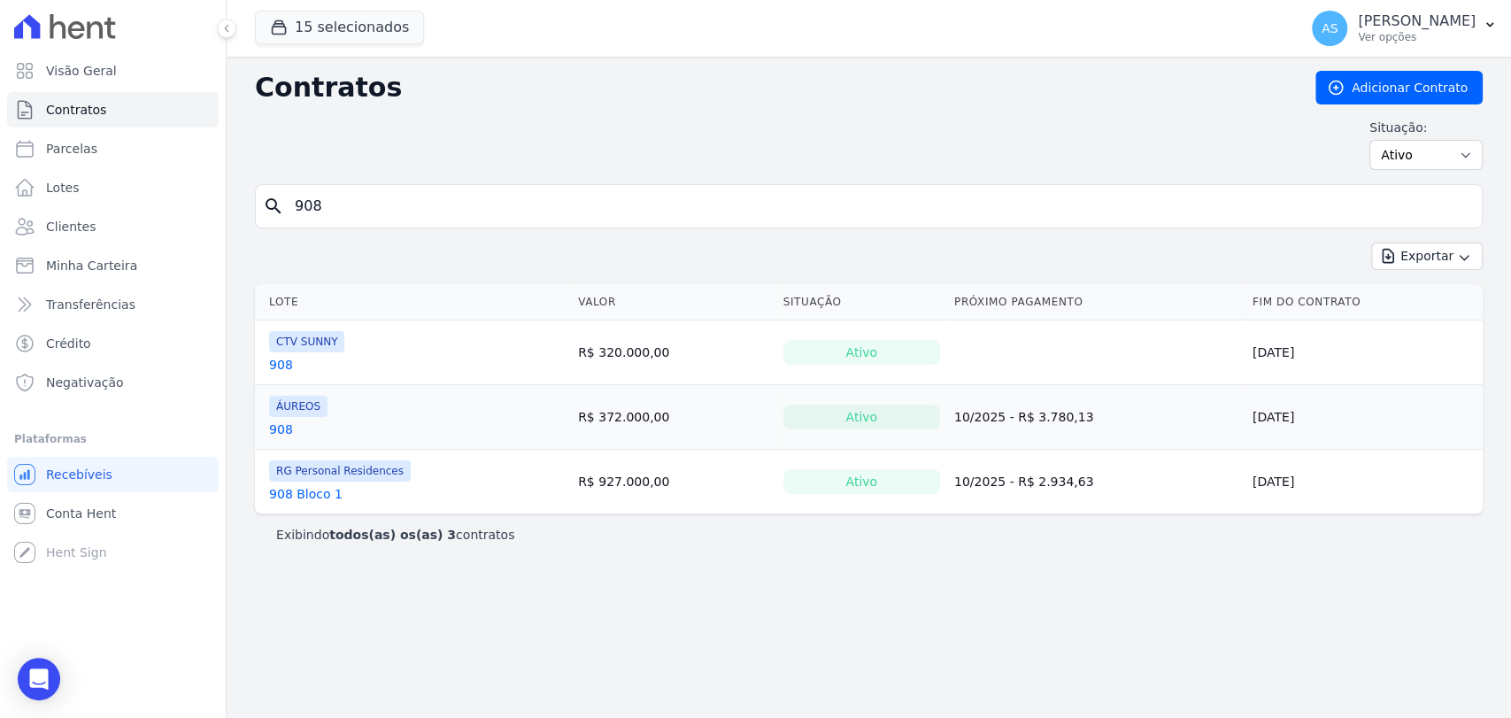
click at [276, 425] on link "908" at bounding box center [281, 429] width 24 height 18
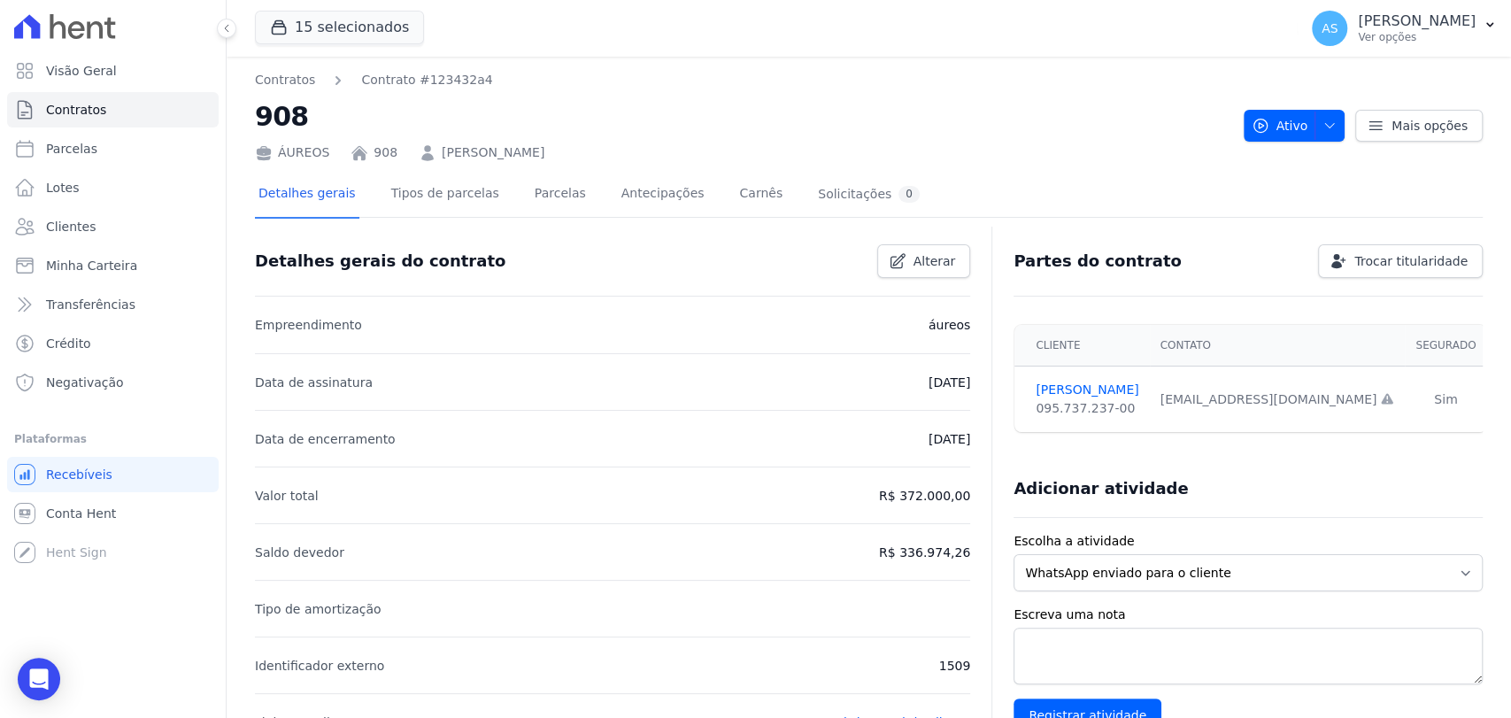
click at [515, 149] on link "Claudio D'Almeida Pimentel Correa" at bounding box center [493, 152] width 103 height 19
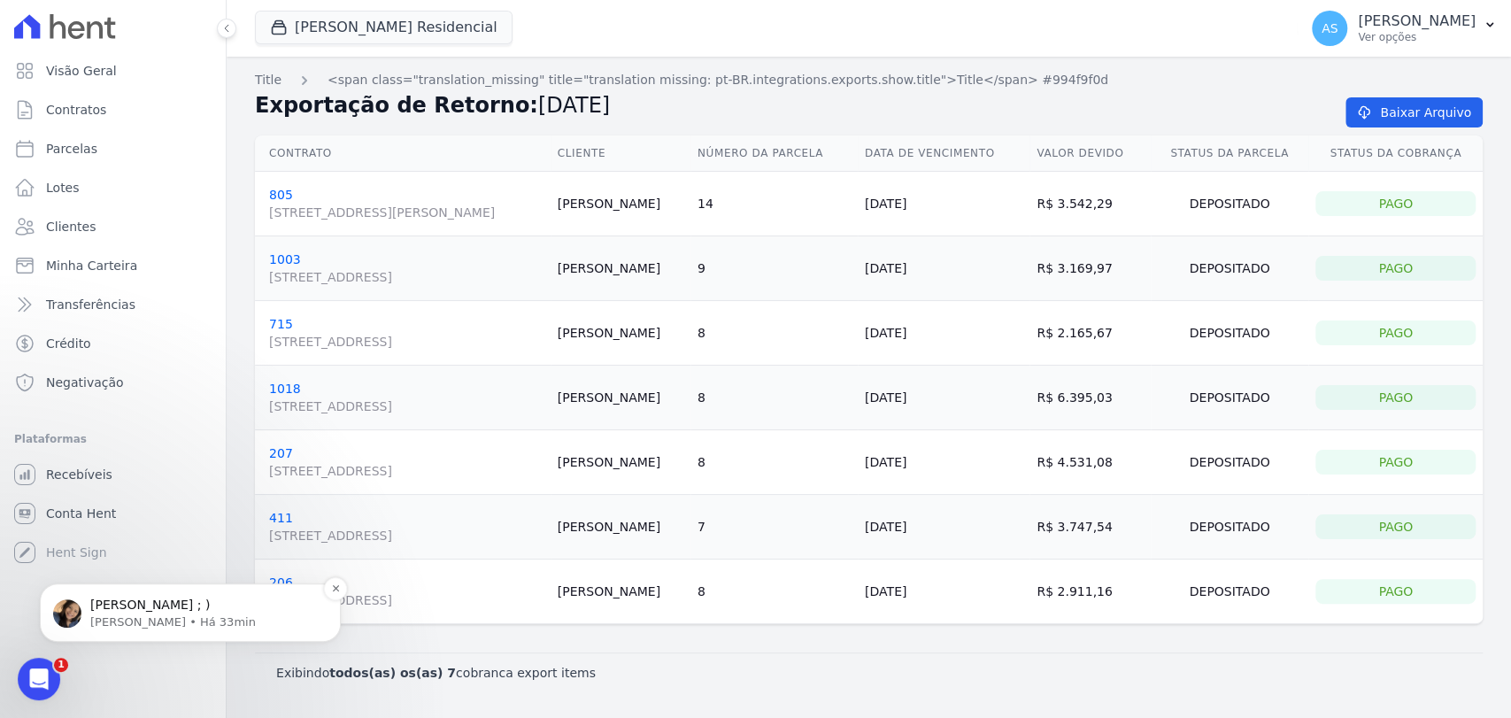
click at [142, 617] on p "Adriane • Há 33min" at bounding box center [204, 622] width 228 height 16
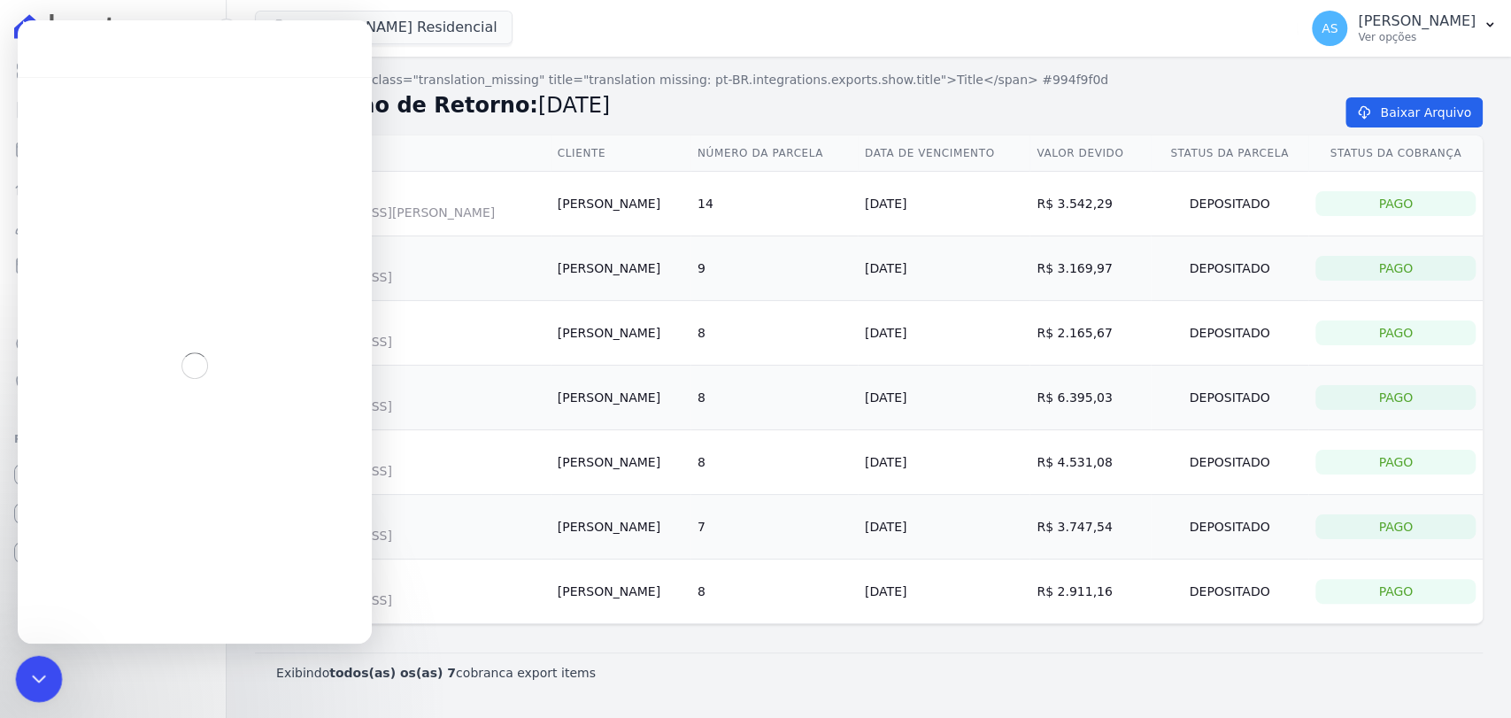
click at [35, 672] on icon "Fechar mensagem da Intercom" at bounding box center [36, 675] width 21 height 21
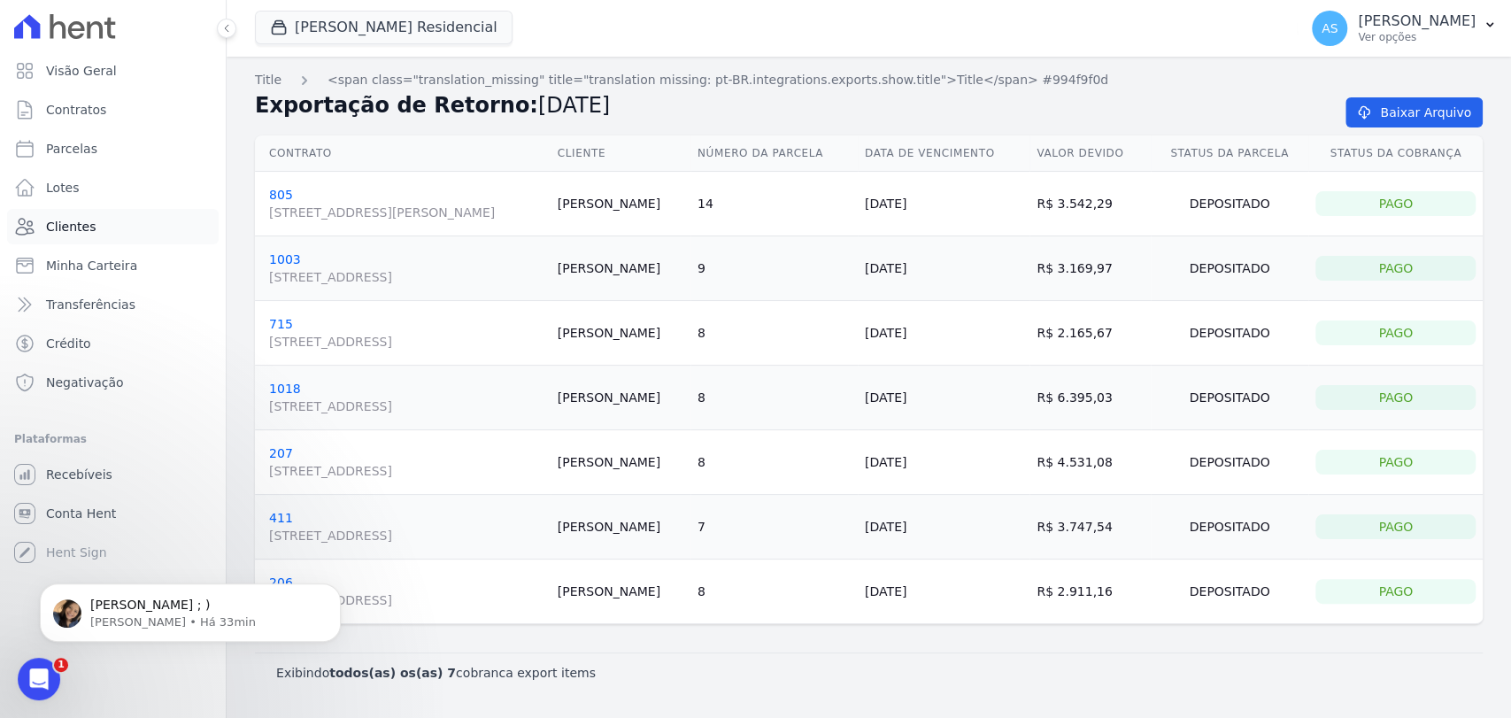
scroll to position [7782, 0]
click at [78, 271] on span "Minha Carteira" at bounding box center [91, 266] width 91 height 18
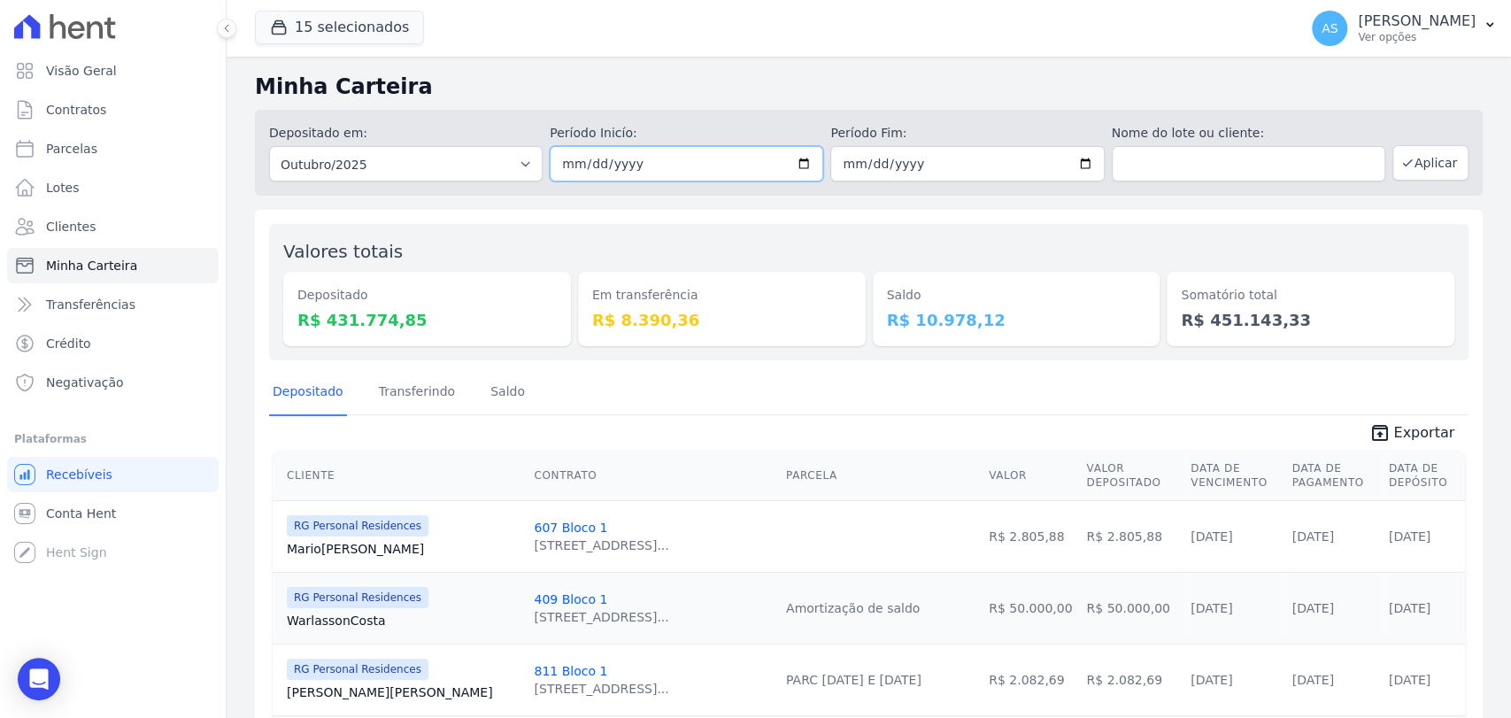
click at [804, 164] on input "2025-10-01" at bounding box center [686, 163] width 273 height 35
type input "[DATE]"
click at [1076, 158] on input "2025-10-31" at bounding box center [966, 163] width 273 height 35
type input "[DATE]"
click at [1400, 167] on icon "button" at bounding box center [1407, 163] width 14 height 14
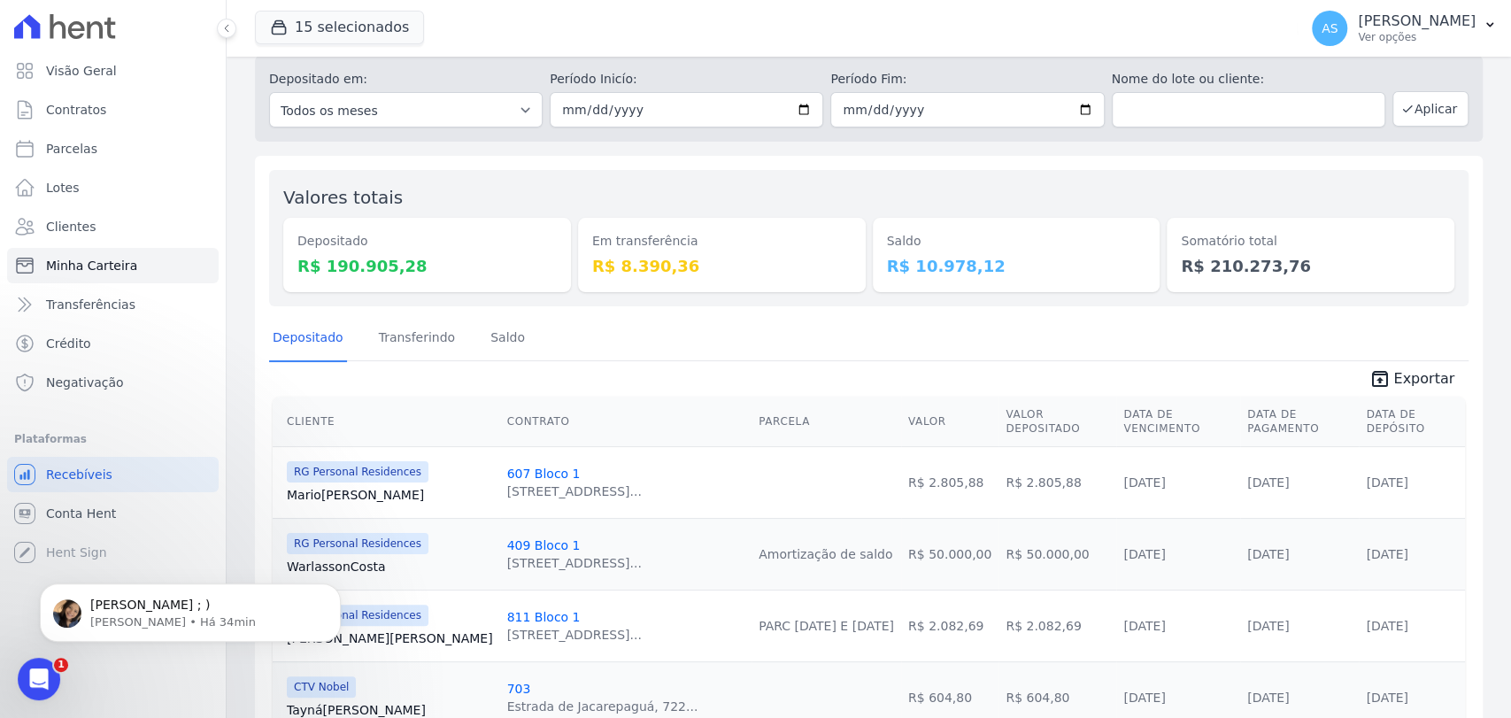
scroll to position [98, 0]
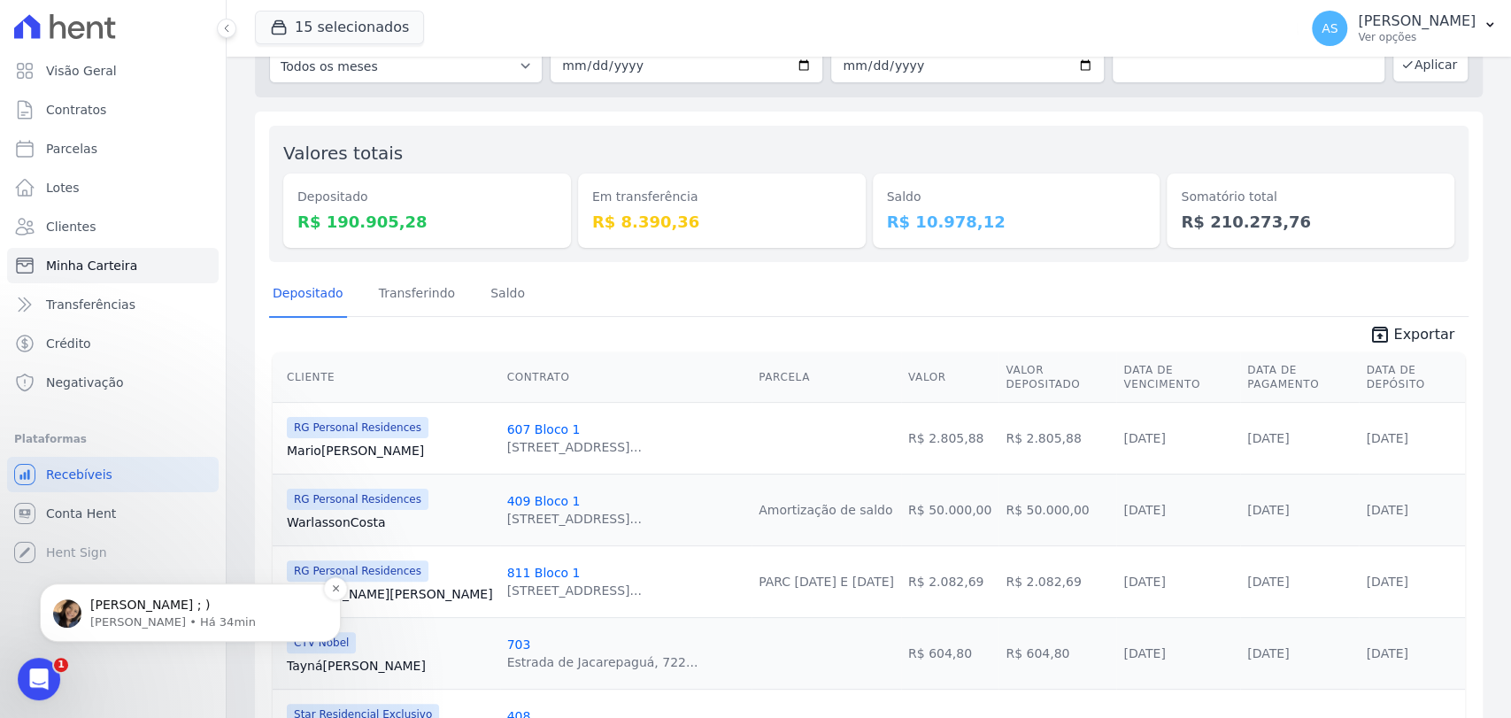
click at [185, 607] on span "[PERSON_NAME] ; )" at bounding box center [149, 604] width 119 height 14
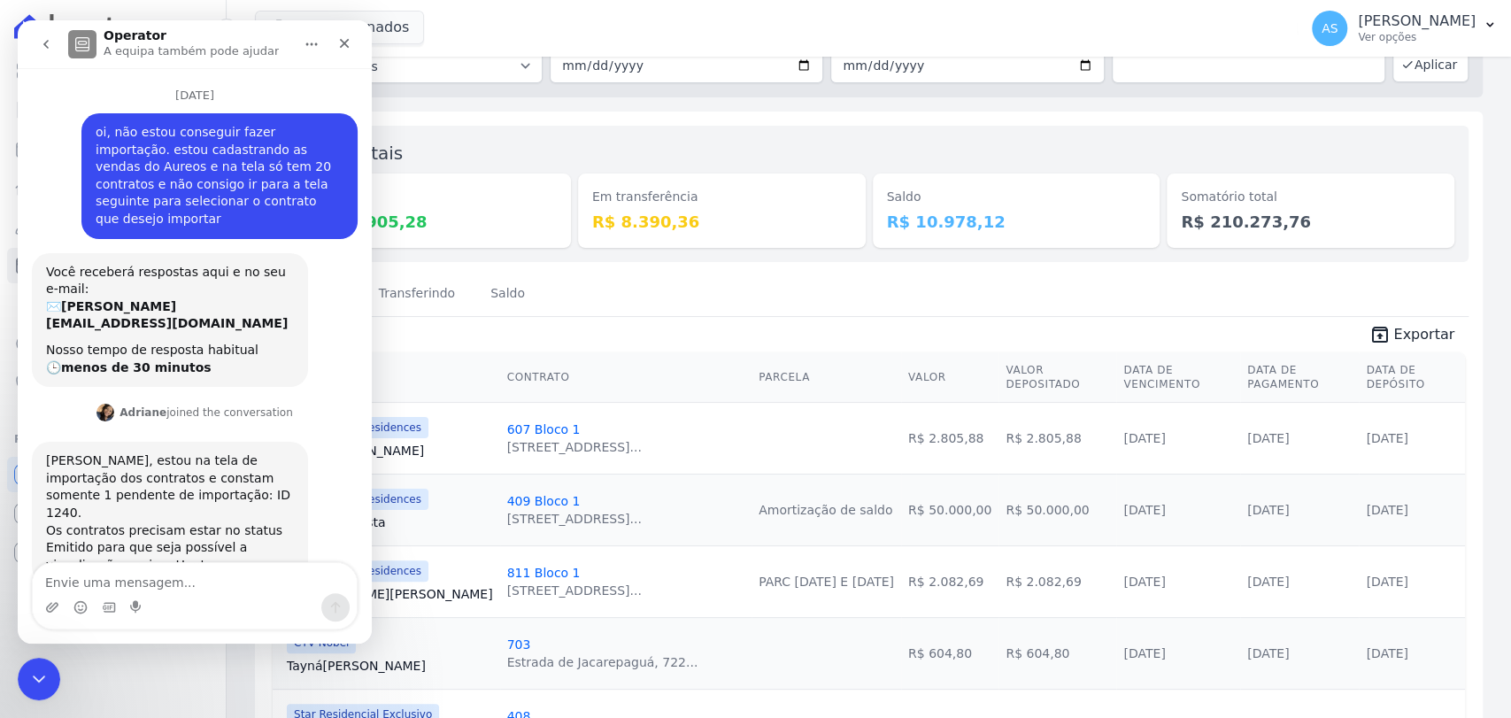
scroll to position [44, 0]
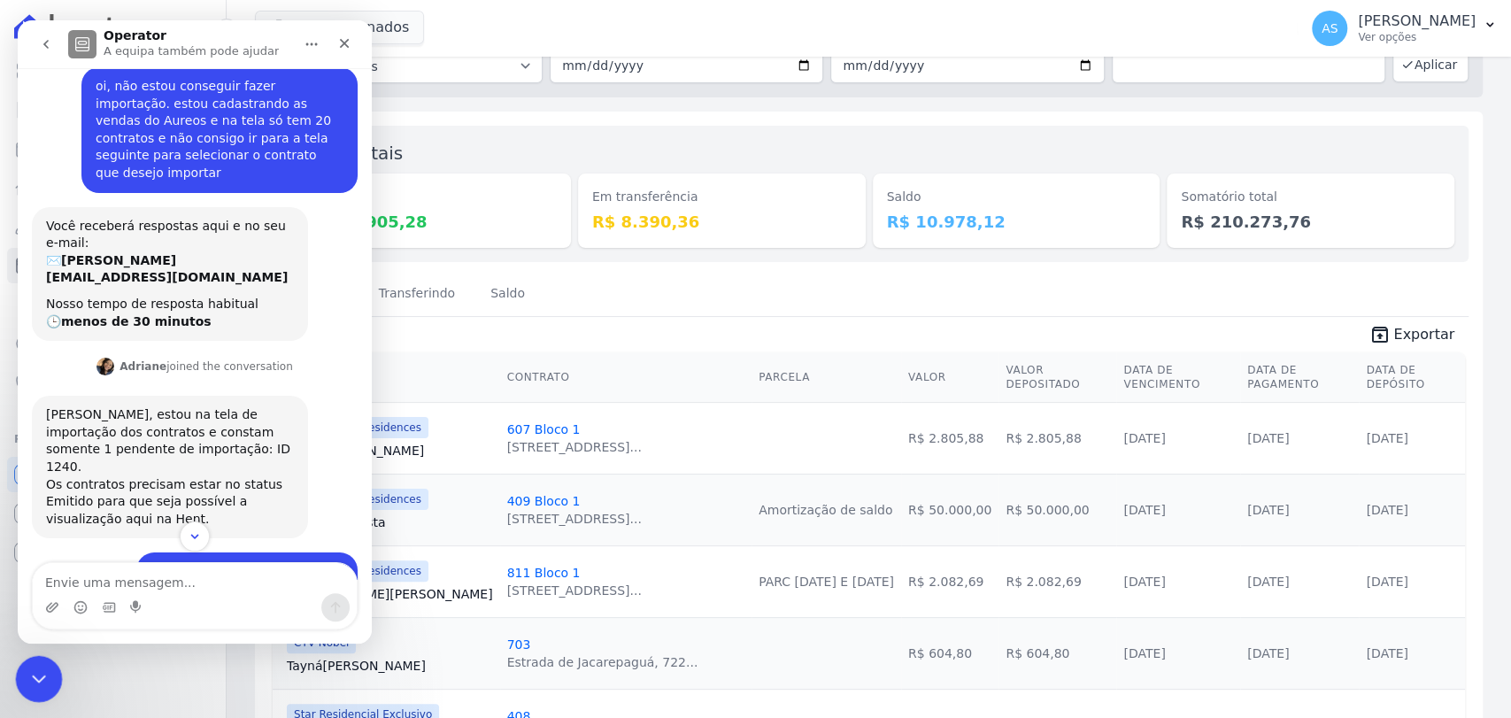
drag, startPoint x: 28, startPoint y: 674, endPoint x: 191, endPoint y: 1314, distance: 660.2
click at [27, 674] on icon "Fechar mensagem da Intercom" at bounding box center [36, 675] width 21 height 21
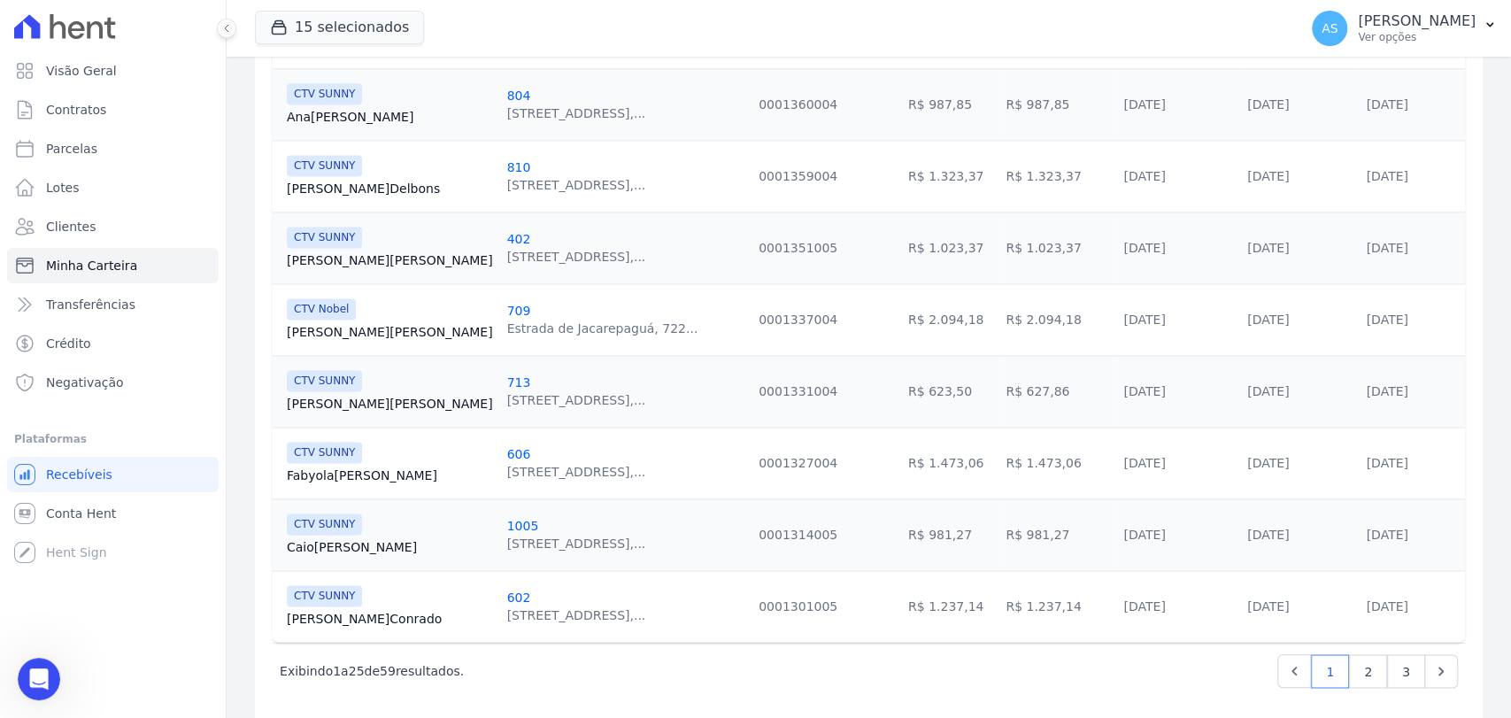
scroll to position [1652, 0]
click at [1350, 652] on link "2" at bounding box center [1368, 669] width 38 height 34
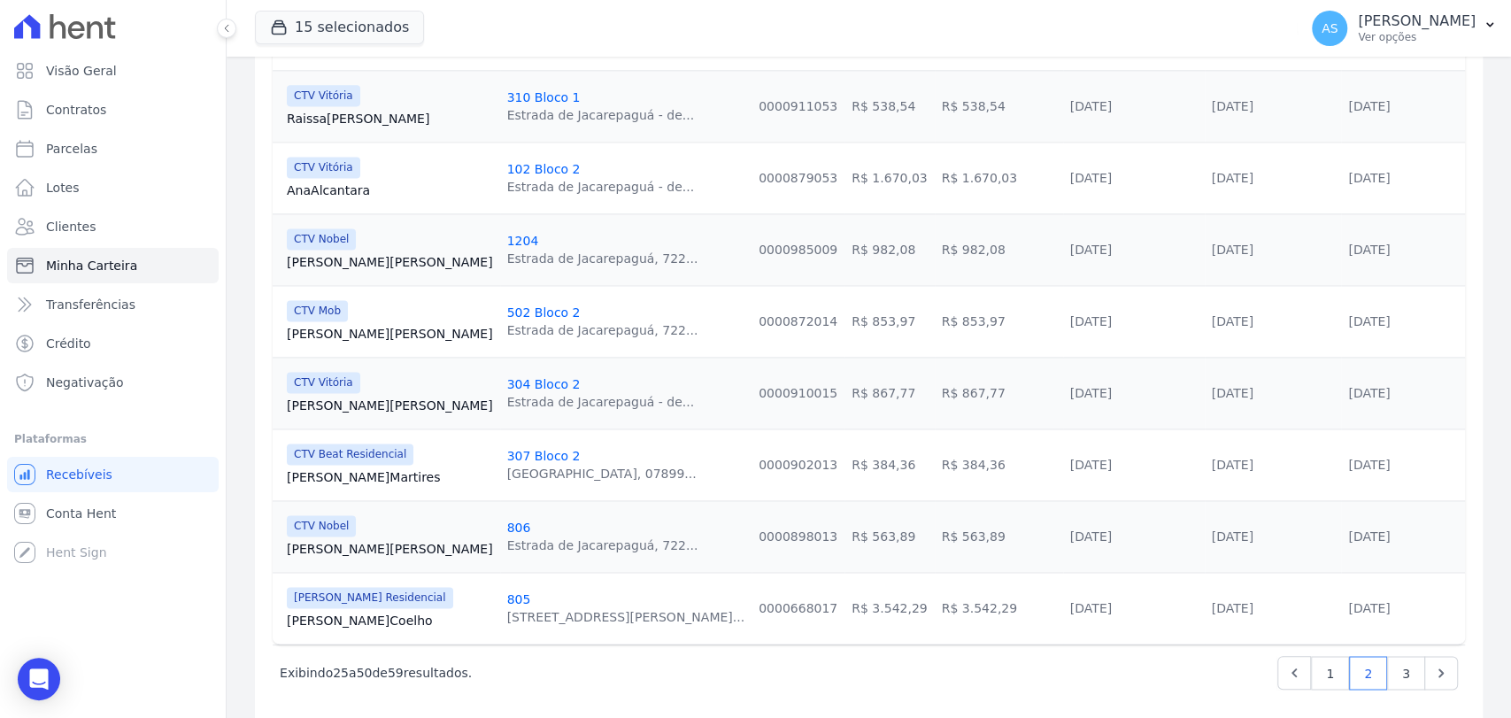
scroll to position [1652, 0]
click at [1388, 652] on link "3" at bounding box center [1406, 669] width 38 height 34
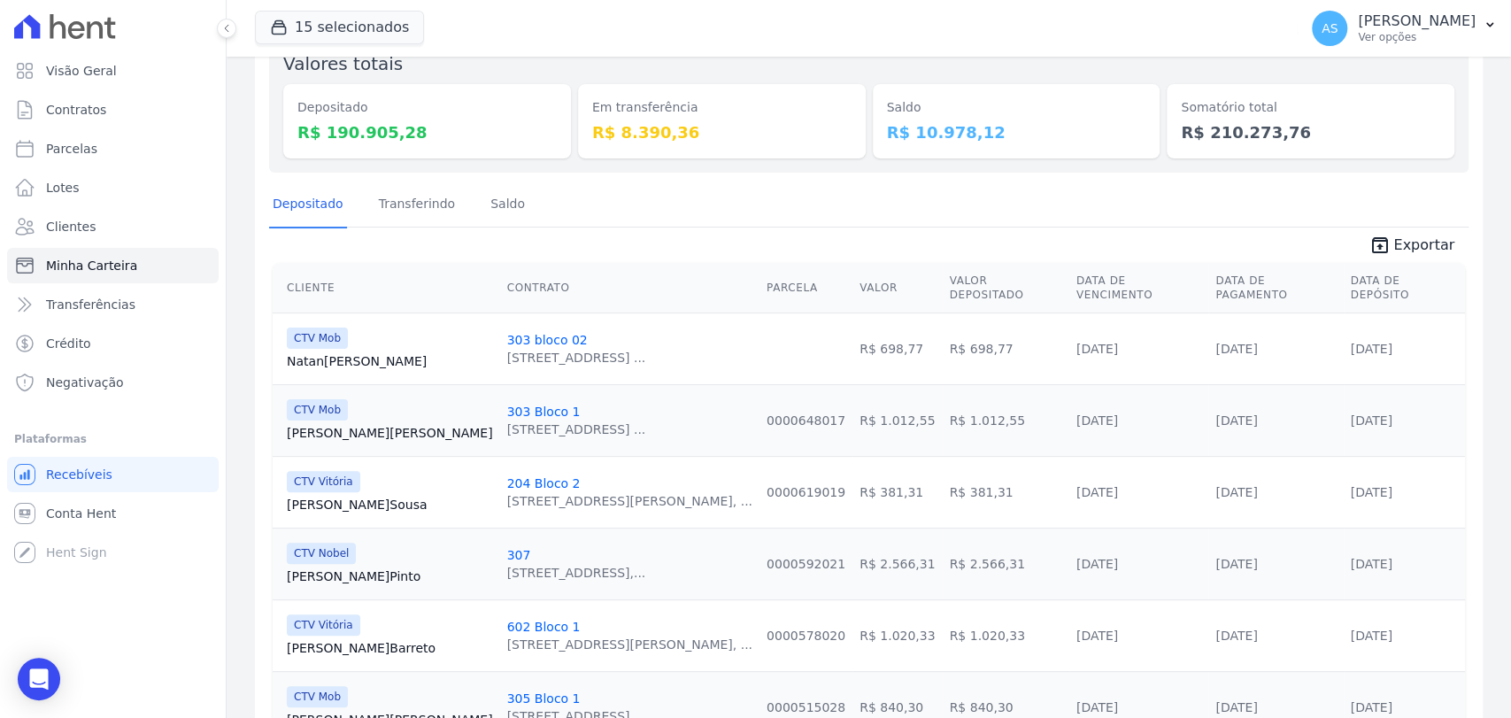
scroll to position [196, 0]
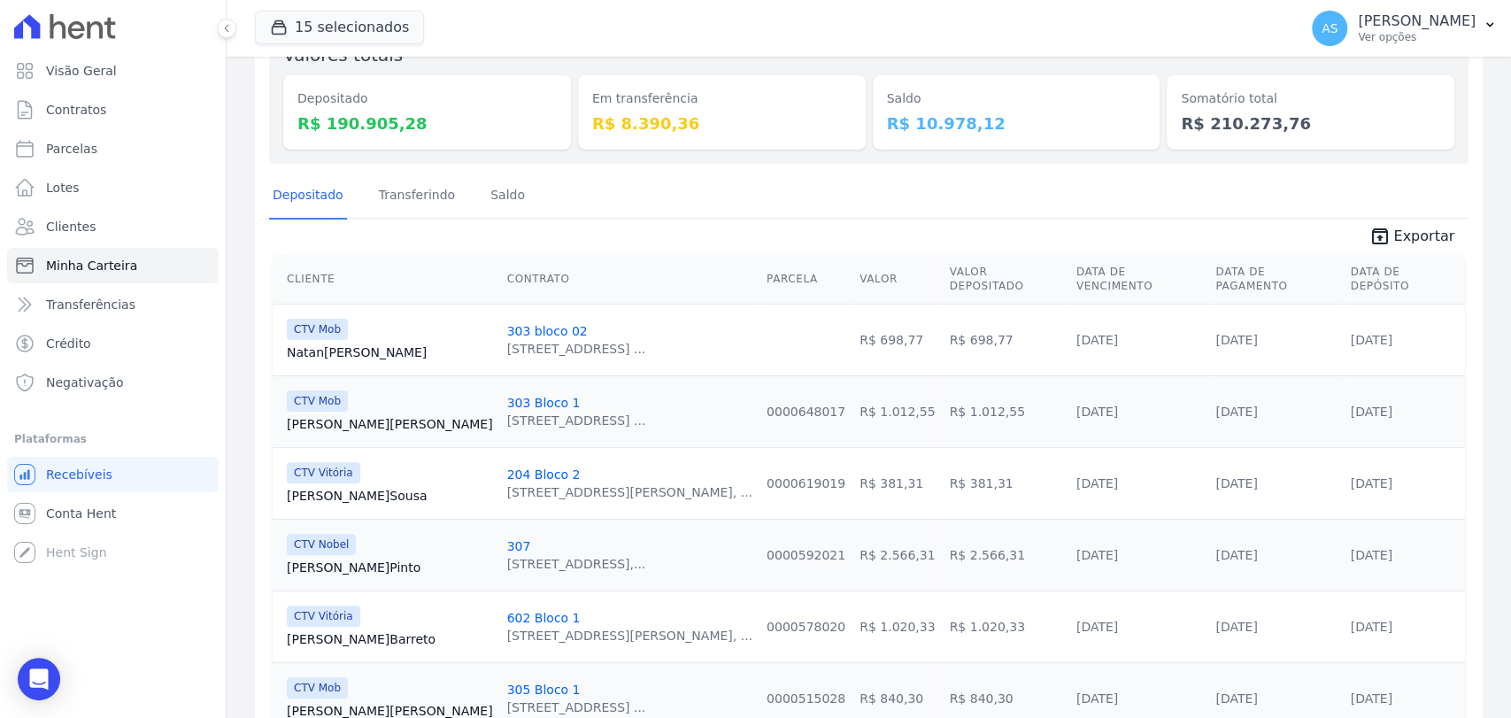
click at [319, 487] on link "Felipe Sousa" at bounding box center [390, 496] width 206 height 18
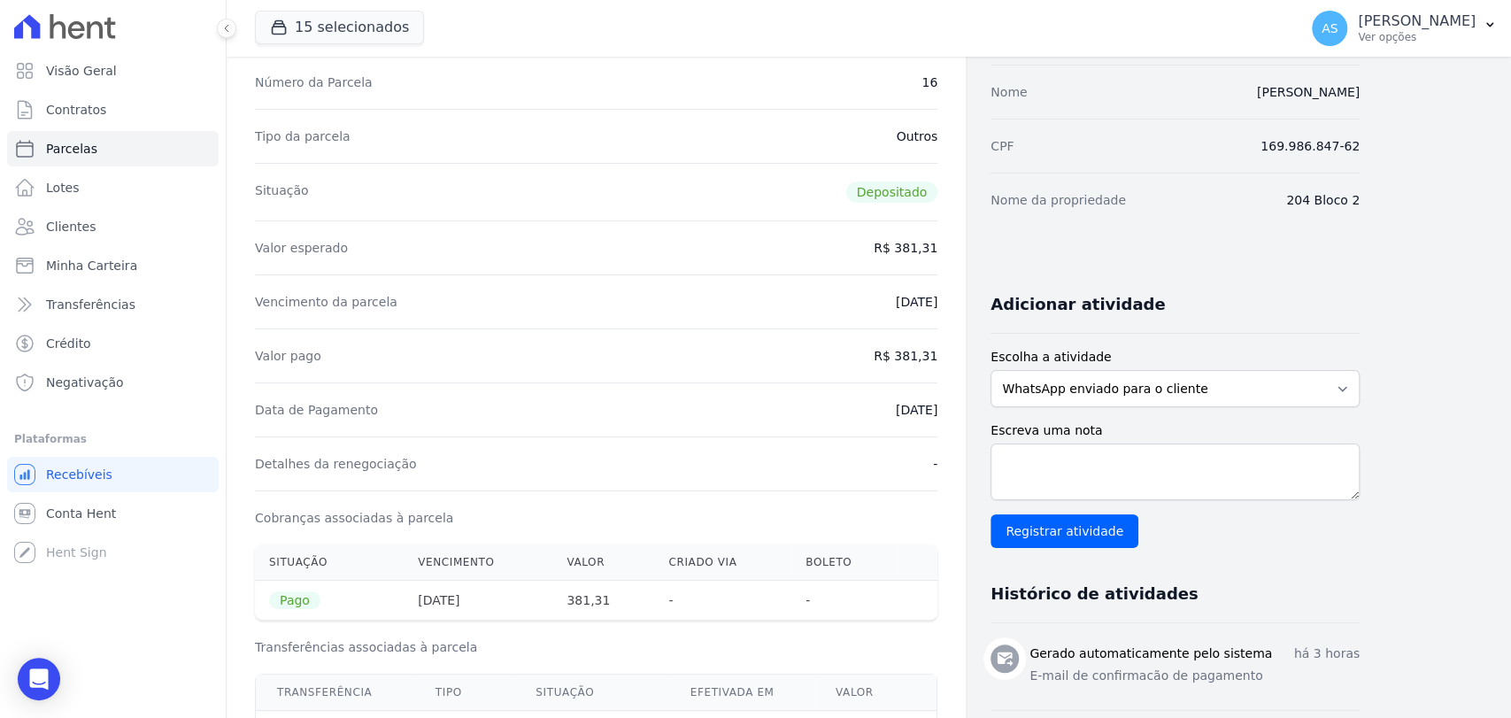
scroll to position [589, 0]
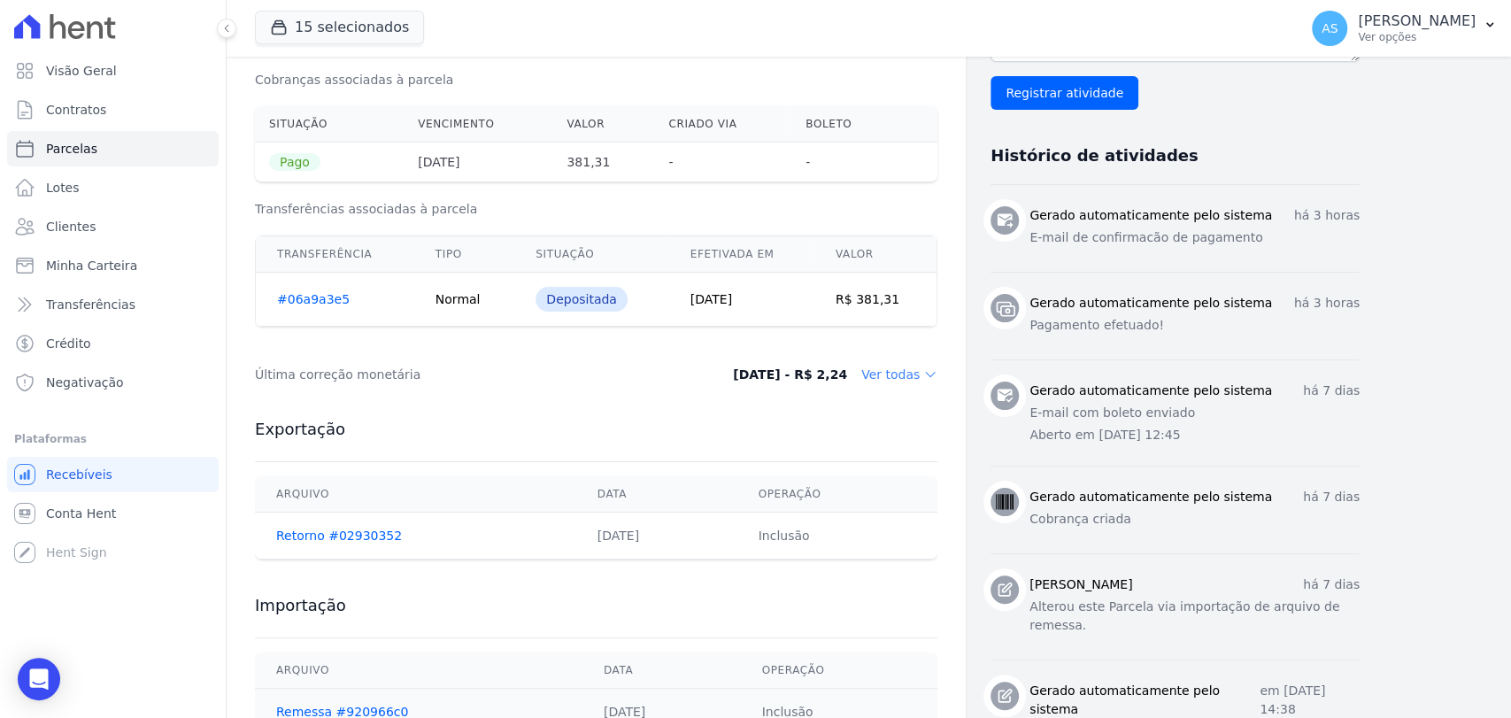
click at [312, 295] on link "#06a9a3e5" at bounding box center [313, 299] width 73 height 14
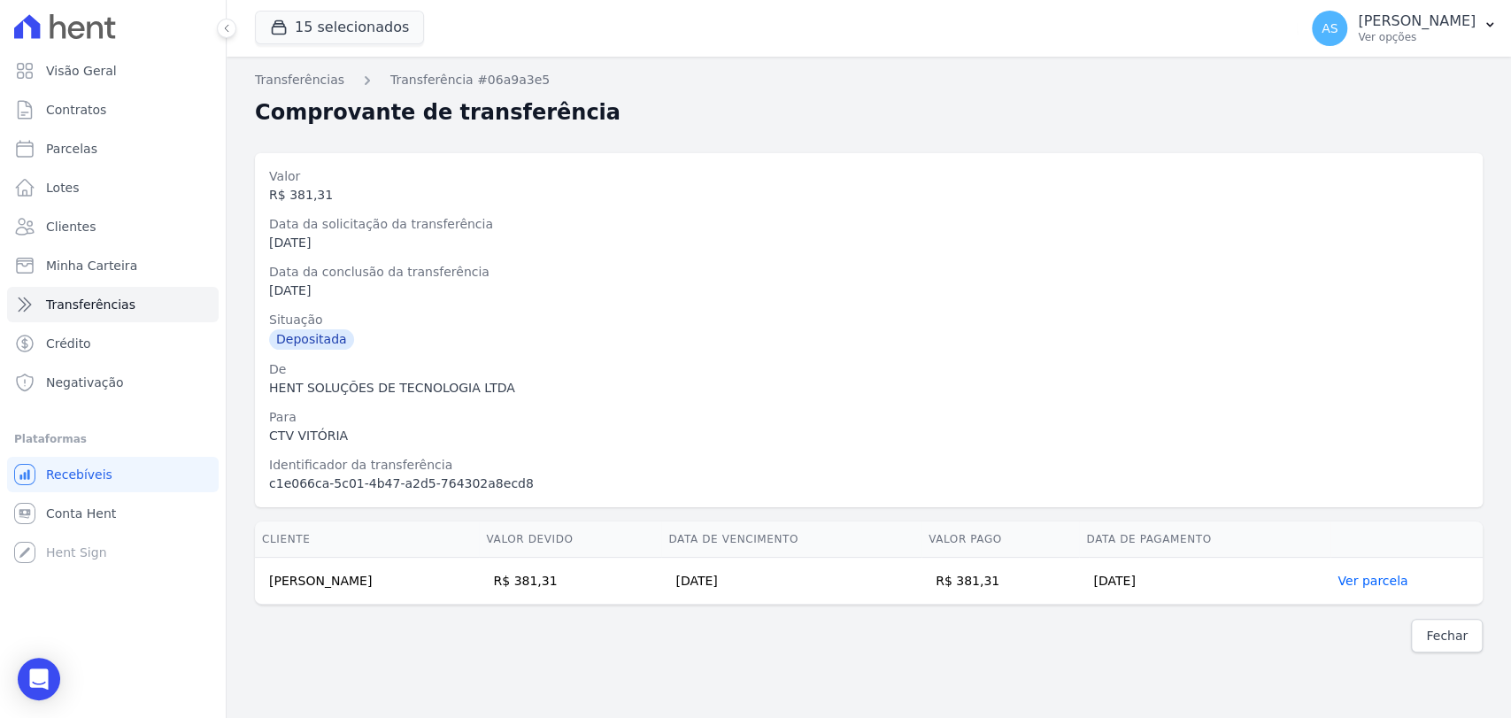
drag, startPoint x: 389, startPoint y: 587, endPoint x: 269, endPoint y: 597, distance: 120.8
click at [269, 597] on td "Felipe Sodo de Sousa" at bounding box center [367, 581] width 224 height 47
copy td "Felipe Sodo de Sousa"
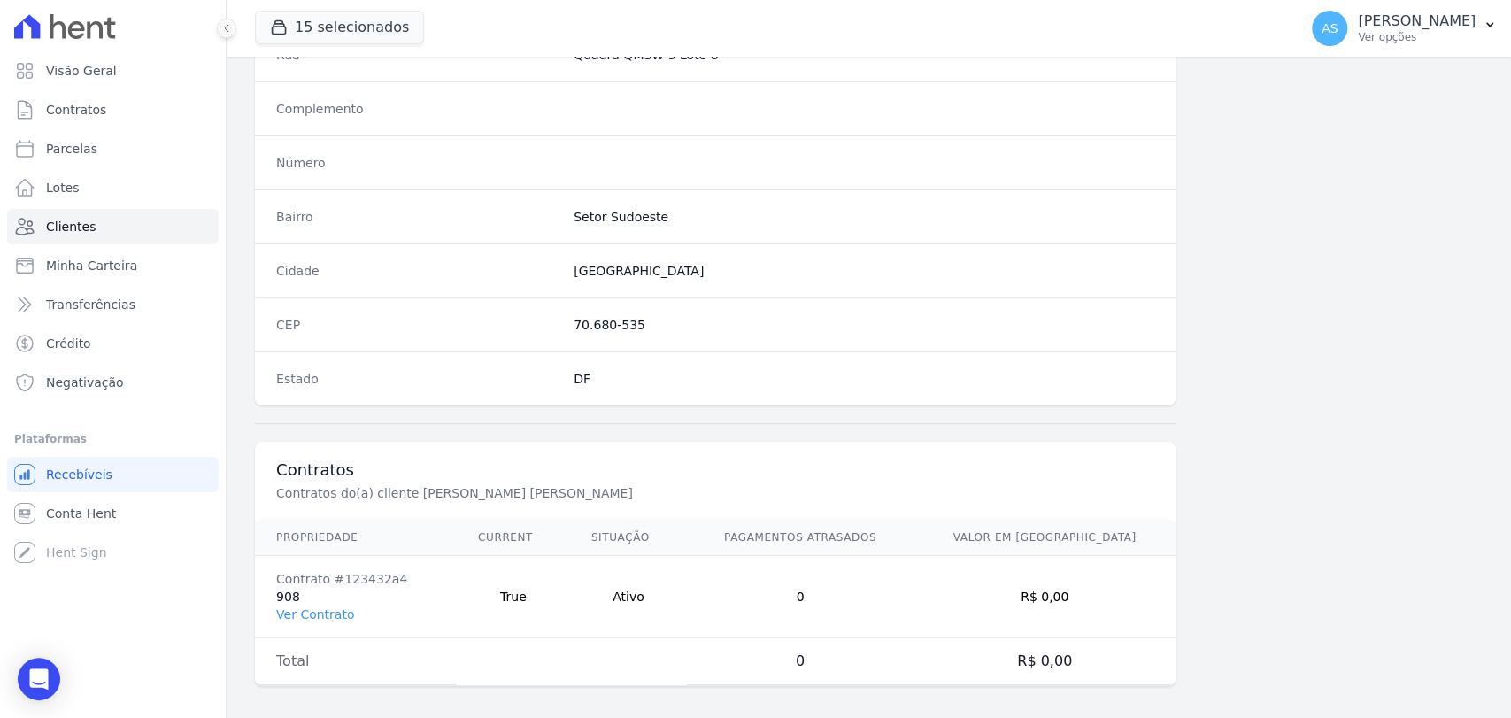
scroll to position [935, 0]
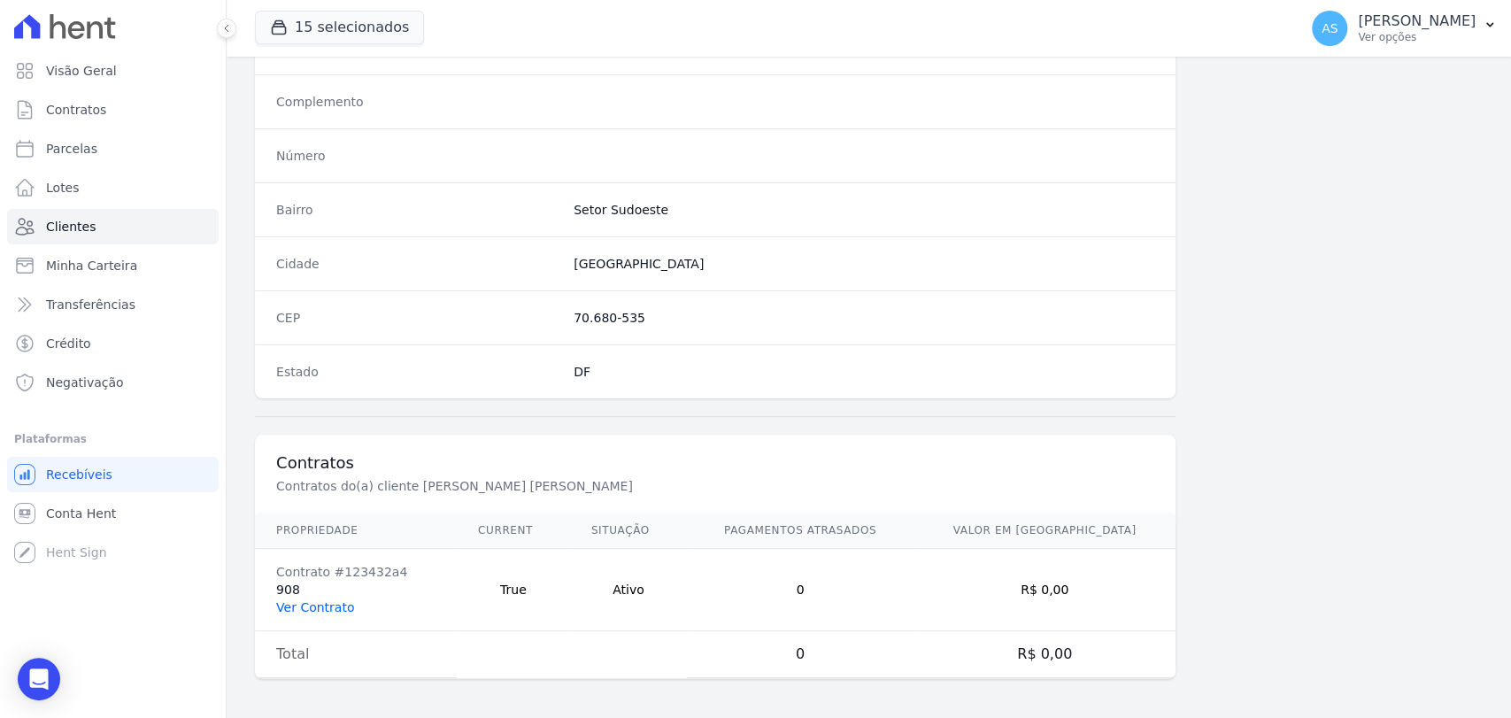
click at [305, 600] on link "Ver Contrato" at bounding box center [315, 607] width 78 height 14
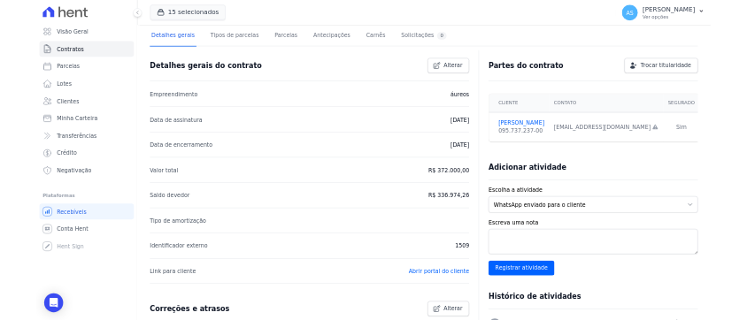
scroll to position [196, 0]
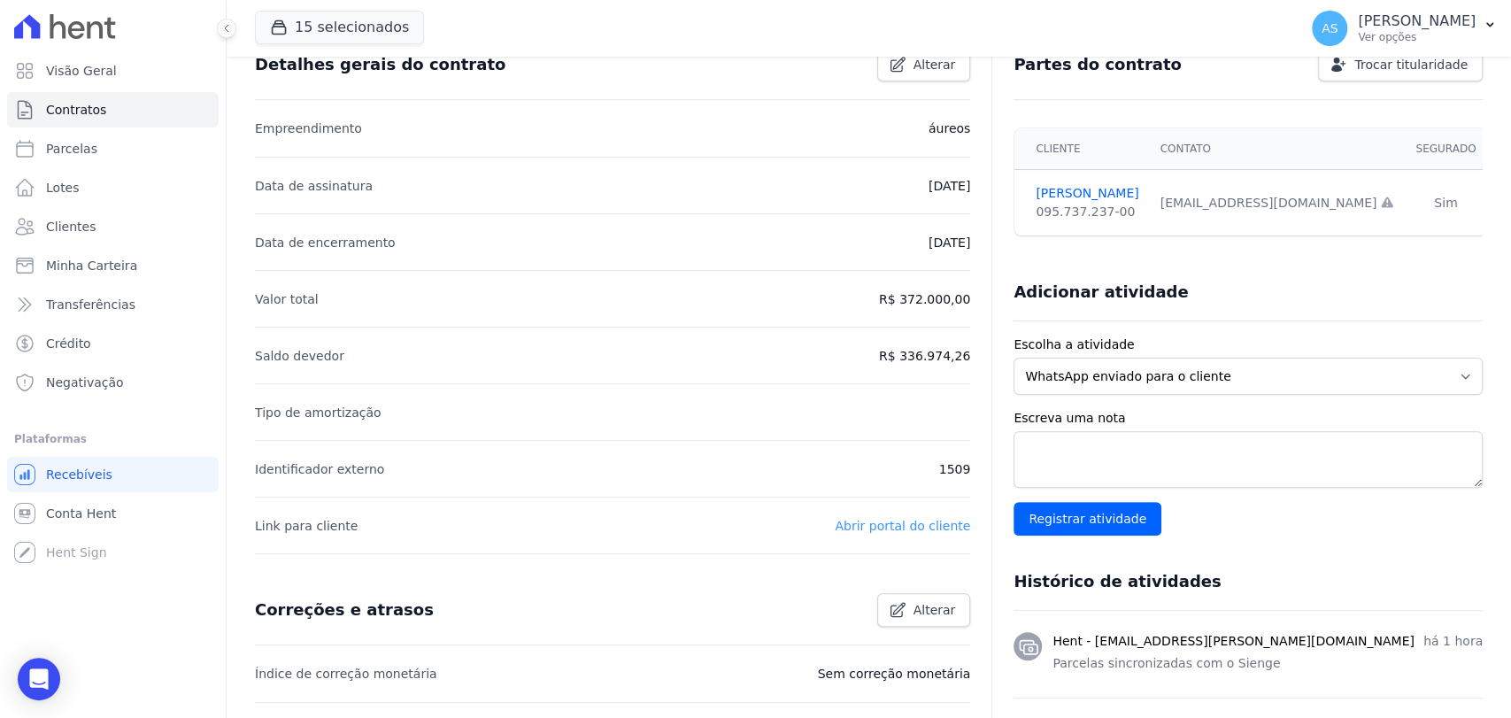
click at [906, 519] on link "Abrir portal do cliente" at bounding box center [902, 526] width 135 height 14
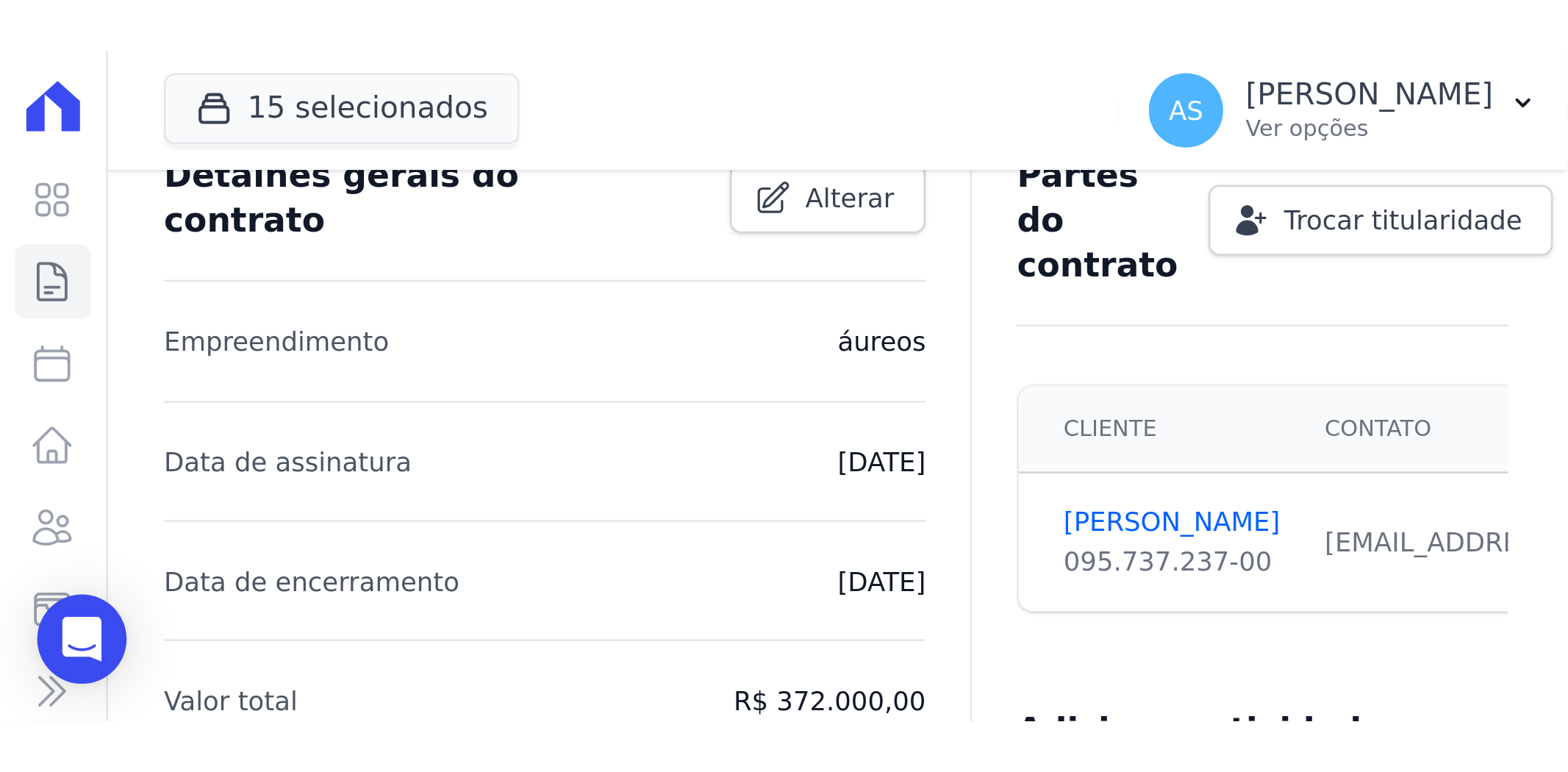
scroll to position [163, 0]
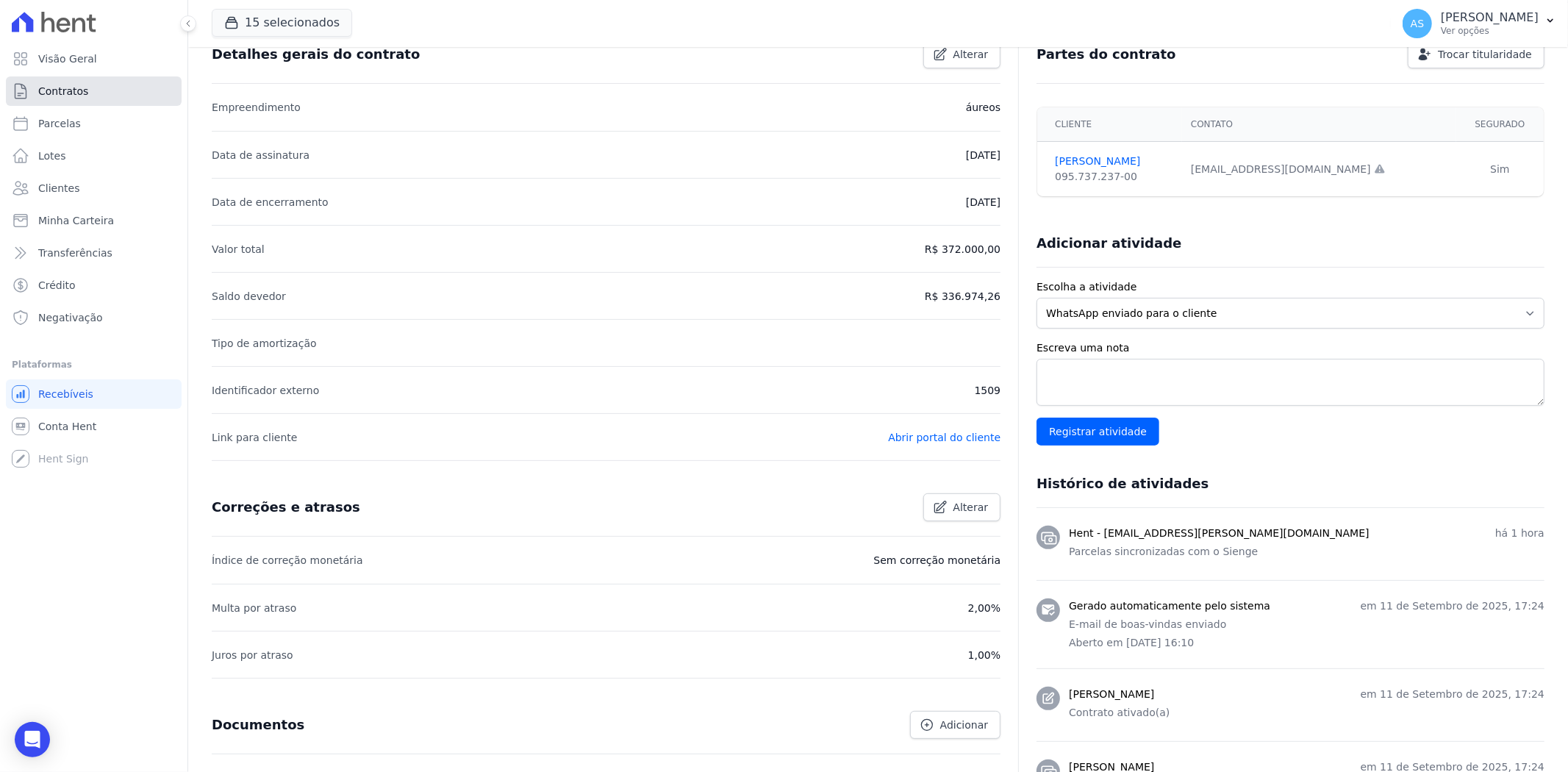
click at [38, 96] on span "Contratos" at bounding box center [63, 91] width 50 height 15
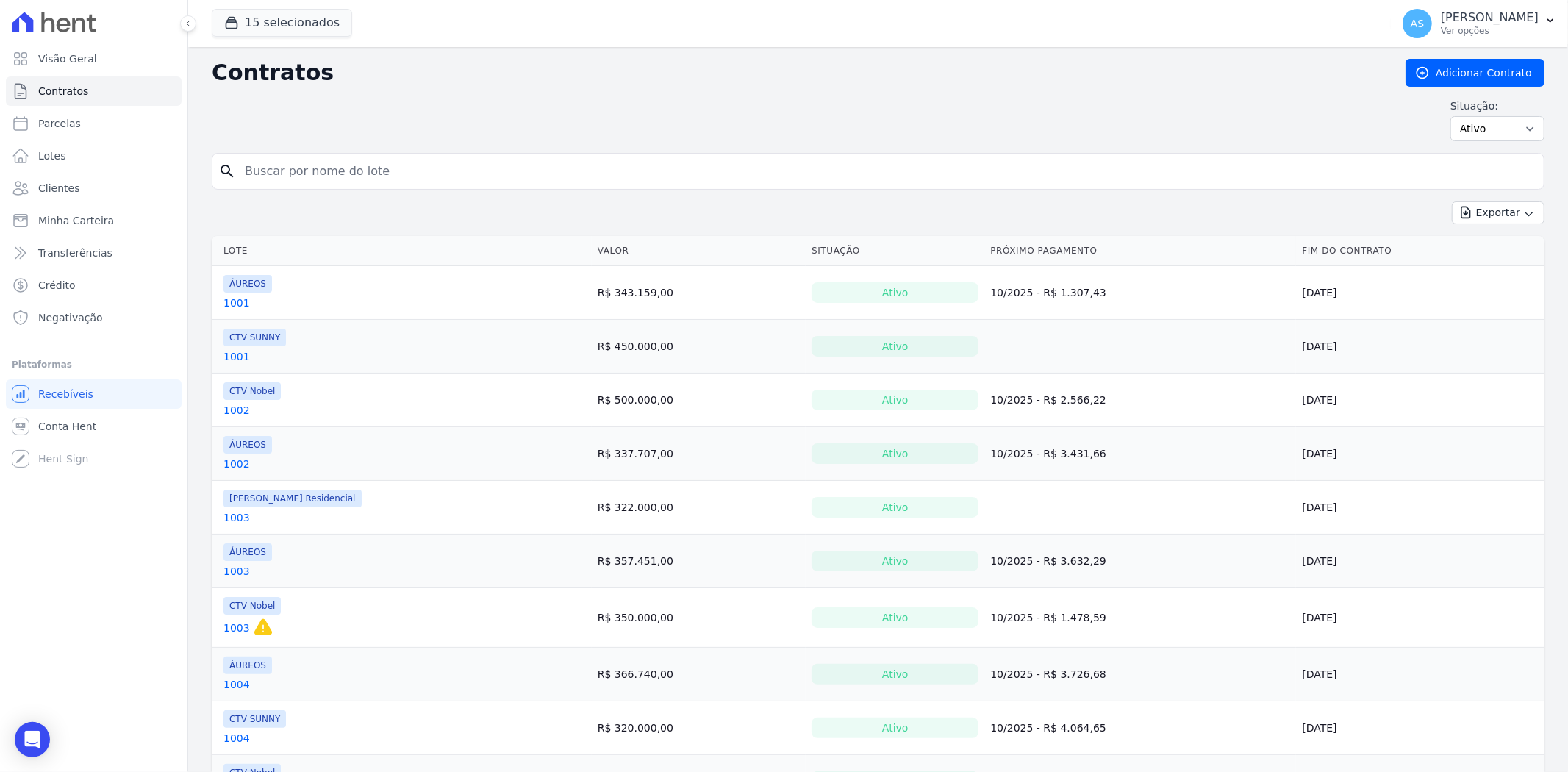
click at [272, 172] on input "search" at bounding box center [886, 170] width 1301 height 29
type input "608"
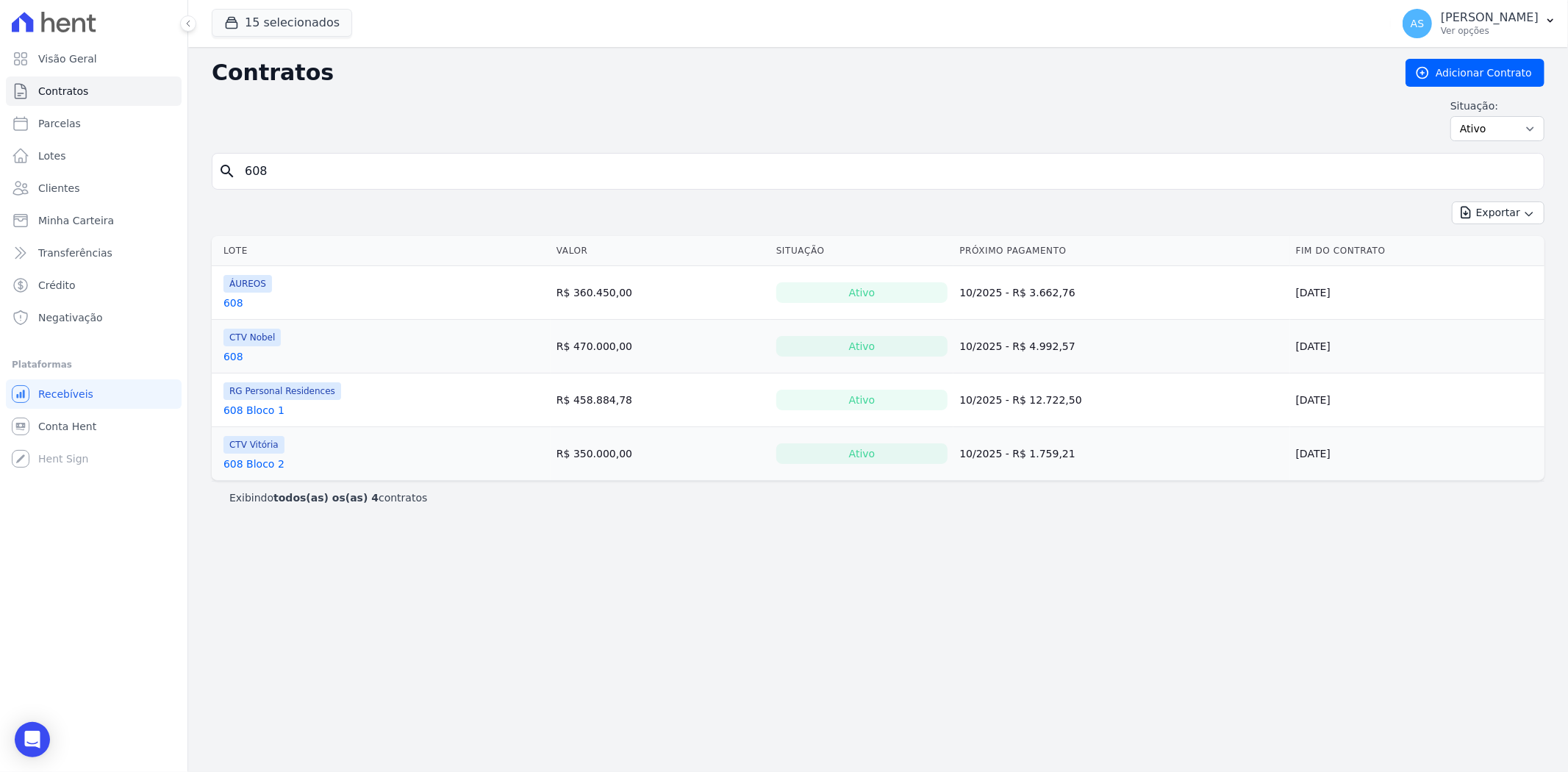
click at [240, 412] on link "608 Bloco 1" at bounding box center [253, 411] width 61 height 15
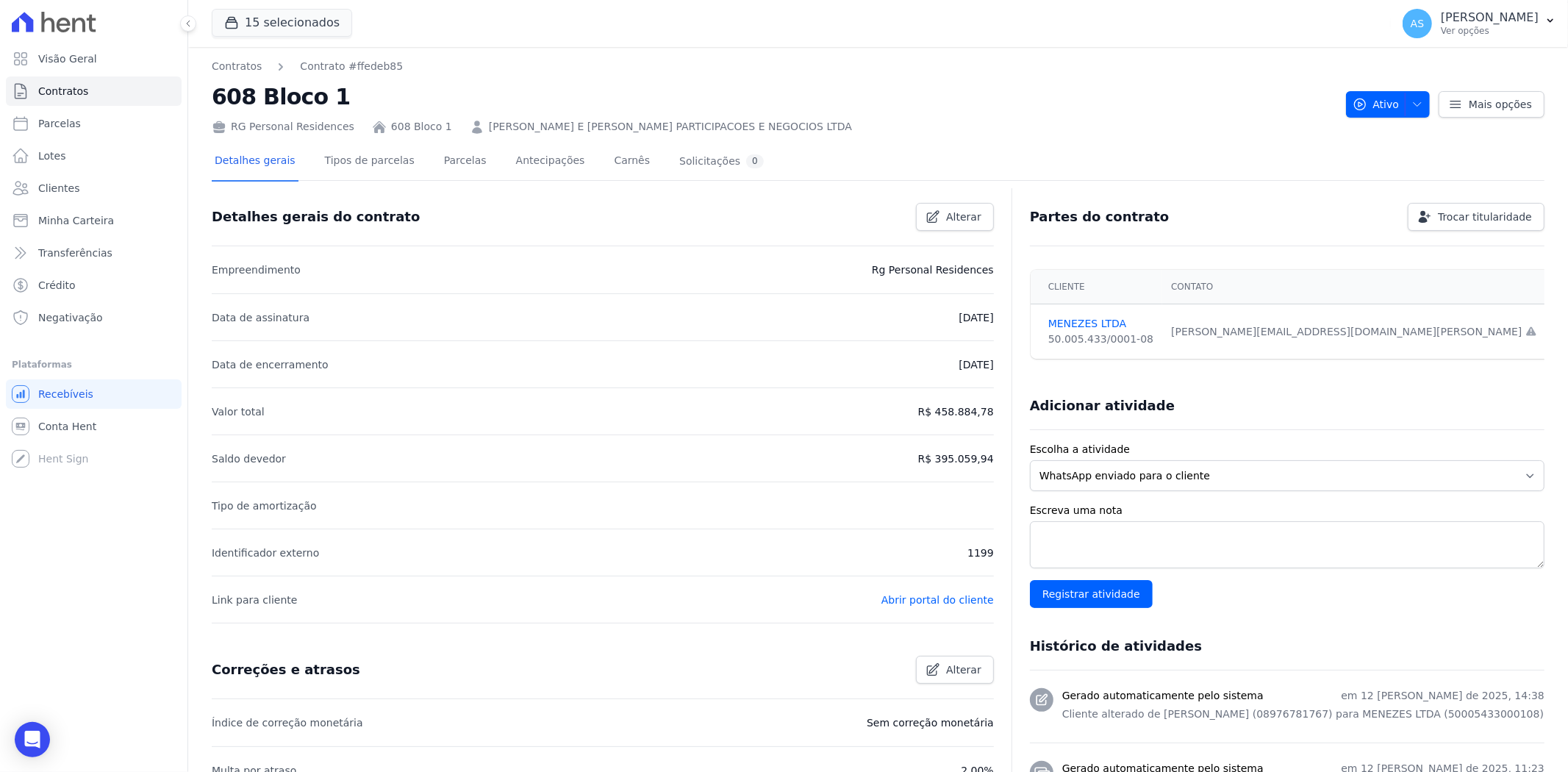
click at [635, 122] on link "MENEZES E SOUZA PARTICIPACOES E NEGOCIOS LTDA" at bounding box center [670, 126] width 363 height 16
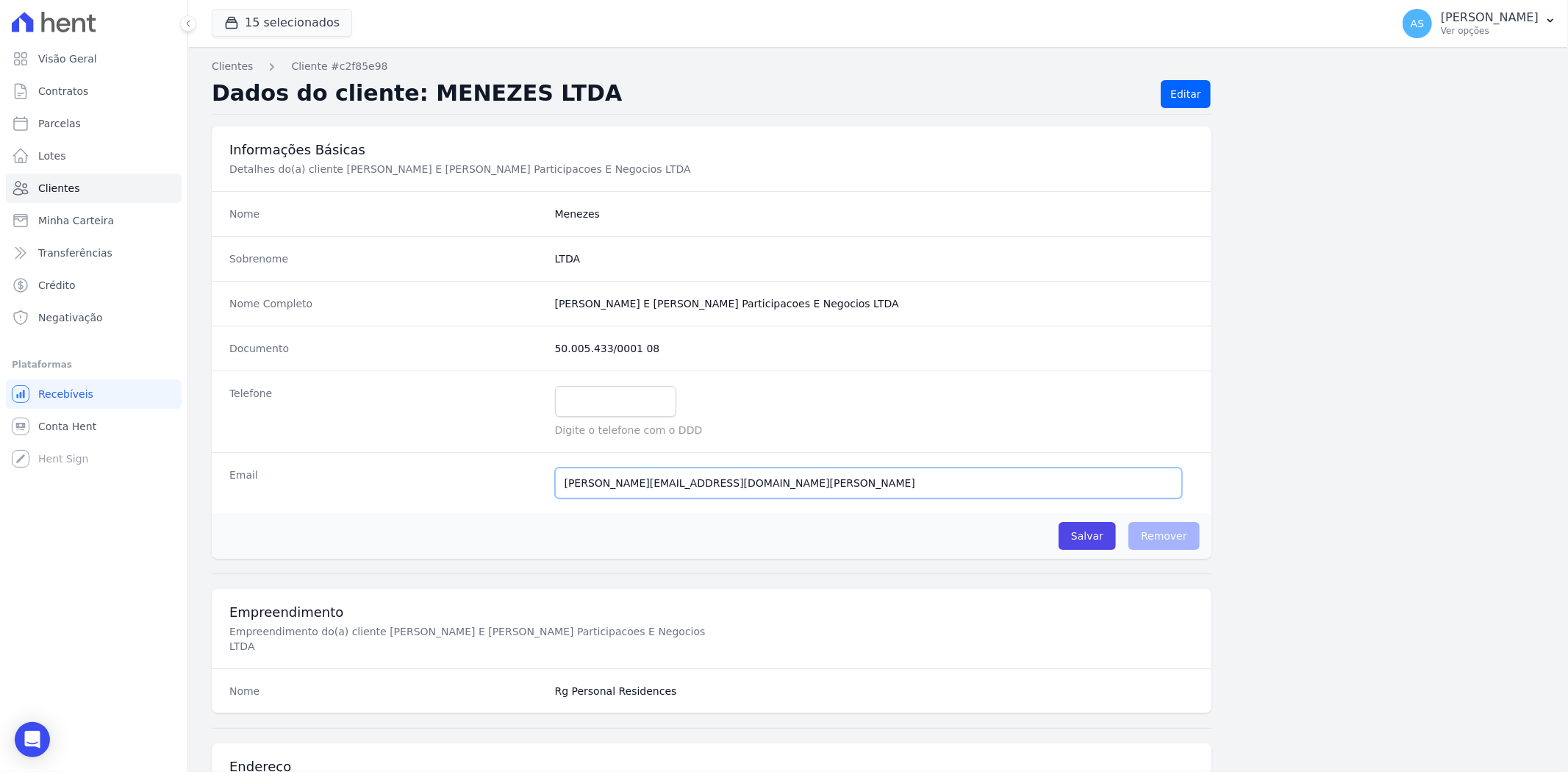
drag, startPoint x: 816, startPoint y: 483, endPoint x: 439, endPoint y: 494, distance: 377.2
click at [439, 494] on div "Email RAPHAEL@BRAZESCRITORIOCONTABIL.COM.BR E-mail enviado. Aguardando confirma…" at bounding box center [712, 482] width 1000 height 61
click at [811, 503] on div "Email RAPHAEL@BRAZESCRITORIOCONTABIL.COM.BR E-mail enviado. Aguardando confirma…" at bounding box center [712, 482] width 1000 height 61
drag, startPoint x: 806, startPoint y: 488, endPoint x: 417, endPoint y: 518, distance: 390.2
click at [417, 518] on div "Nome Menezes Sobrenome LTDA Nome Completo Menezes E Souza Participacoes E Negoc…" at bounding box center [712, 375] width 1000 height 367
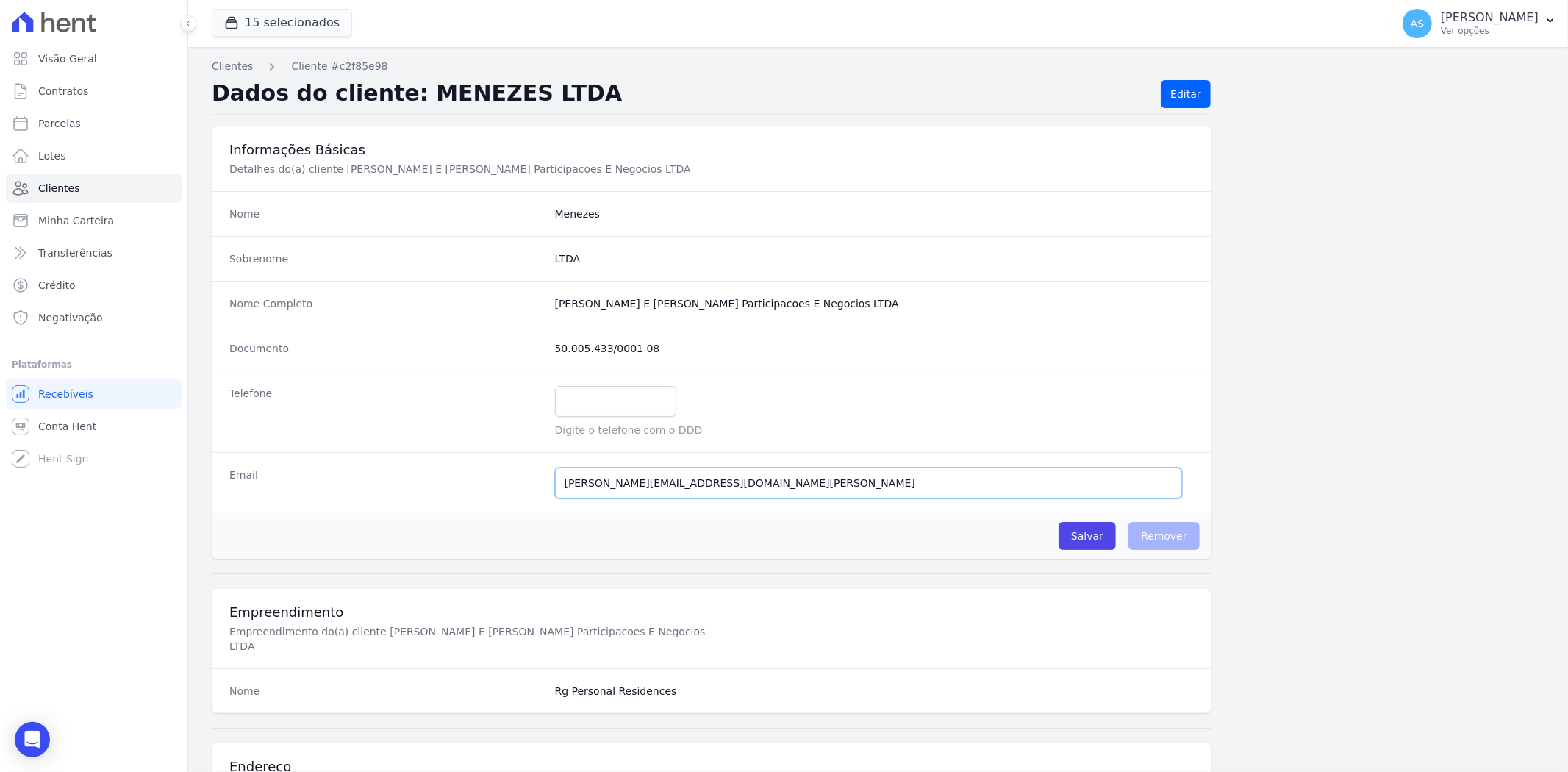
paste input "diretor@fenixdorio.com.br"
type input "diretor@fenixdorio.com.br"
click at [1086, 534] on input "Salvar" at bounding box center [1086, 536] width 57 height 28
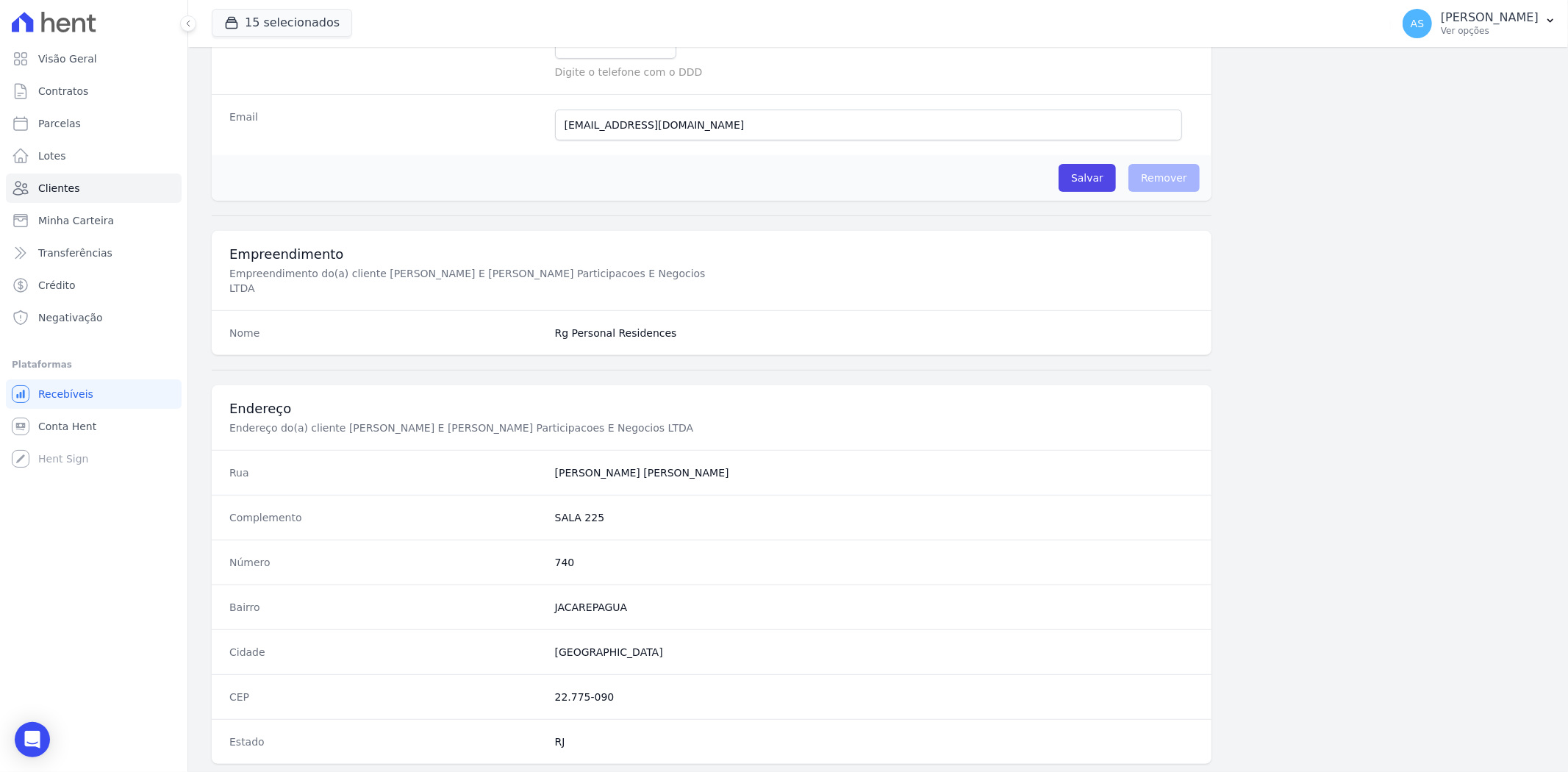
scroll to position [656, 0]
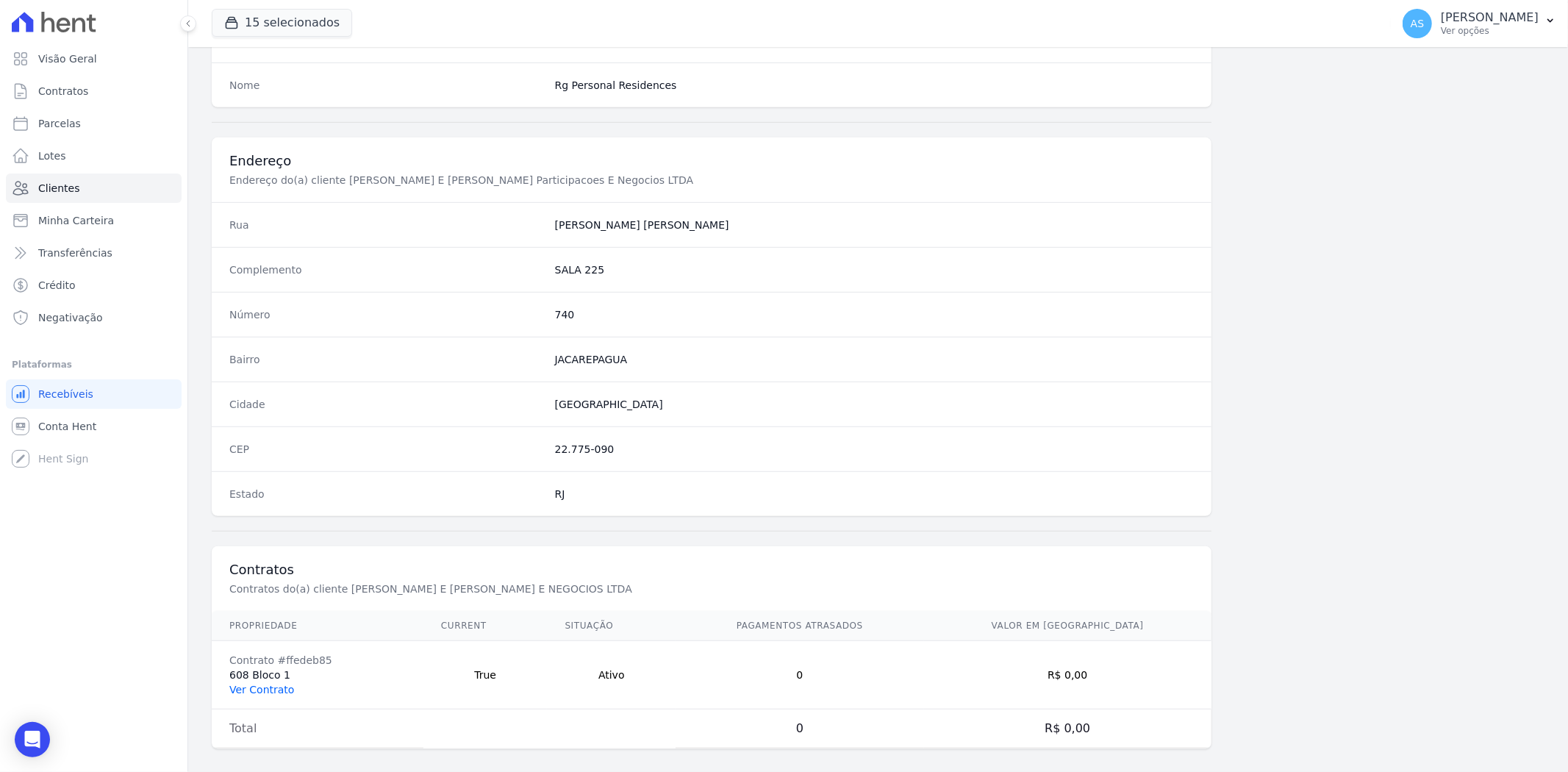
click at [271, 596] on link "Ver Contrato" at bounding box center [262, 690] width 65 height 12
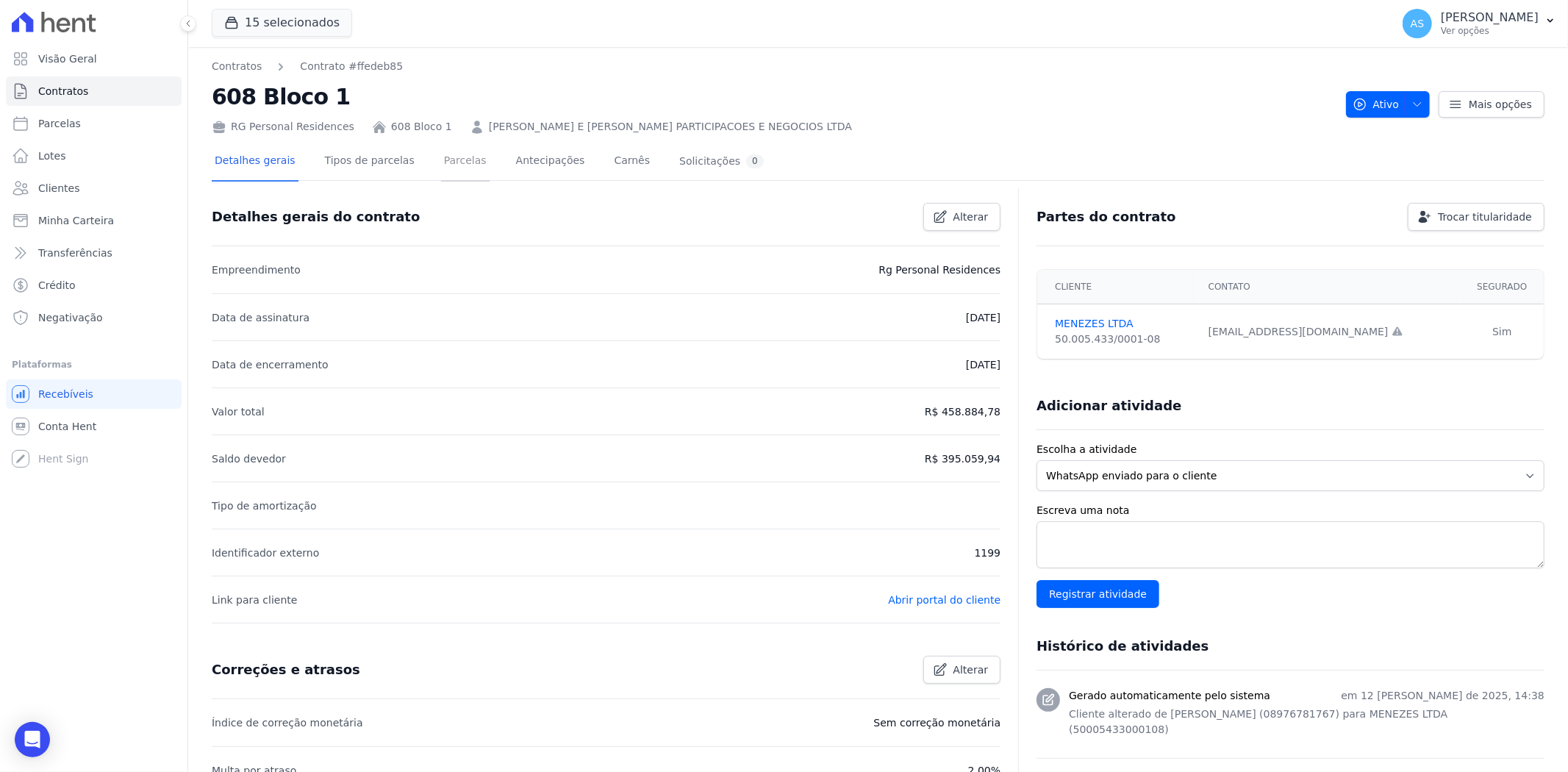
click at [443, 159] on link "Parcelas" at bounding box center [465, 162] width 48 height 39
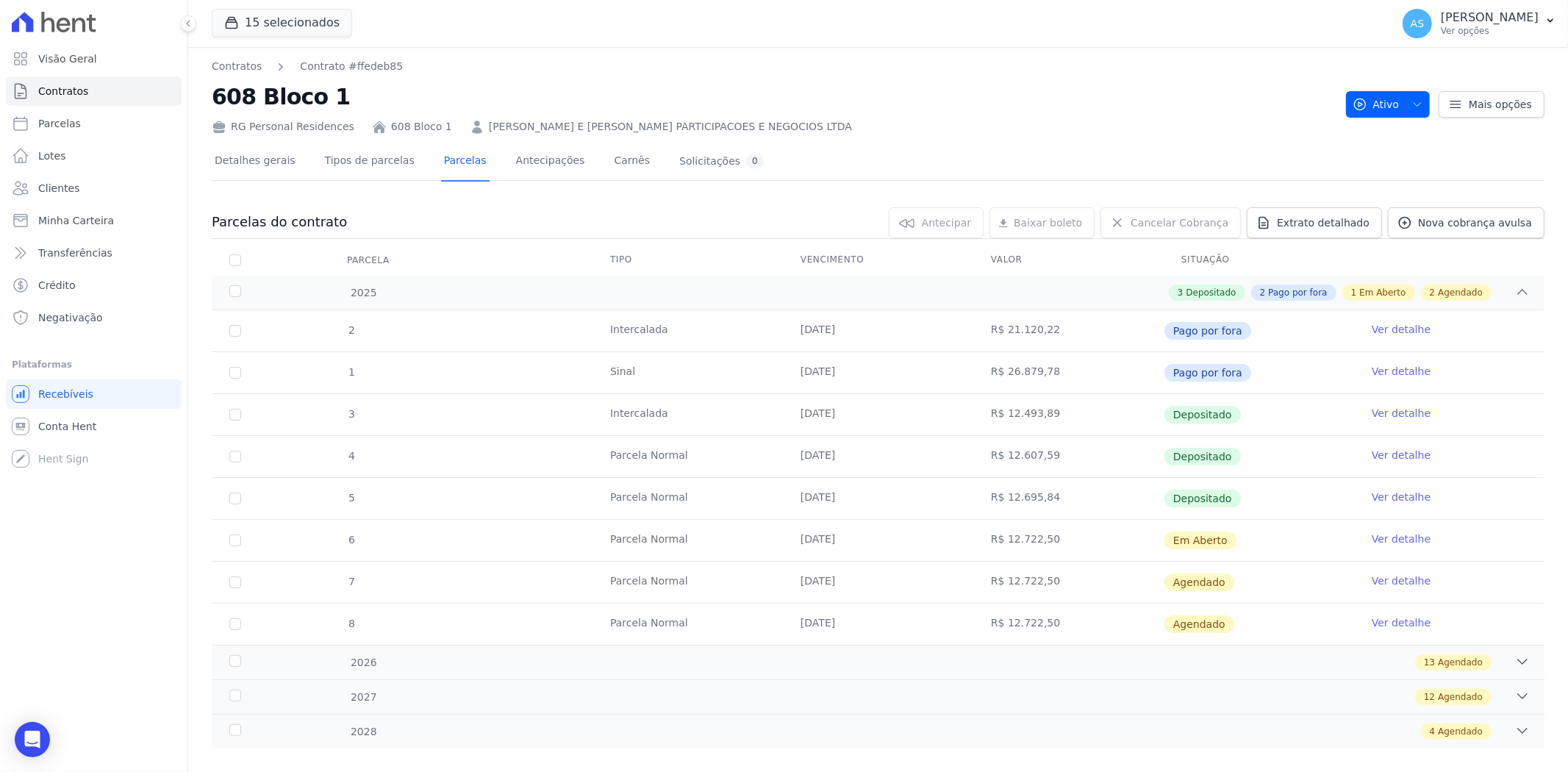
click at [1254, 539] on link "Ver detalhe" at bounding box center [1400, 539] width 59 height 15
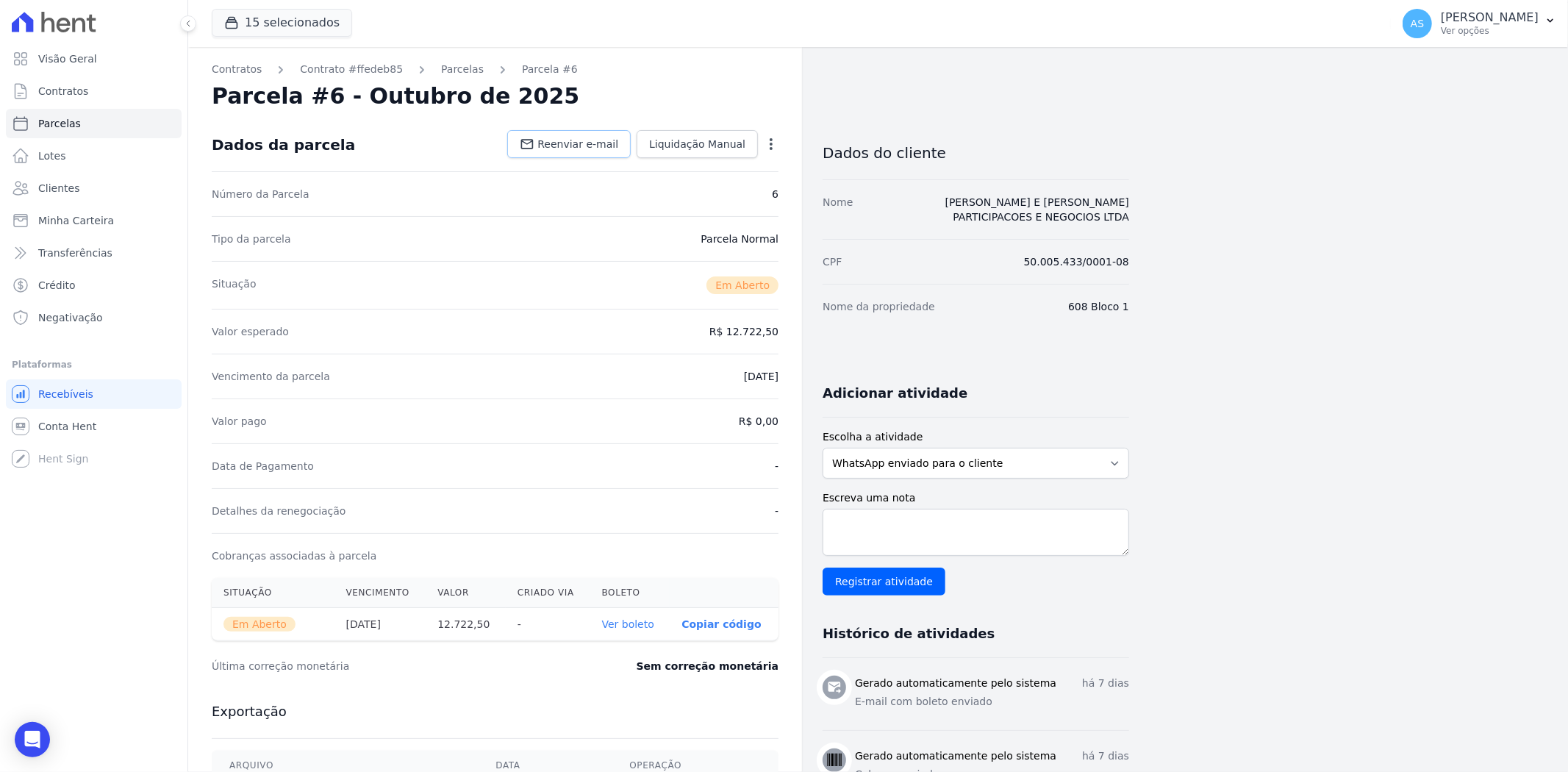
click at [584, 141] on span "Reenviar e-mail" at bounding box center [577, 145] width 81 height 15
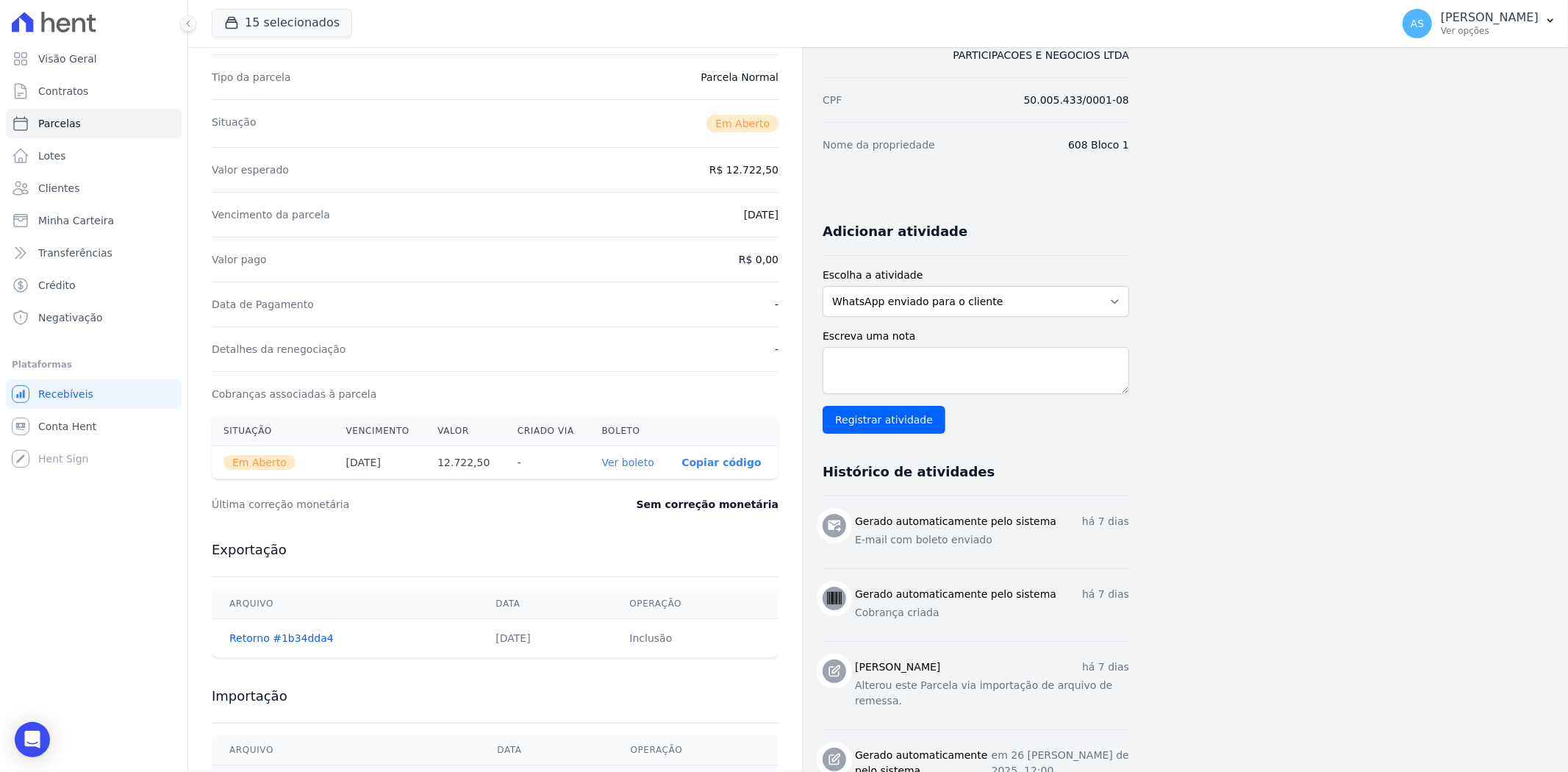
scroll to position [163, 0]
click at [635, 462] on link "Ver boleto" at bounding box center [628, 461] width 52 height 12
click at [92, 228] on link "Minha Carteira" at bounding box center [94, 220] width 176 height 29
click at [91, 219] on span "Minha Carteira" at bounding box center [76, 221] width 76 height 15
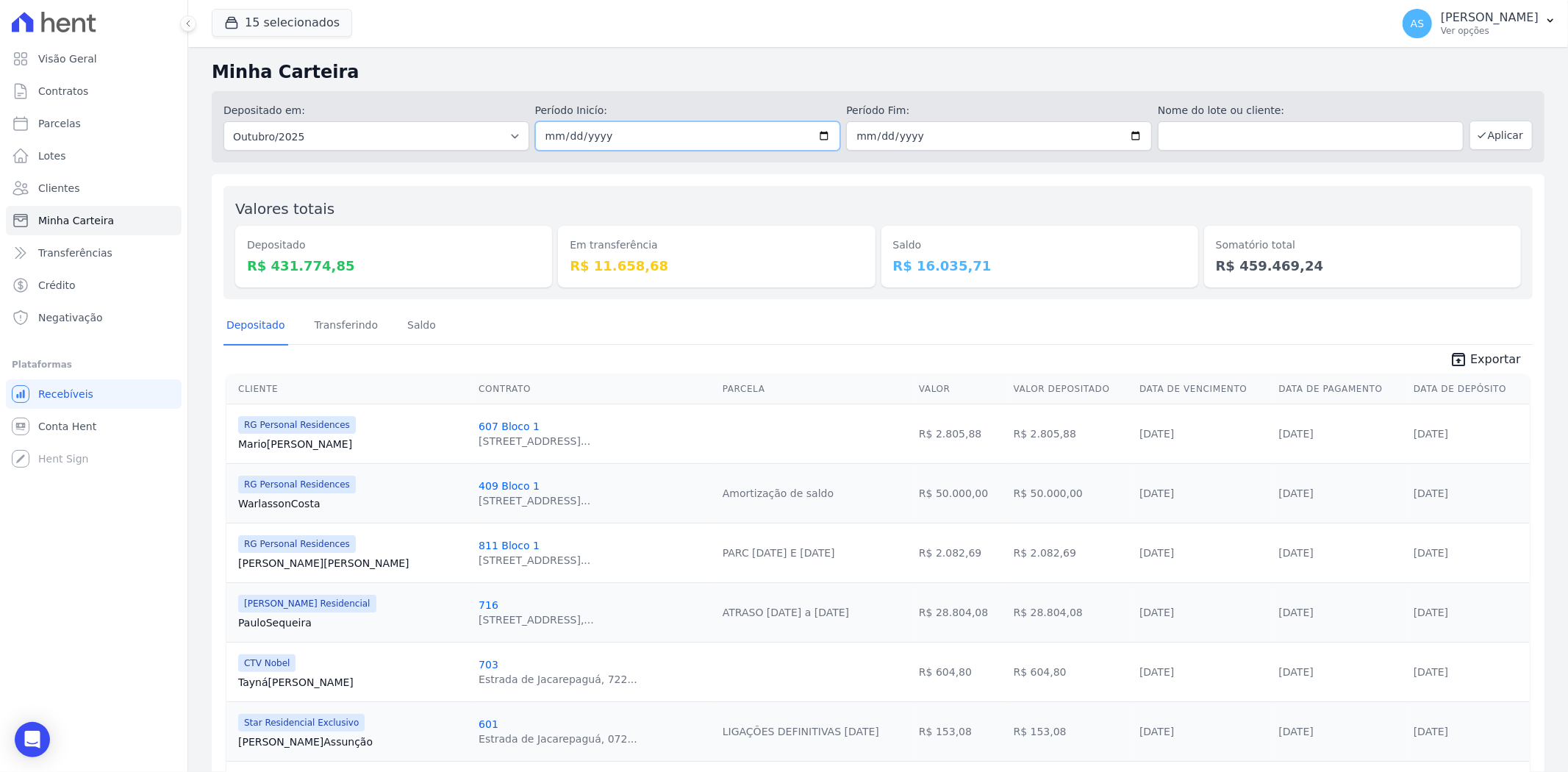
click at [823, 134] on input "2025-10-01" at bounding box center [688, 135] width 306 height 29
type input "2025-10-06"
click at [1129, 137] on input "2025-10-31" at bounding box center [999, 135] width 306 height 29
type input "2025-10-06"
click at [1254, 136] on button "Aplicar" at bounding box center [1501, 135] width 63 height 29
